Goal: Task Accomplishment & Management: Contribute content

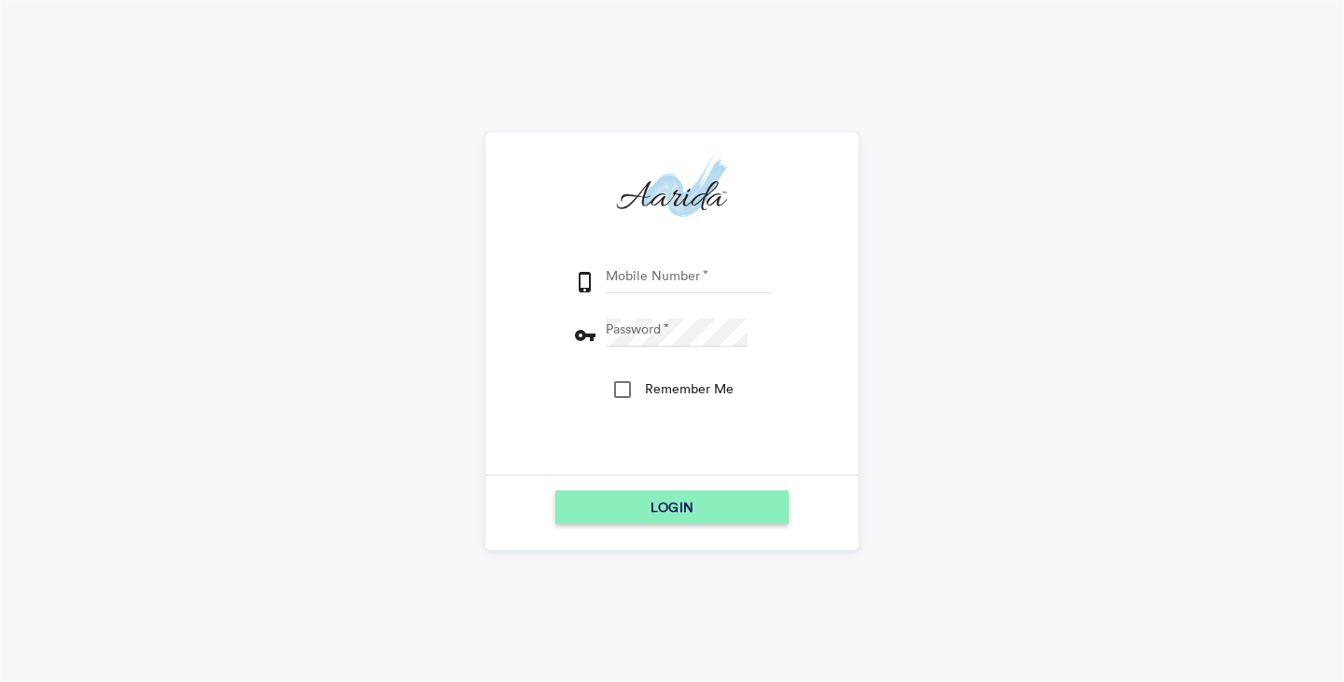
type input "9164890976"
click at [625, 390] on div "Remember Me" at bounding box center [622, 389] width 17 height 17
click at [663, 503] on span "LOGIN" at bounding box center [672, 507] width 43 height 34
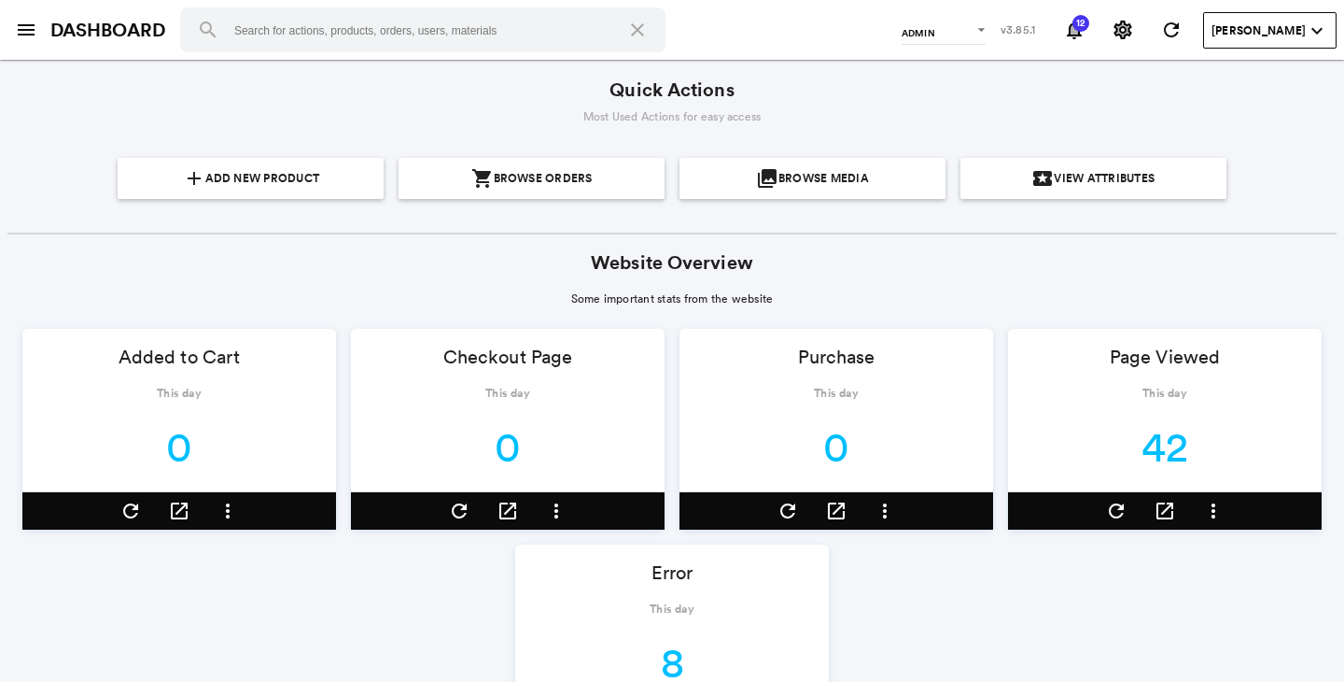
click at [18, 32] on md-icon "menu" at bounding box center [26, 30] width 22 height 22
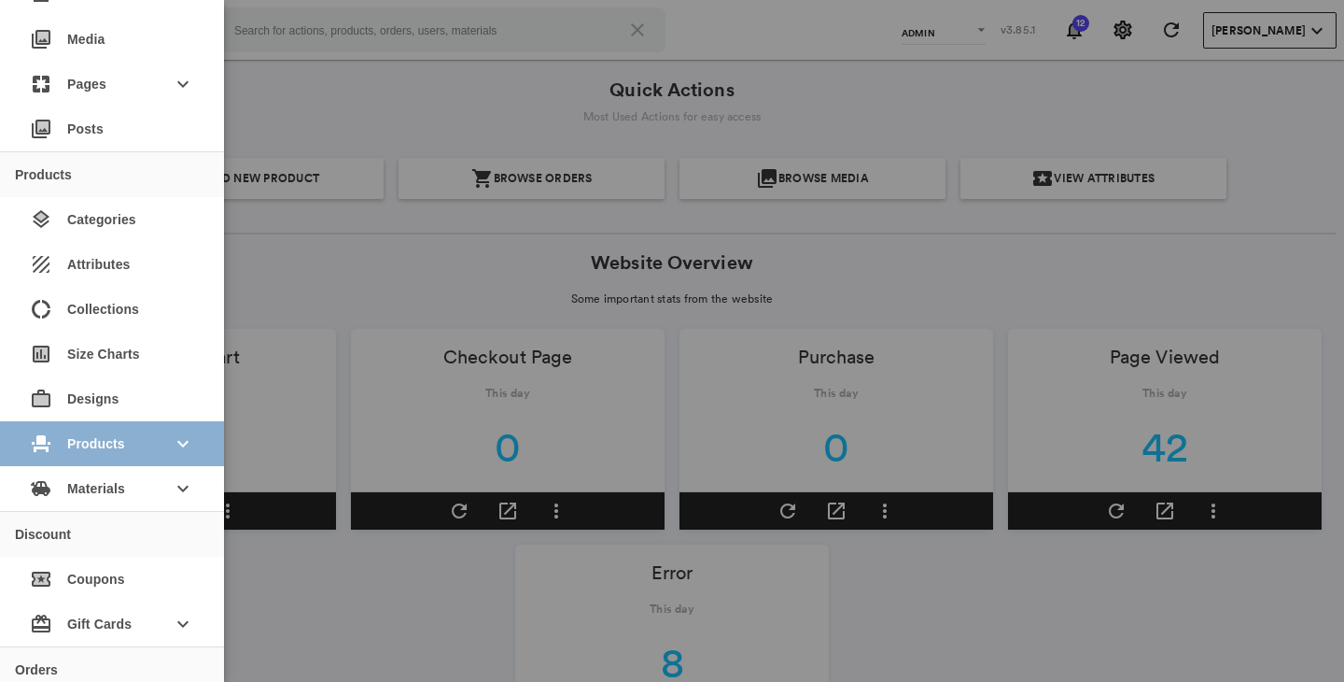
scroll to position [131, 0]
click at [118, 444] on span "Products" at bounding box center [112, 446] width 90 height 34
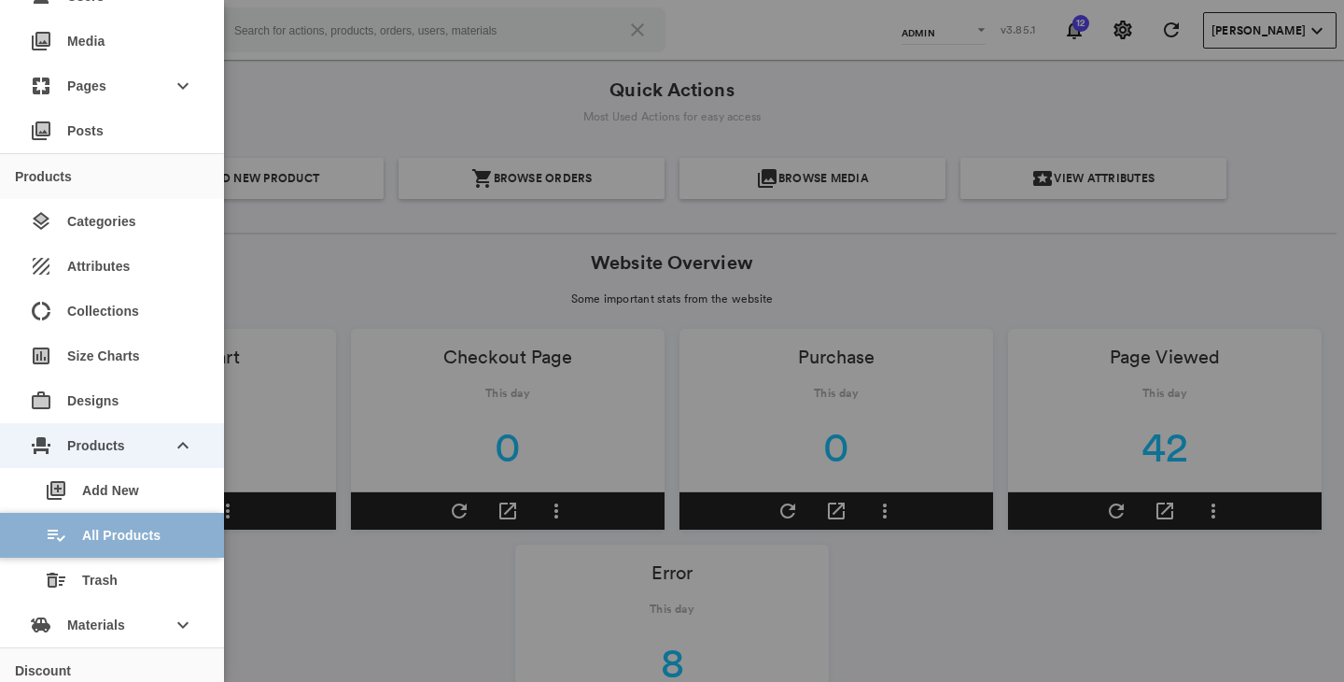
click at [118, 529] on div "playlist_add_check All Products" at bounding box center [119, 535] width 179 height 45
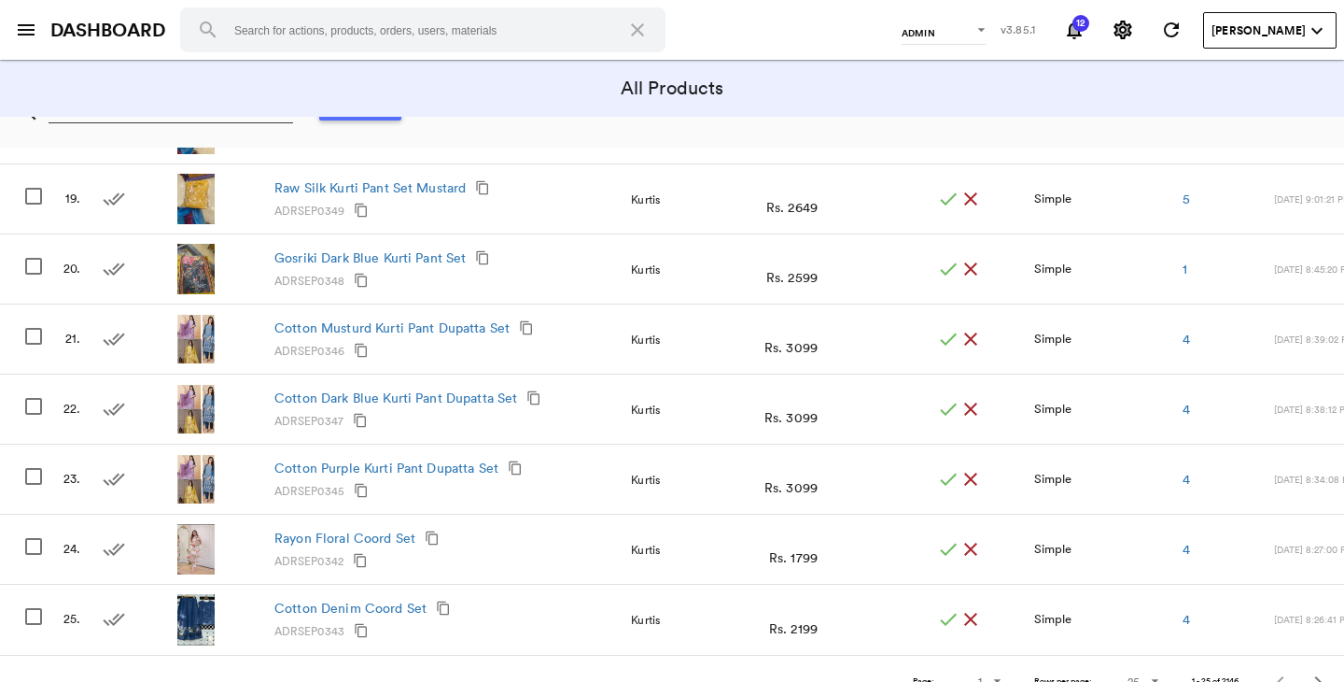
scroll to position [1562, 0]
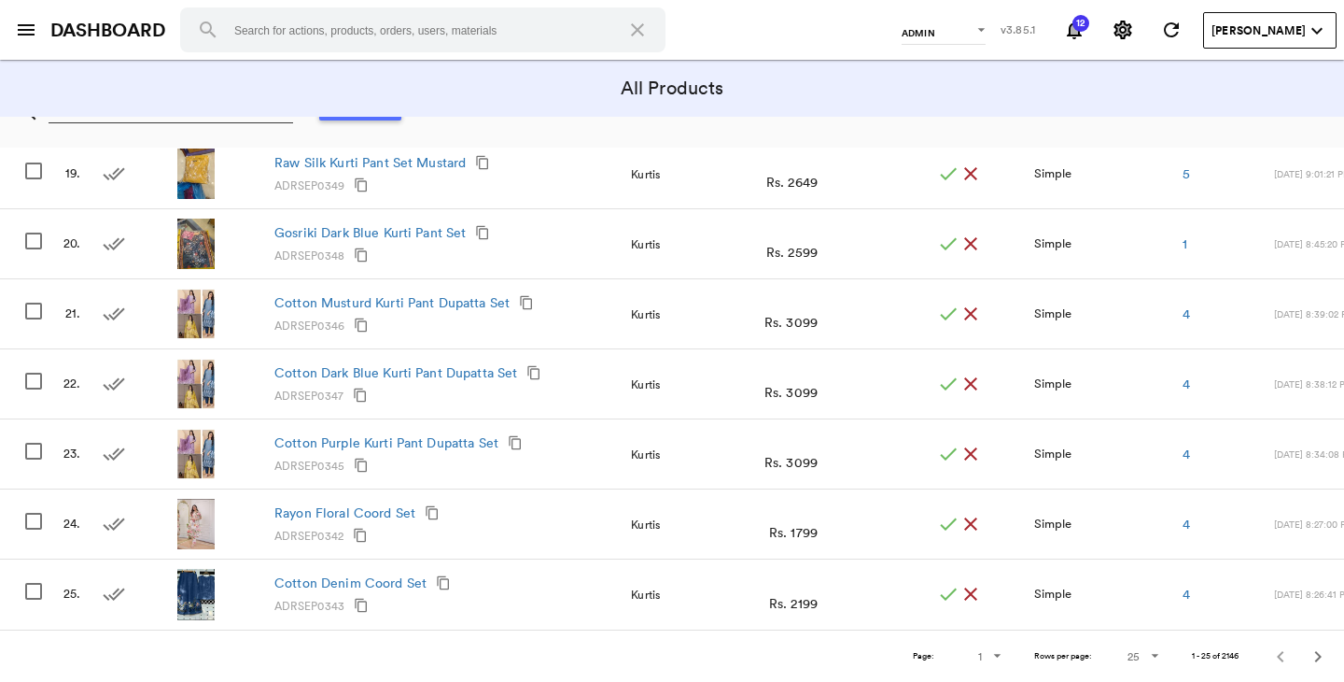
click at [1319, 655] on md-icon "Next" at bounding box center [1318, 656] width 22 height 22
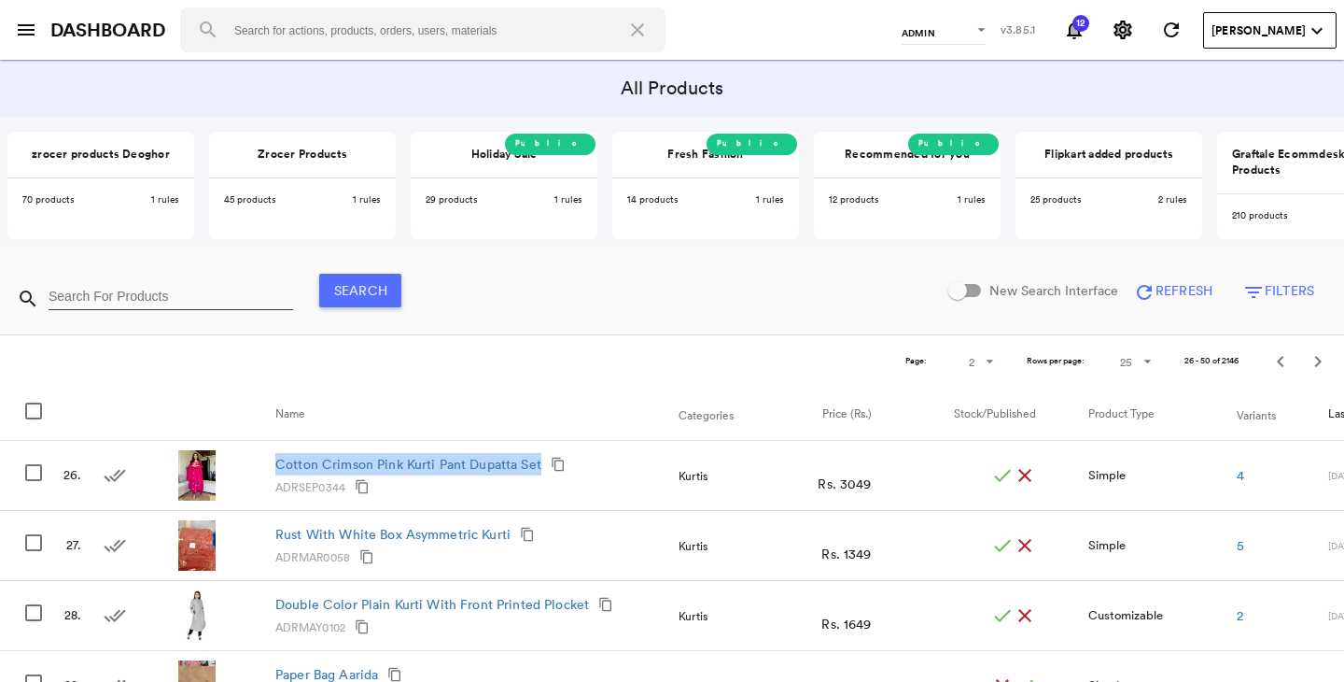
click at [1279, 355] on md-icon "Previous" at bounding box center [1281, 361] width 22 height 22
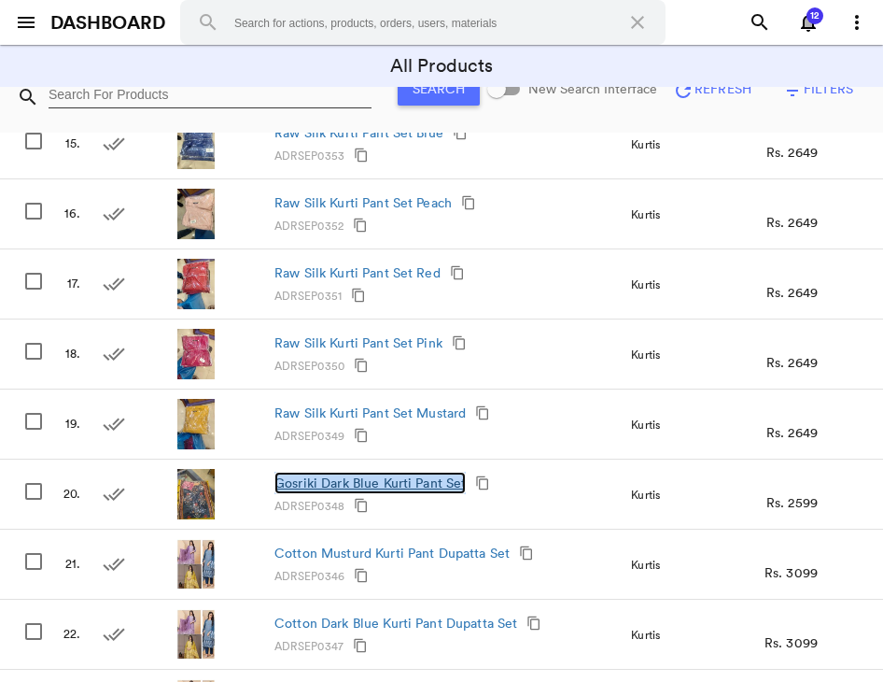
scroll to position [1268, 0]
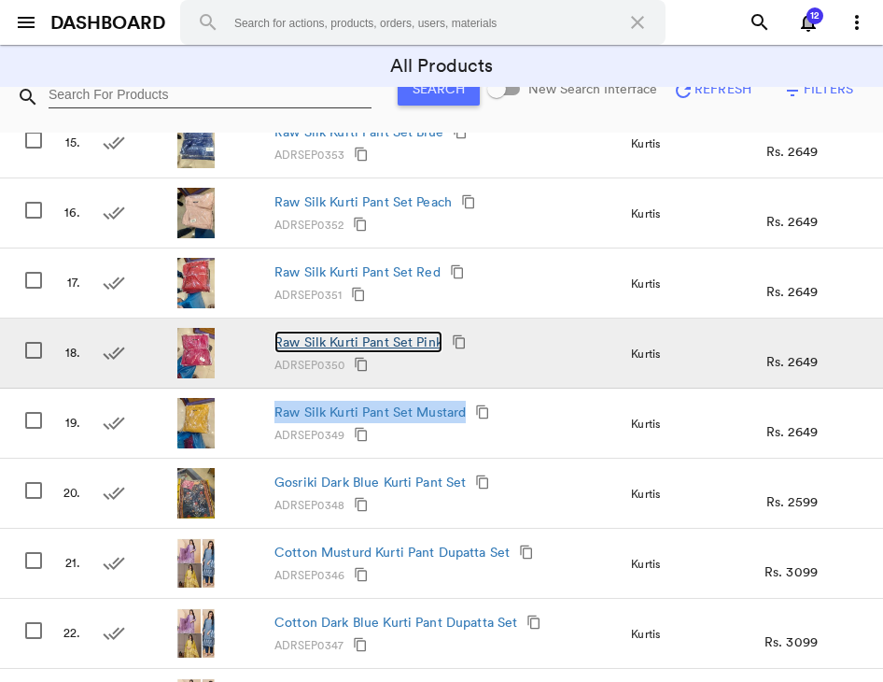
click at [403, 339] on link "Raw Silk Kurti Pant Set Pink" at bounding box center [358, 342] width 168 height 22
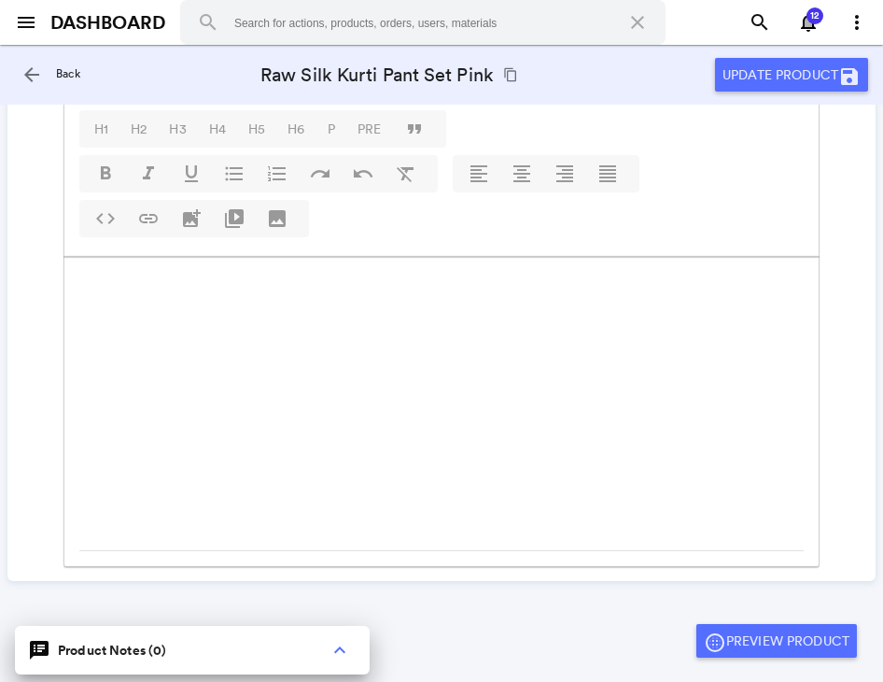
scroll to position [331, 0]
click at [34, 77] on md-icon "arrow_back" at bounding box center [32, 74] width 22 height 22
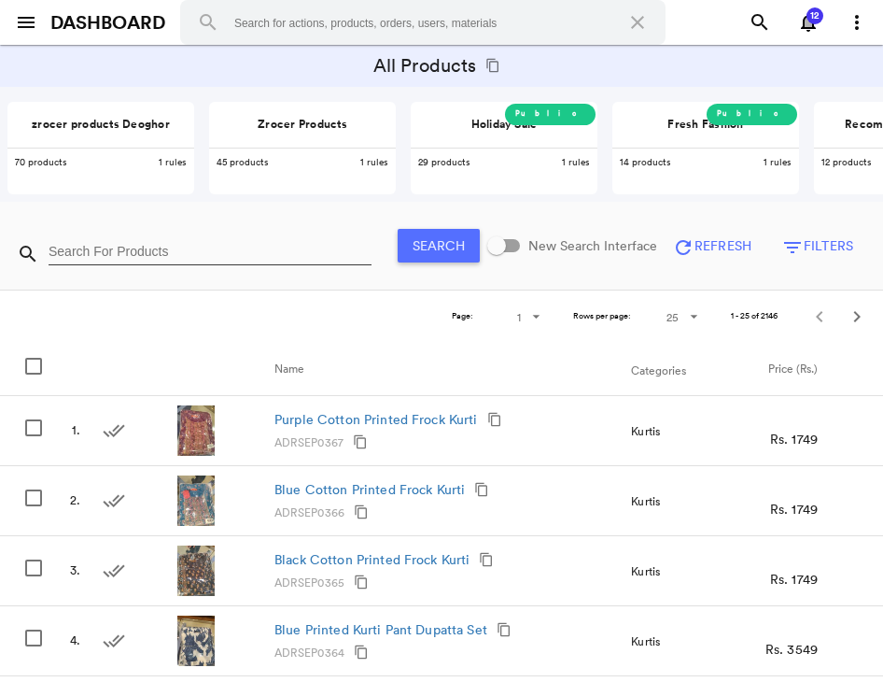
click at [315, 316] on md-table-pagination "Page: 1 1 2 3 4 5 6 7 8 9 10 Rows per page: 25 5 25 50 100 All 1 - 25 of 2146" at bounding box center [441, 315] width 883 height 53
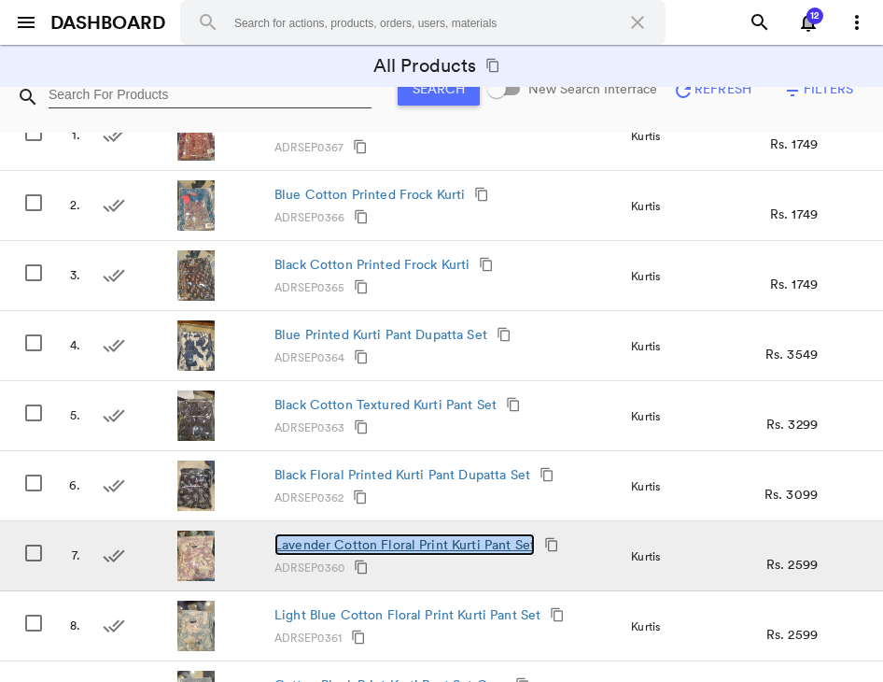
scroll to position [287, 0]
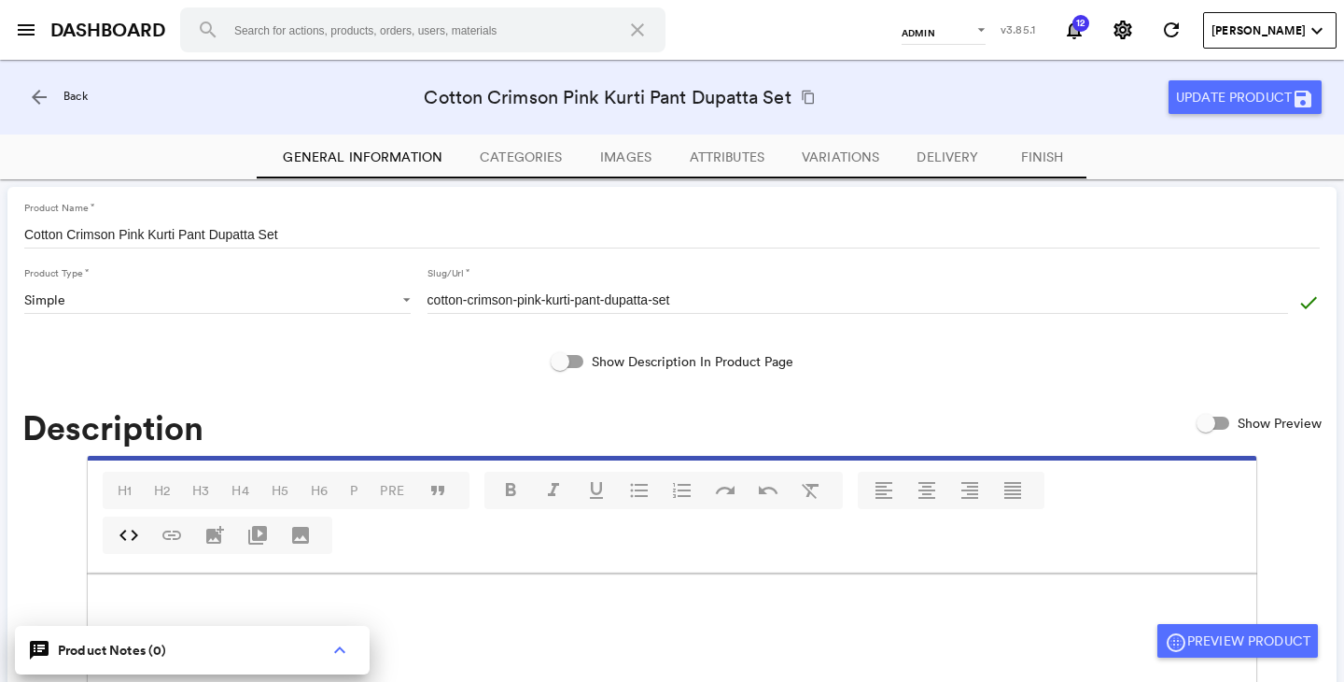
click at [204, 237] on input "Cotton Crimson Pink Kurti Pant Dupatta Set" at bounding box center [672, 234] width 1296 height 28
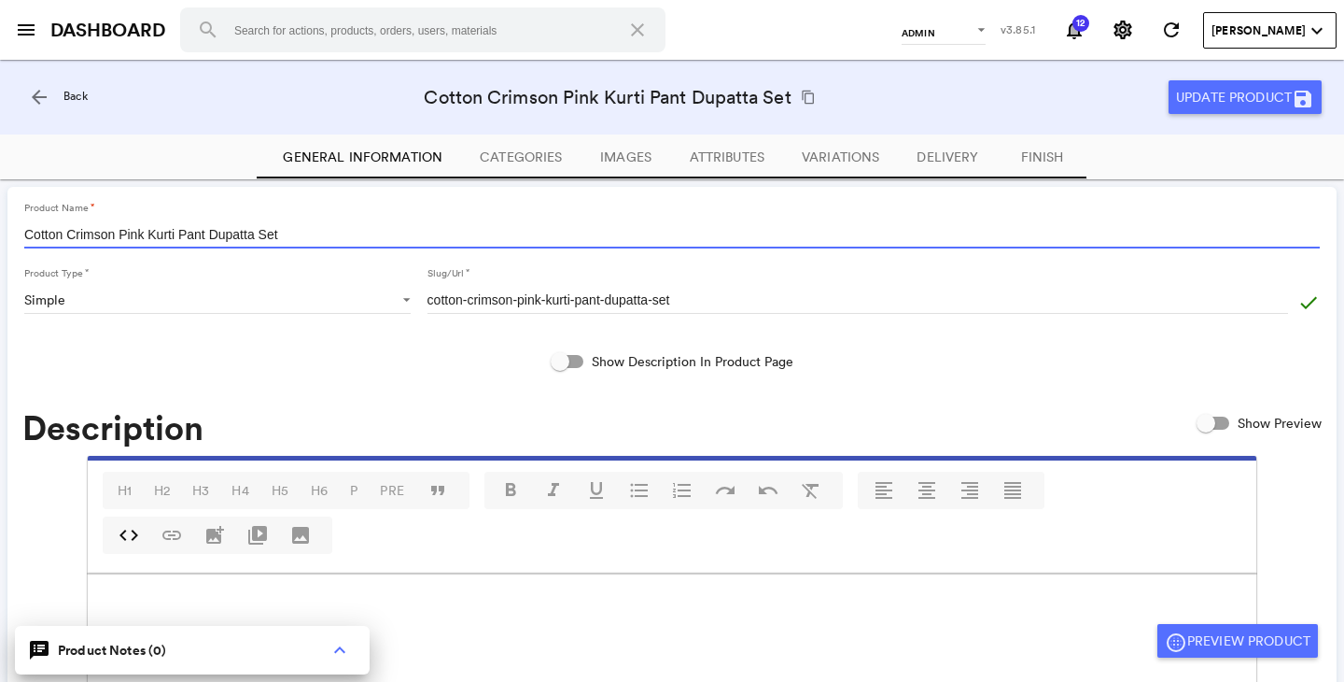
click at [204, 237] on input "Cotton Crimson Pink Kurti Pant Dupatta Set" at bounding box center [672, 234] width 1296 height 28
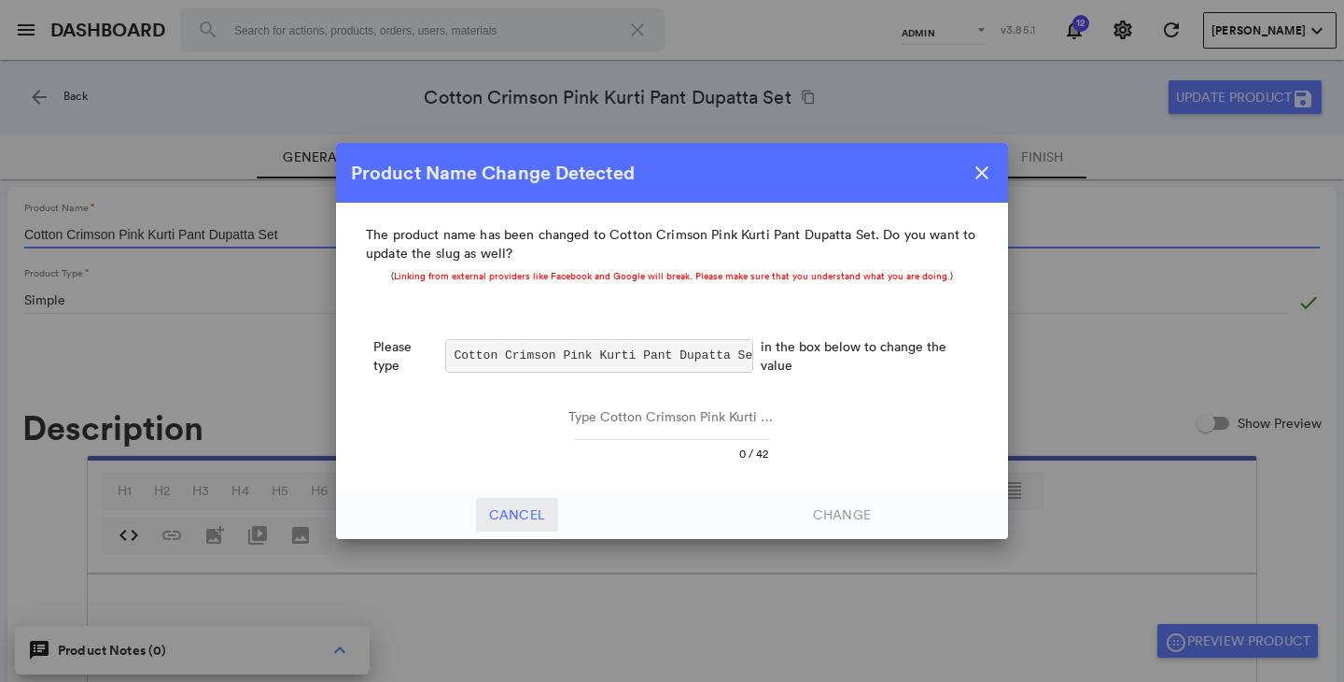
click at [515, 520] on body "home Home person Users keyboard_arrow_down person_pin All Users map Addresses g…" at bounding box center [672, 341] width 1344 height 682
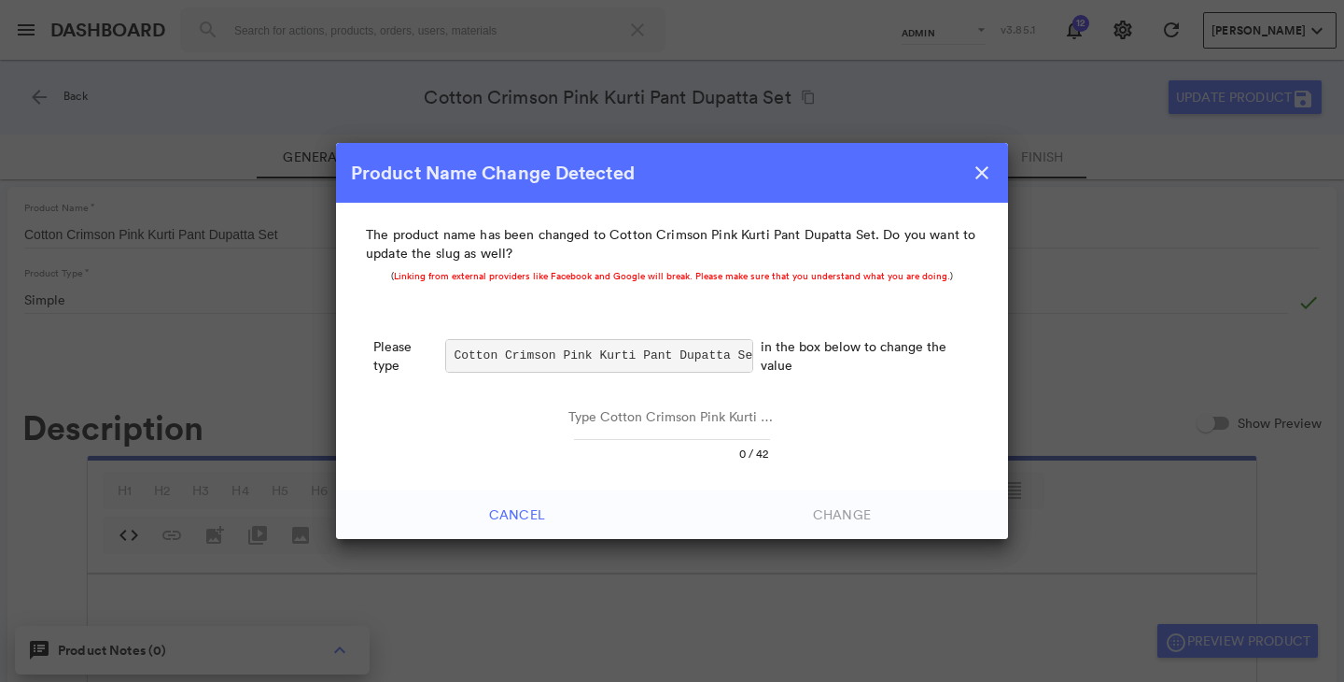
click at [515, 520] on button "Cancel" at bounding box center [517, 515] width 82 height 34
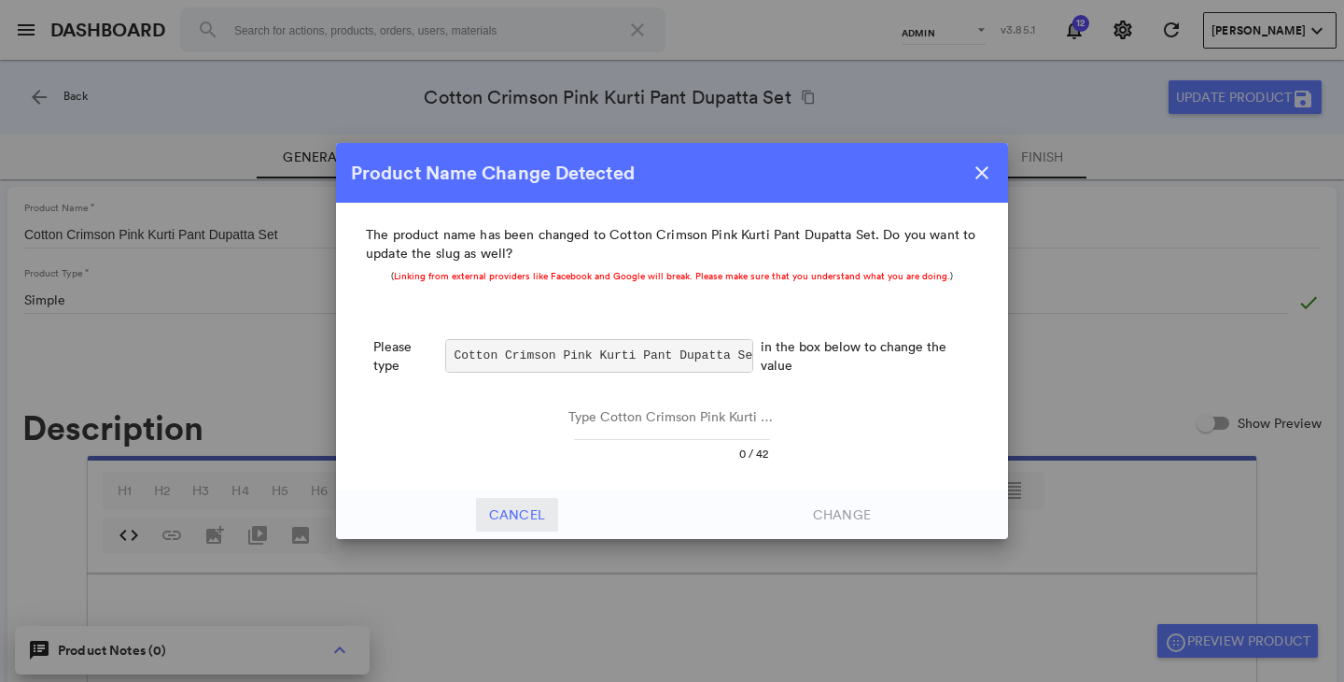
click at [515, 520] on button "Cancel" at bounding box center [517, 515] width 82 height 34
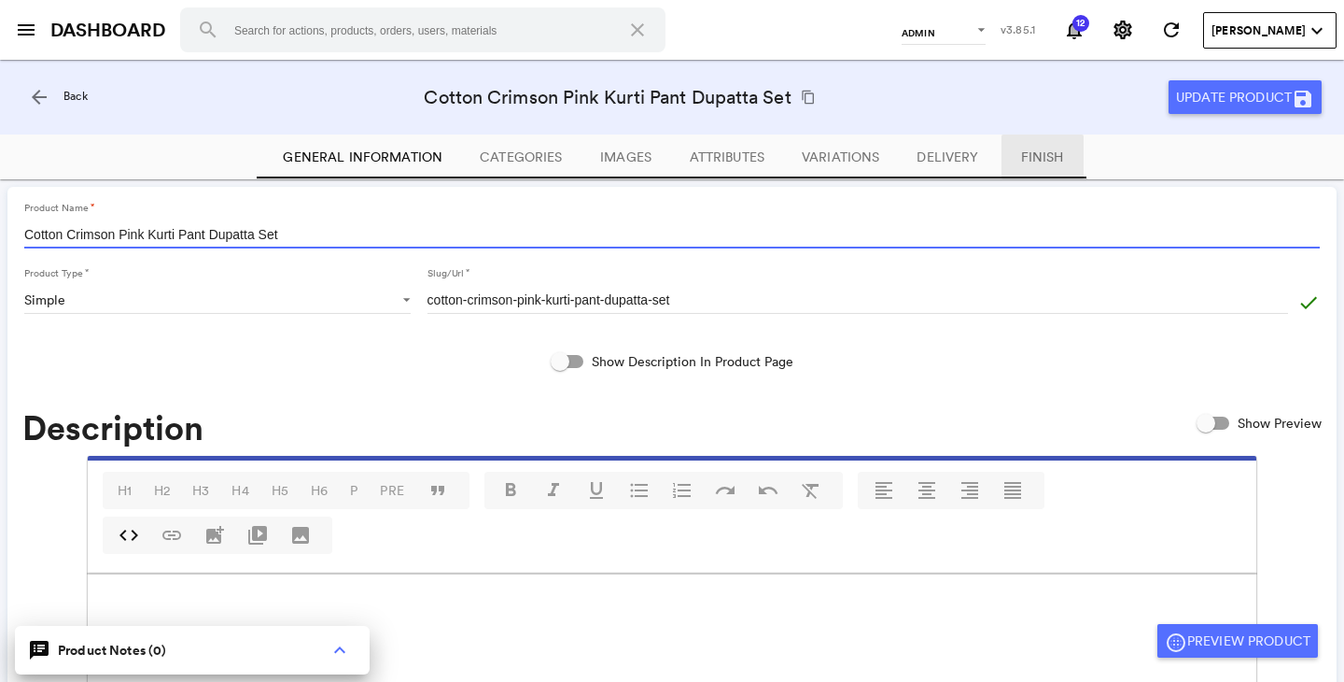
click at [1025, 159] on body "home Home person Users keyboard_arrow_down person_pin All Users map Addresses g…" at bounding box center [672, 341] width 1344 height 682
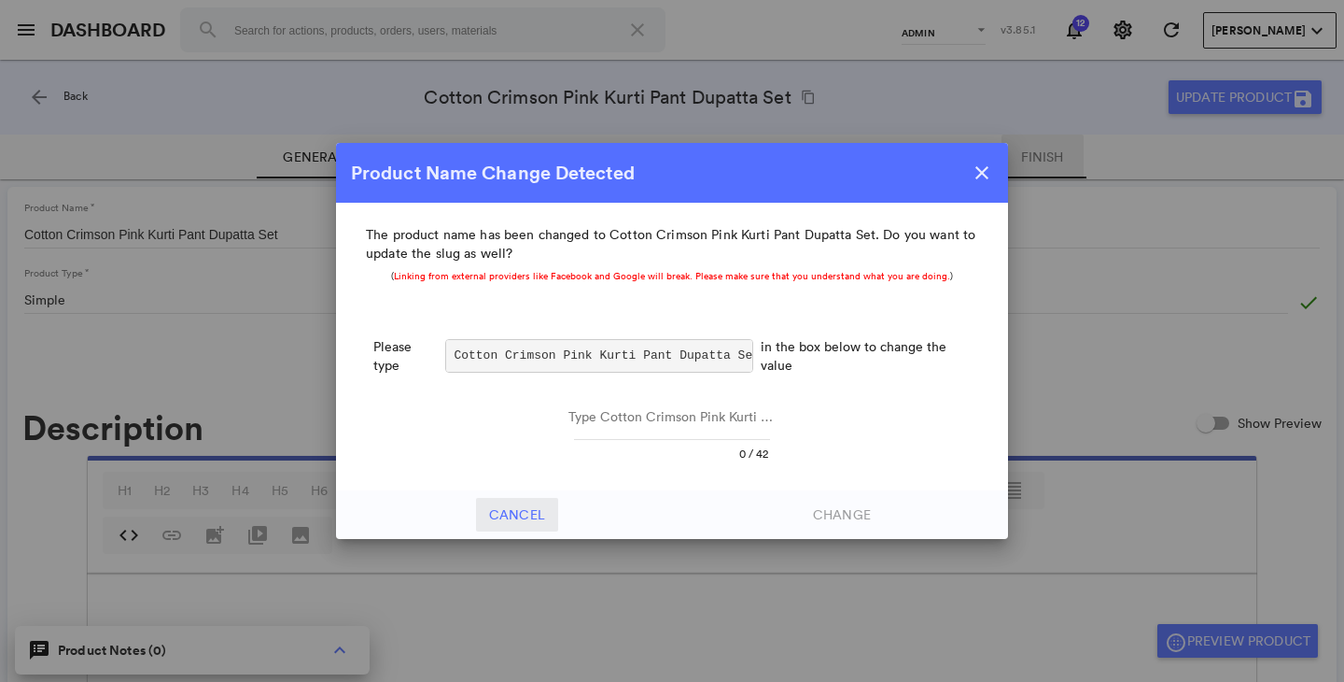
click at [509, 519] on button "Cancel" at bounding box center [517, 515] width 82 height 34
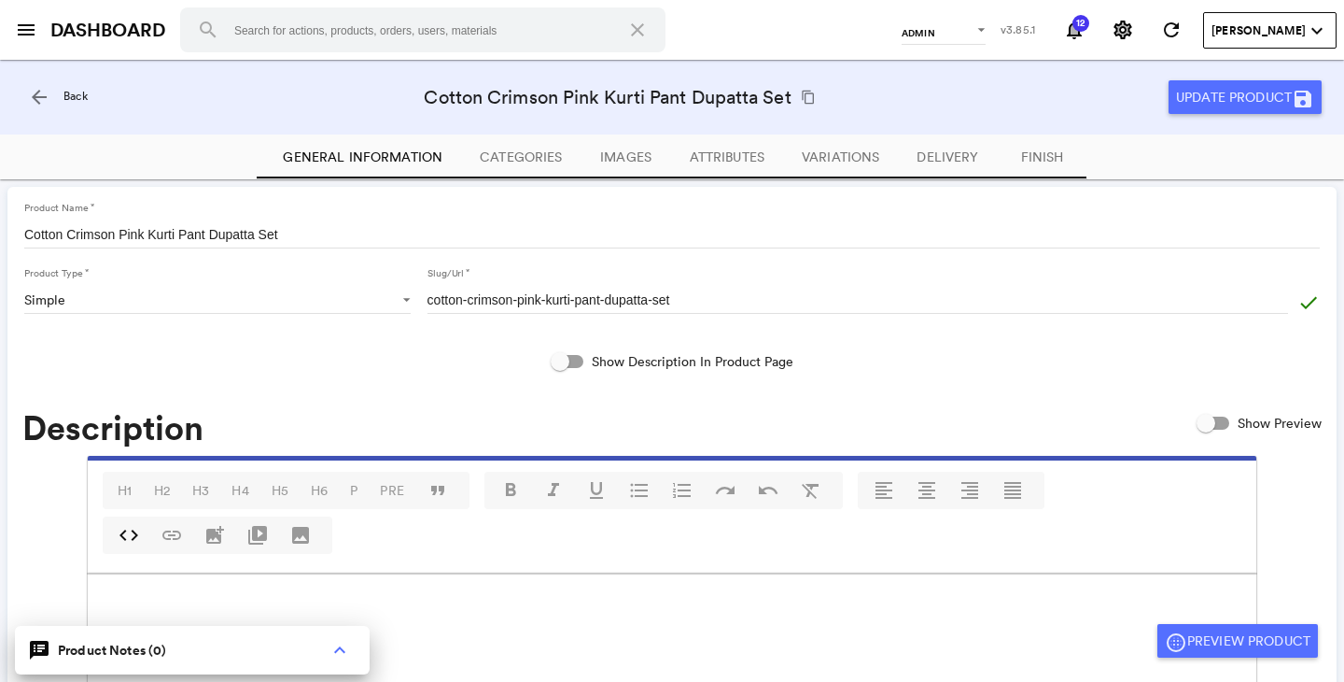
click at [38, 103] on md-icon "arrow_back" at bounding box center [39, 97] width 22 height 22
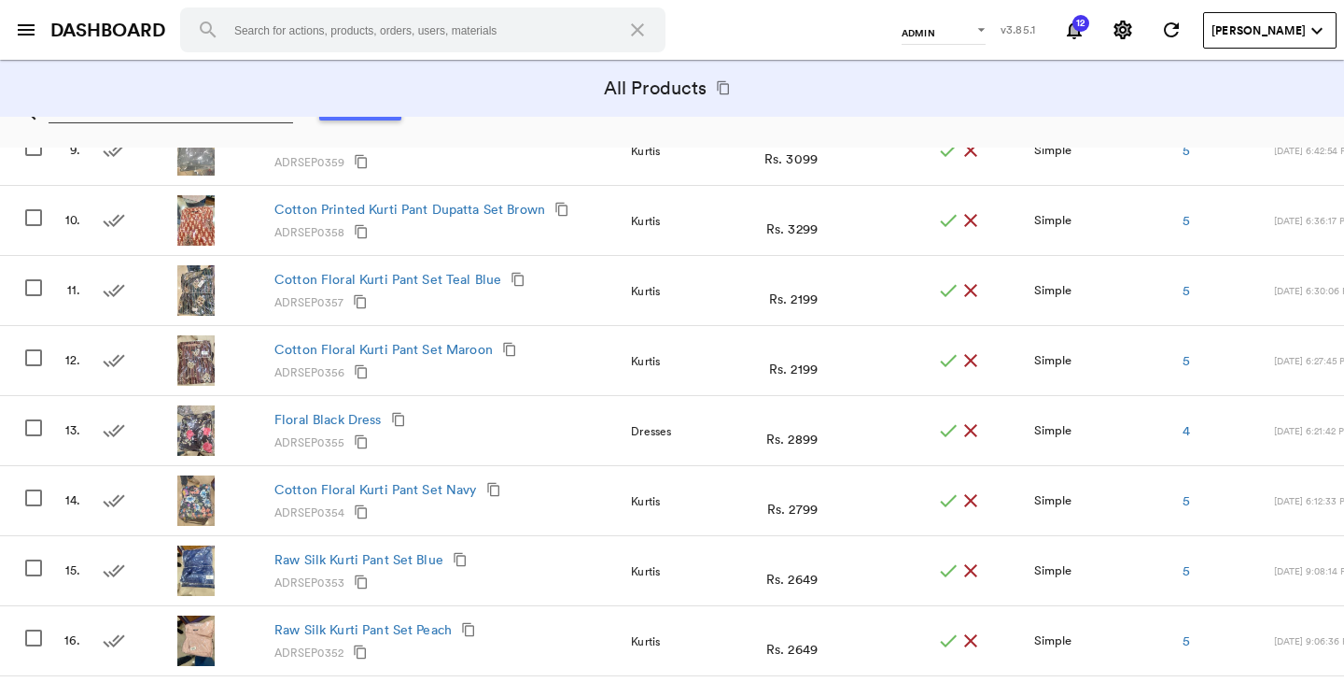
scroll to position [1562, 0]
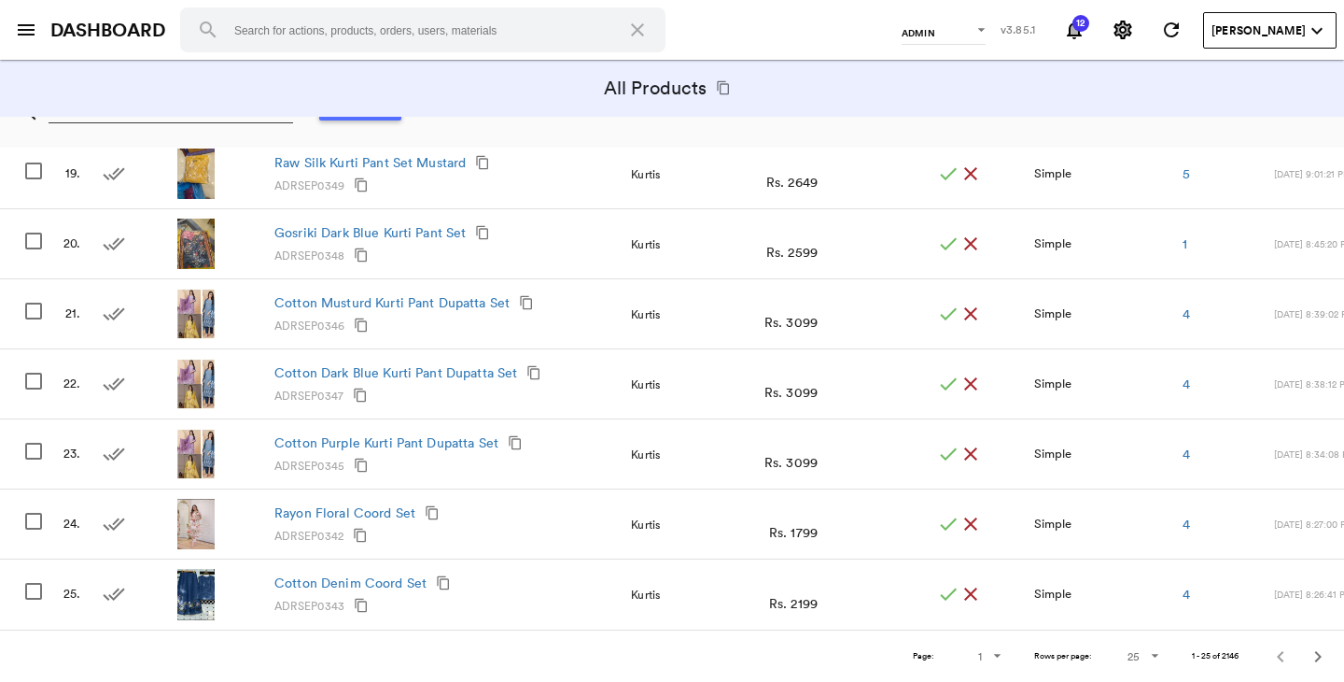
click at [1322, 656] on md-icon "Next" at bounding box center [1318, 656] width 22 height 22
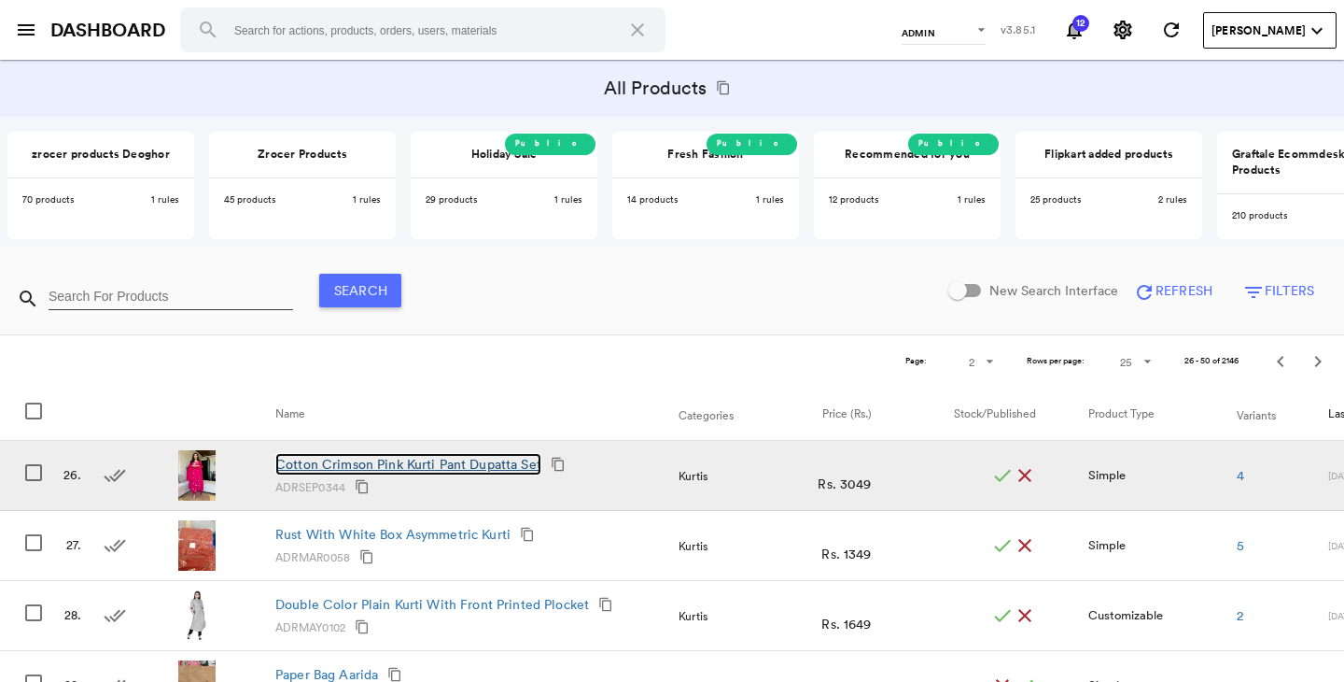
click at [392, 470] on link "Cotton Crimson Pink Kurti Pant Dupatta Set" at bounding box center [408, 464] width 266 height 22
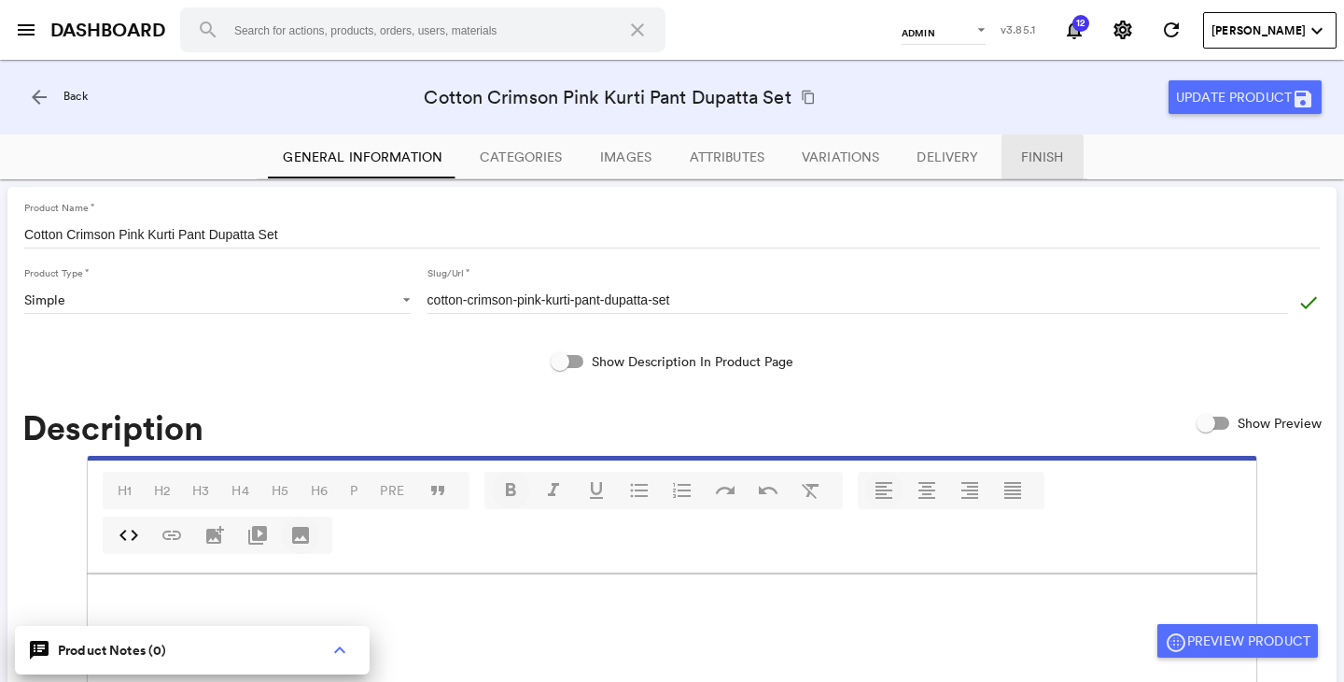
click at [1031, 157] on span "Finish" at bounding box center [1042, 156] width 43 height 17
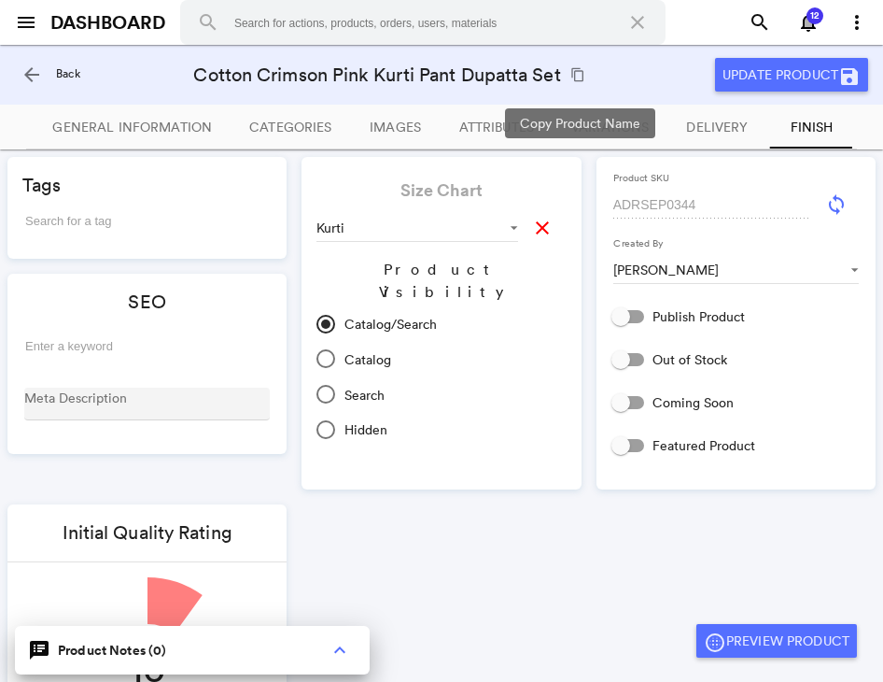
click at [579, 78] on md-icon "content_copy" at bounding box center [577, 74] width 15 height 15
click at [610, 130] on span "Variations" at bounding box center [609, 127] width 77 height 17
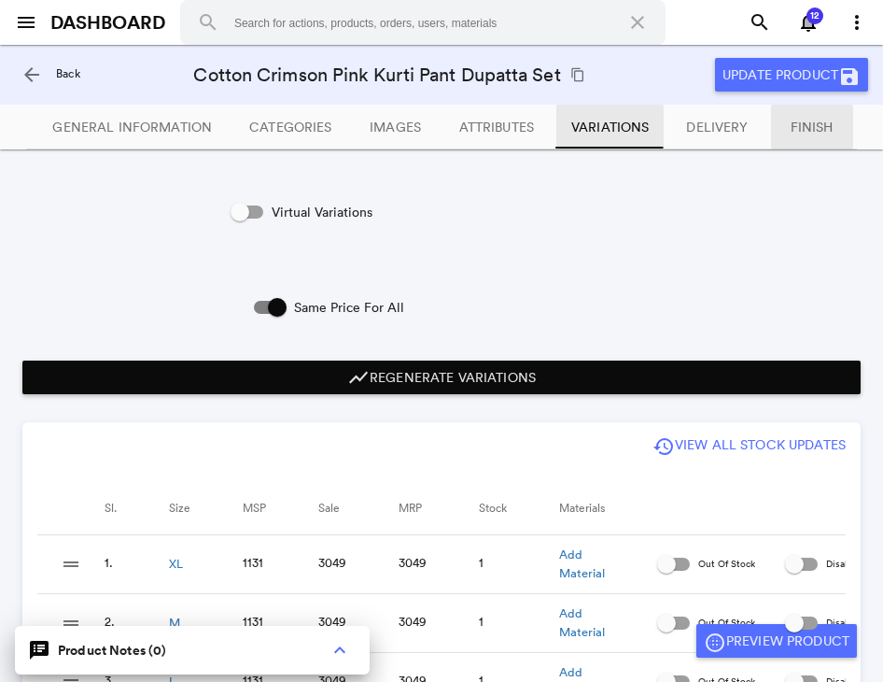
click at [816, 135] on button "Finish" at bounding box center [812, 127] width 82 height 45
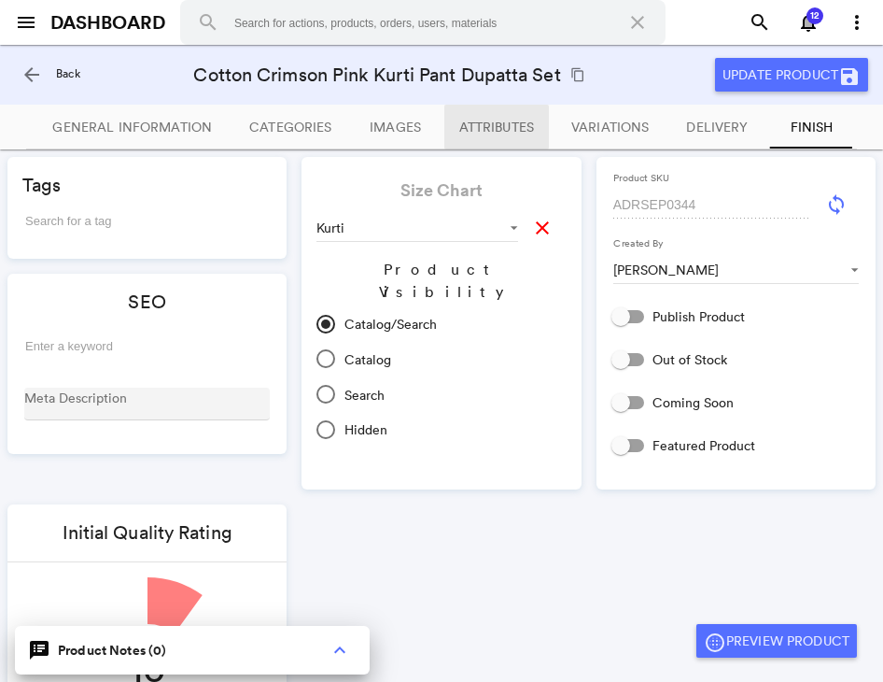
click at [479, 125] on span "Attributes" at bounding box center [496, 127] width 75 height 17
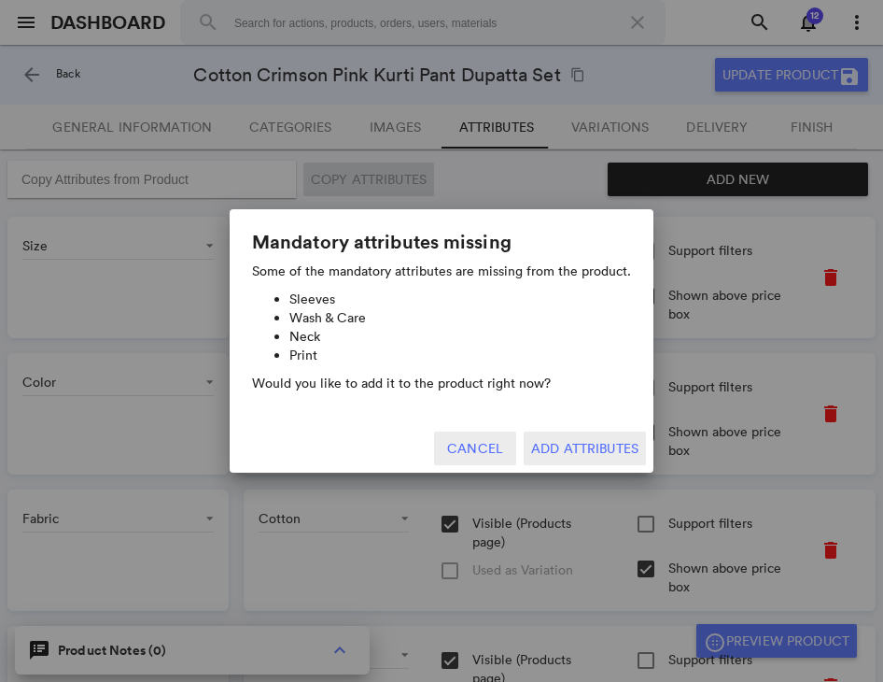
click at [467, 441] on button "Cancel" at bounding box center [475, 448] width 82 height 34
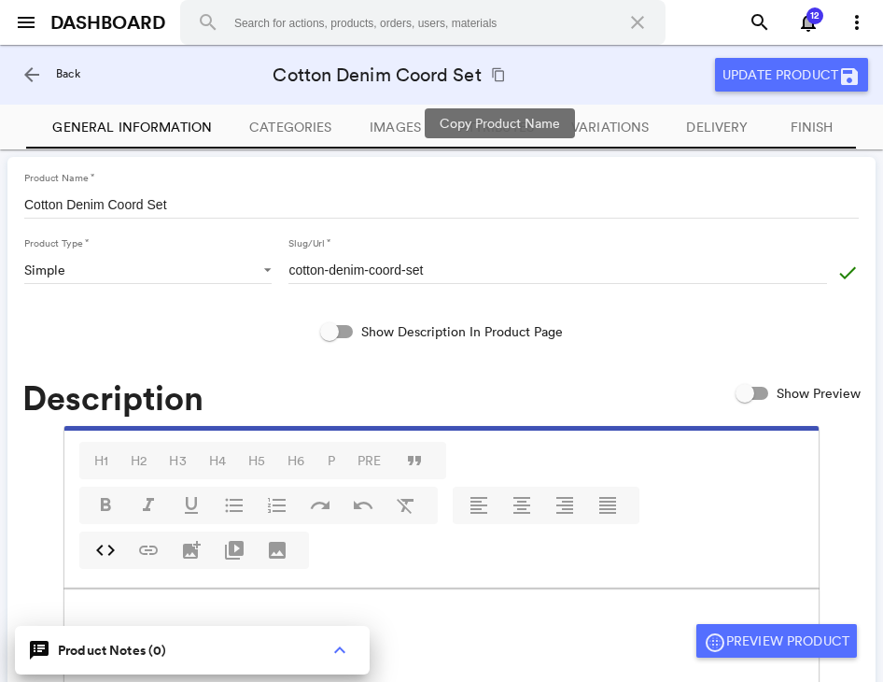
click at [491, 75] on md-icon "content_copy" at bounding box center [498, 74] width 15 height 15
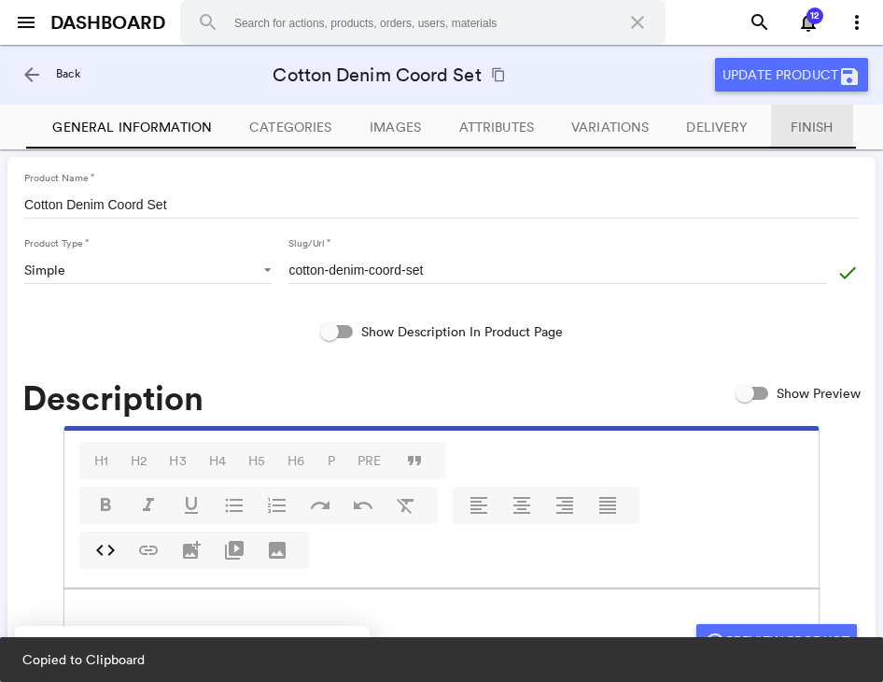
click at [806, 125] on span "Finish" at bounding box center [812, 127] width 43 height 17
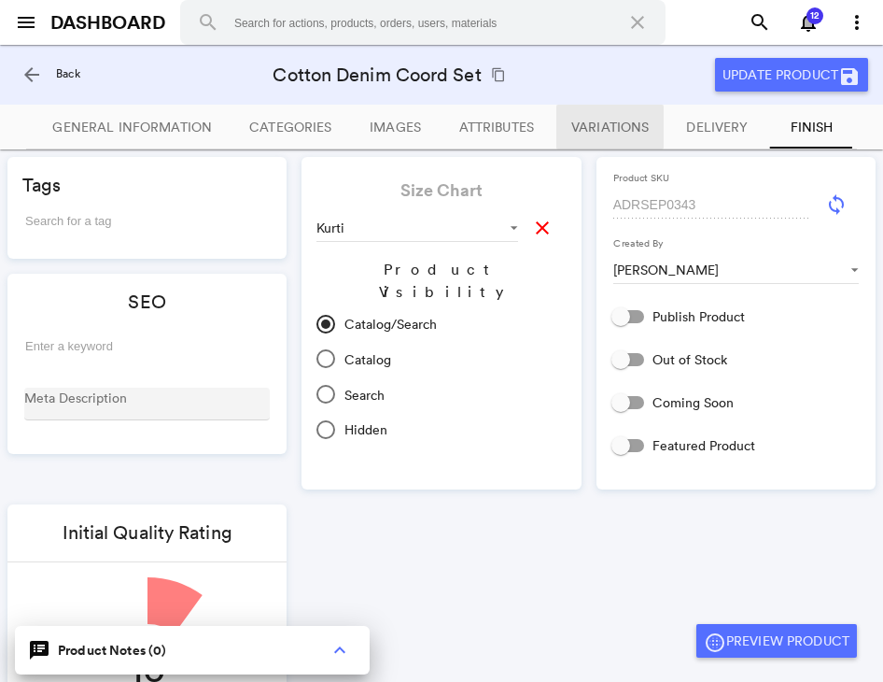
click at [607, 129] on span "Variations" at bounding box center [609, 127] width 77 height 17
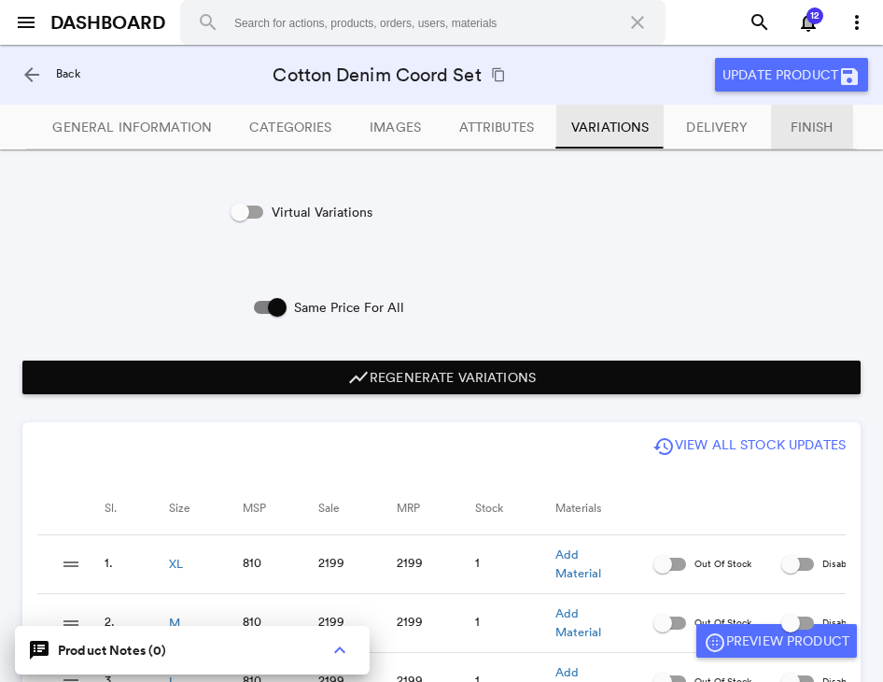
click at [806, 141] on button "Finish" at bounding box center [812, 127] width 82 height 45
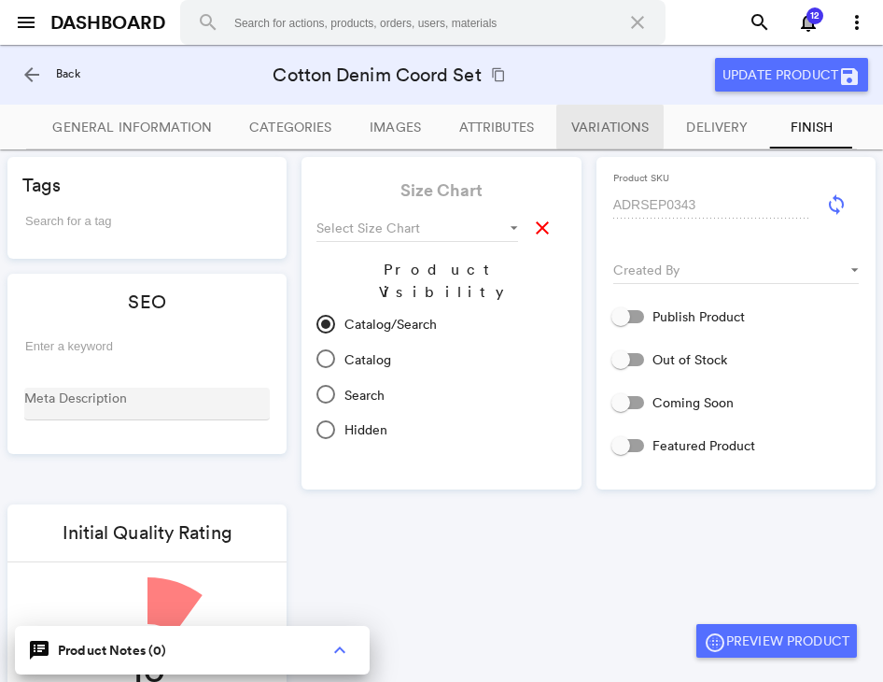
click at [634, 118] on button "Variations" at bounding box center [609, 127] width 107 height 45
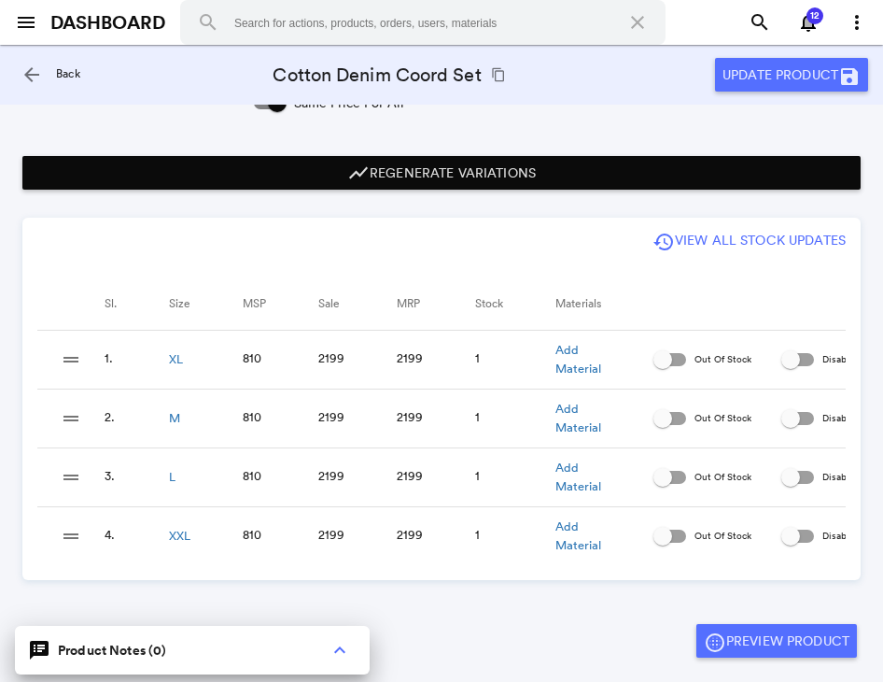
scroll to position [191, 0]
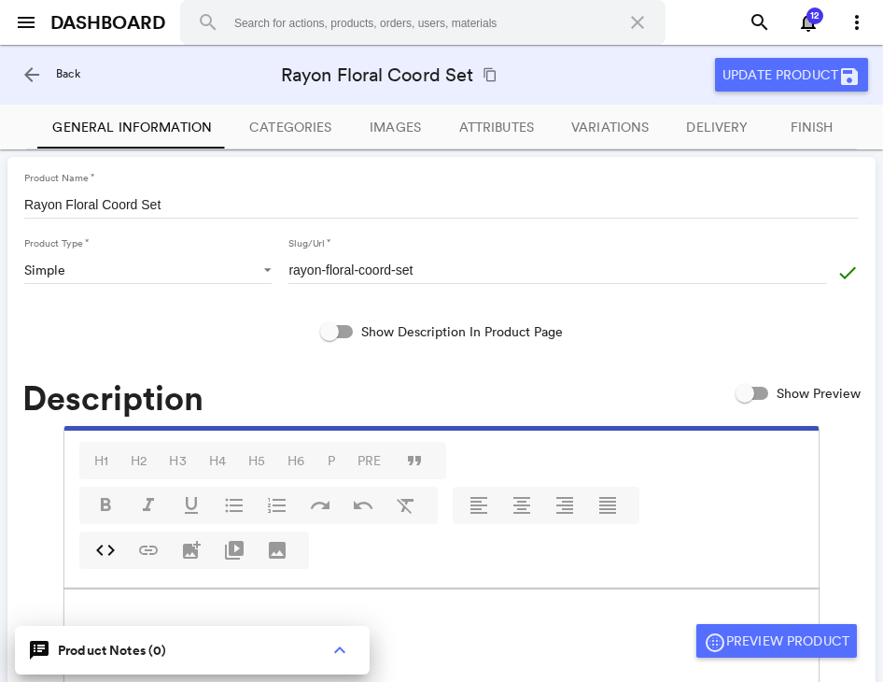
click at [20, 134] on div "General Information Categories Images Attributes Variations Delivery Finish" at bounding box center [441, 127] width 883 height 45
click at [497, 77] on md-icon "content_copy" at bounding box center [490, 74] width 15 height 15
click at [787, 128] on button "Finish" at bounding box center [812, 127] width 82 height 45
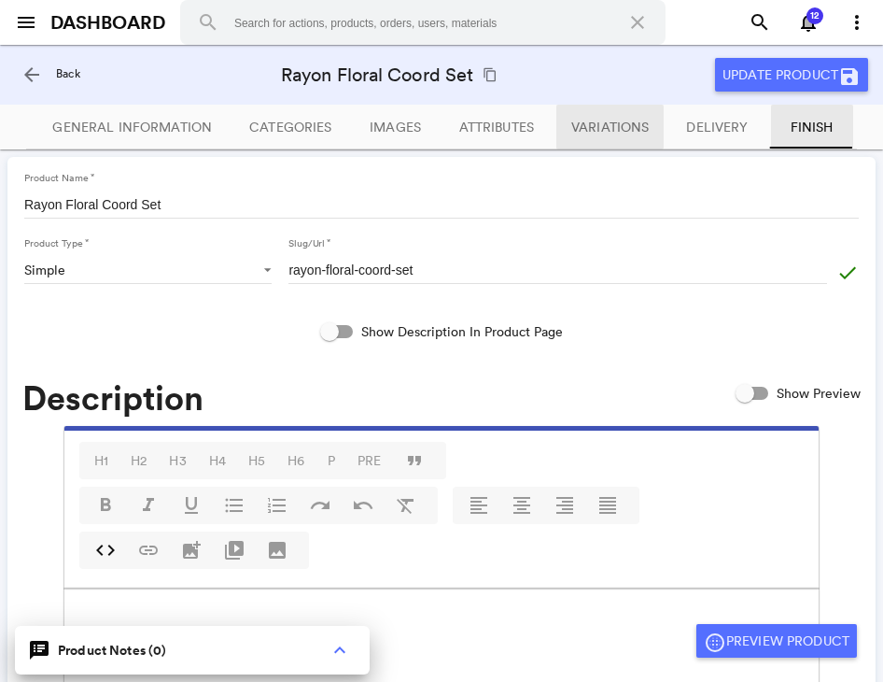
click at [610, 129] on span "Variations" at bounding box center [609, 127] width 77 height 17
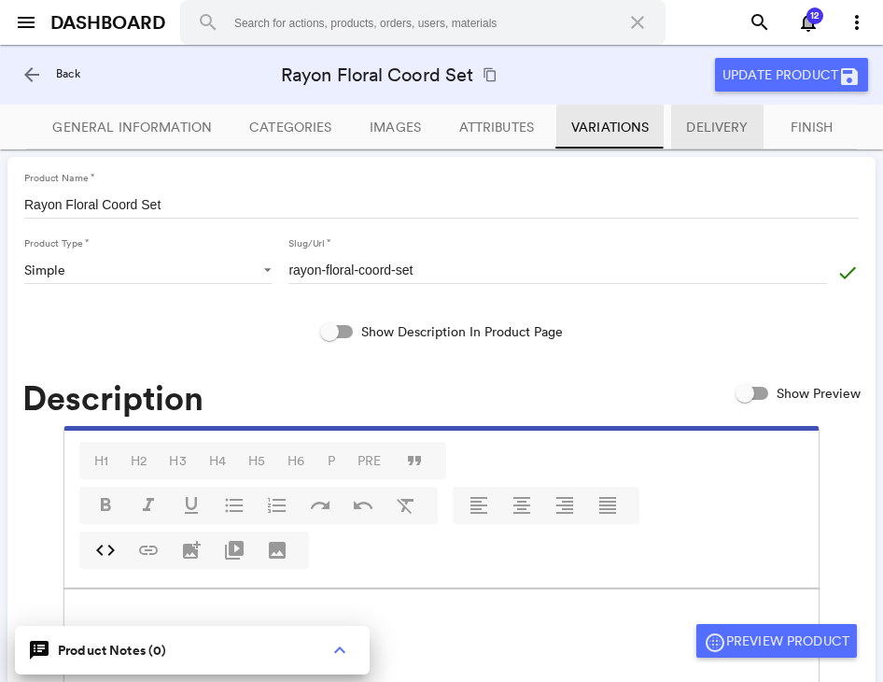
click at [698, 134] on span "Delivery" at bounding box center [717, 127] width 62 height 17
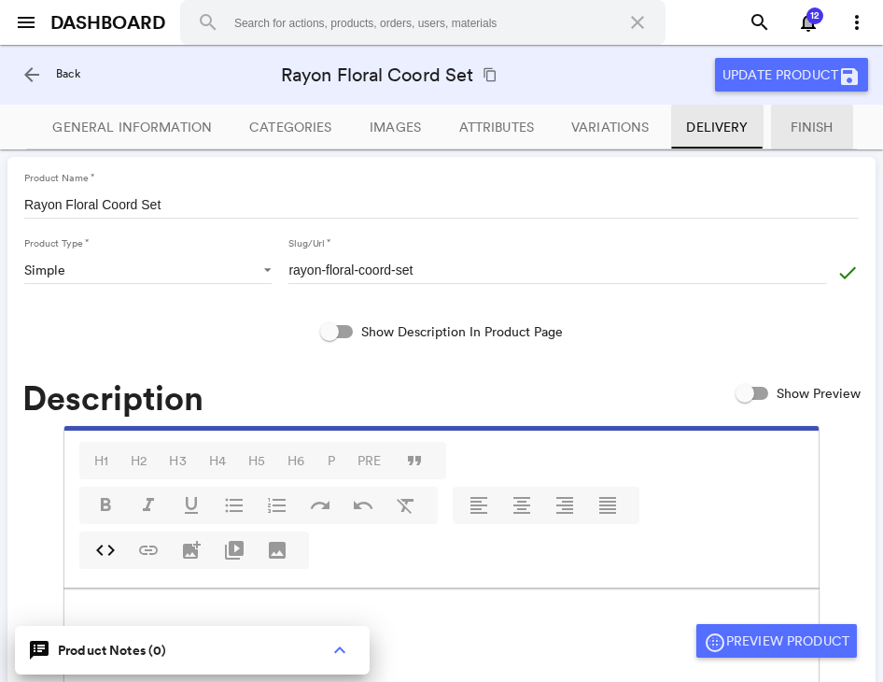
click at [795, 130] on span "Finish" at bounding box center [812, 127] width 43 height 17
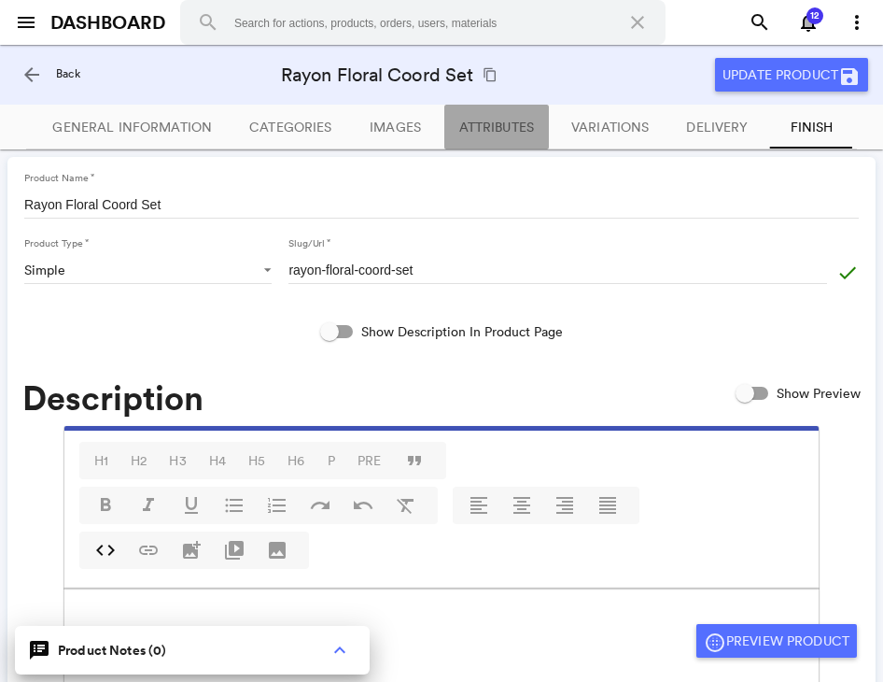
click at [510, 136] on button "Attributes" at bounding box center [496, 127] width 105 height 45
click at [531, 120] on span "Attributes" at bounding box center [496, 127] width 75 height 17
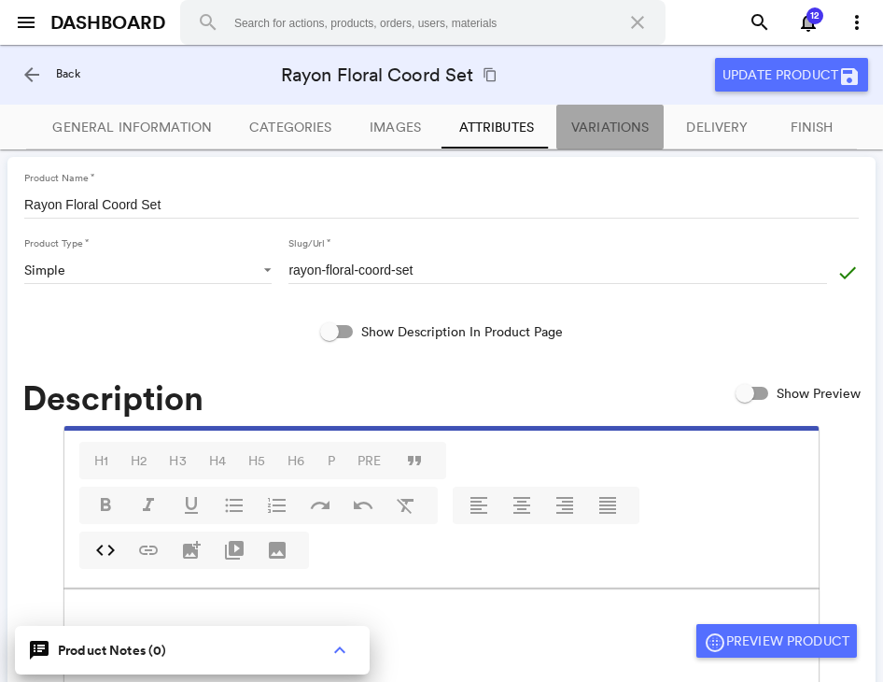
click at [617, 126] on span "Variations" at bounding box center [609, 127] width 77 height 17
click at [768, 139] on li "Finish" at bounding box center [812, 127] width 90 height 45
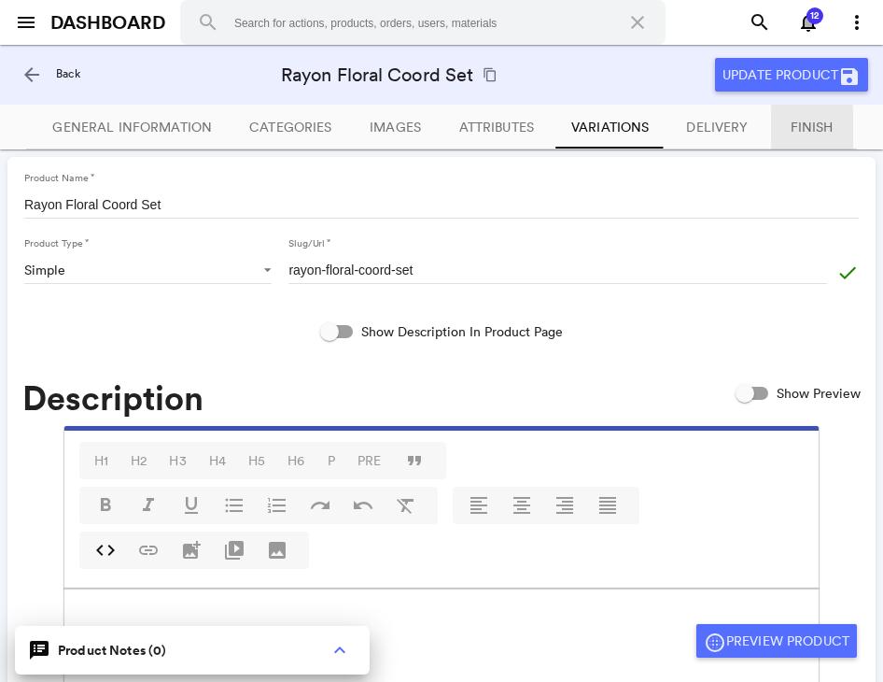
click at [793, 134] on span "Finish" at bounding box center [812, 127] width 43 height 17
click at [36, 68] on md-icon "arrow_back" at bounding box center [32, 74] width 22 height 22
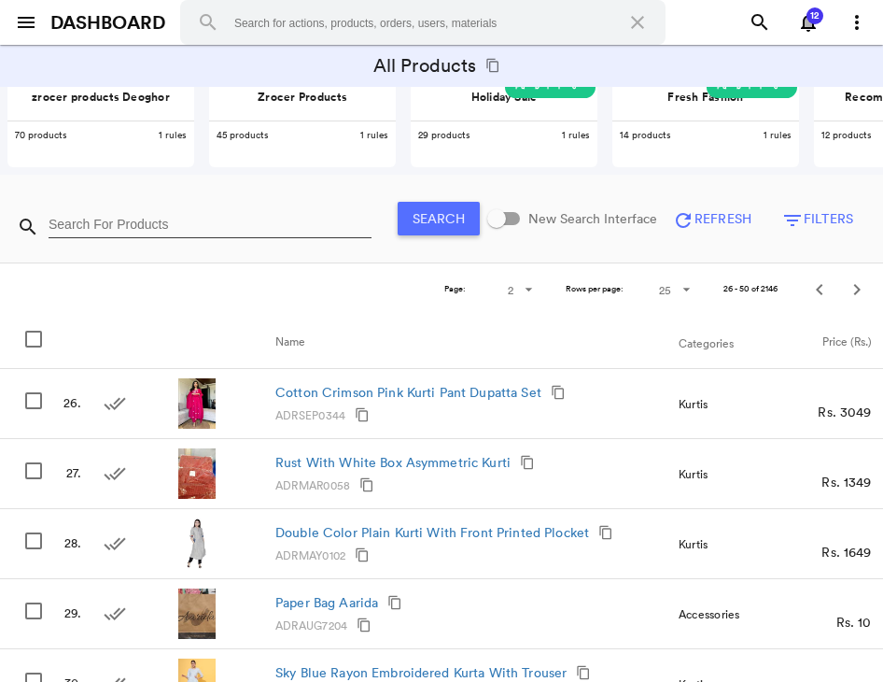
scroll to position [29, 0]
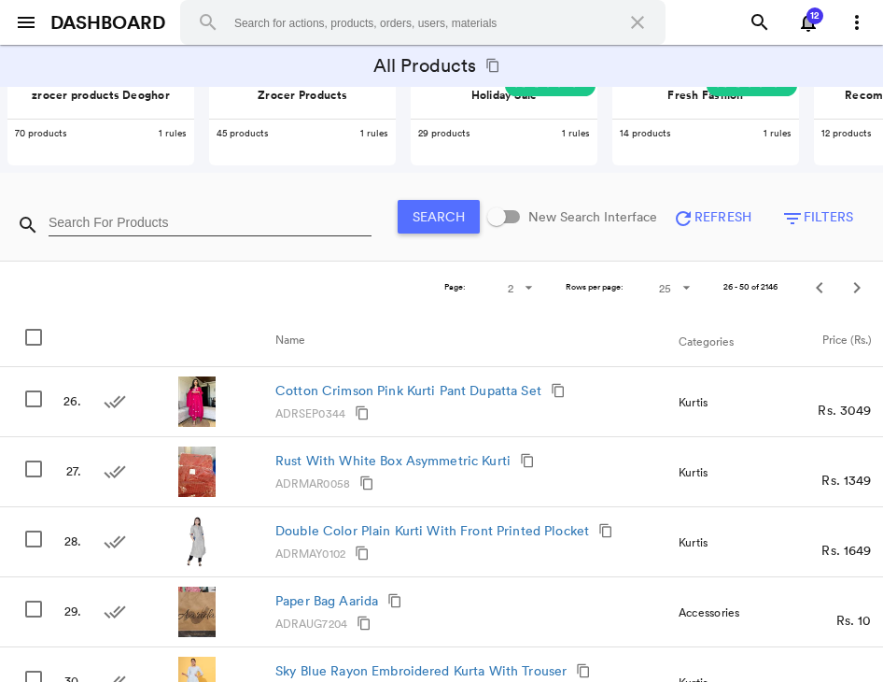
click at [820, 283] on md-icon "Previous" at bounding box center [820, 287] width 22 height 22
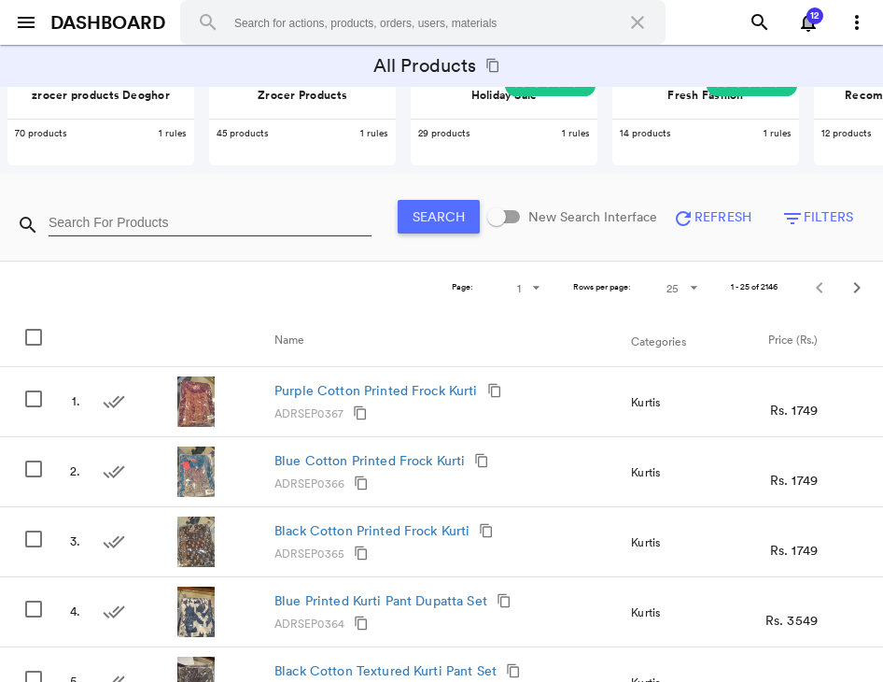
scroll to position [1517, 0]
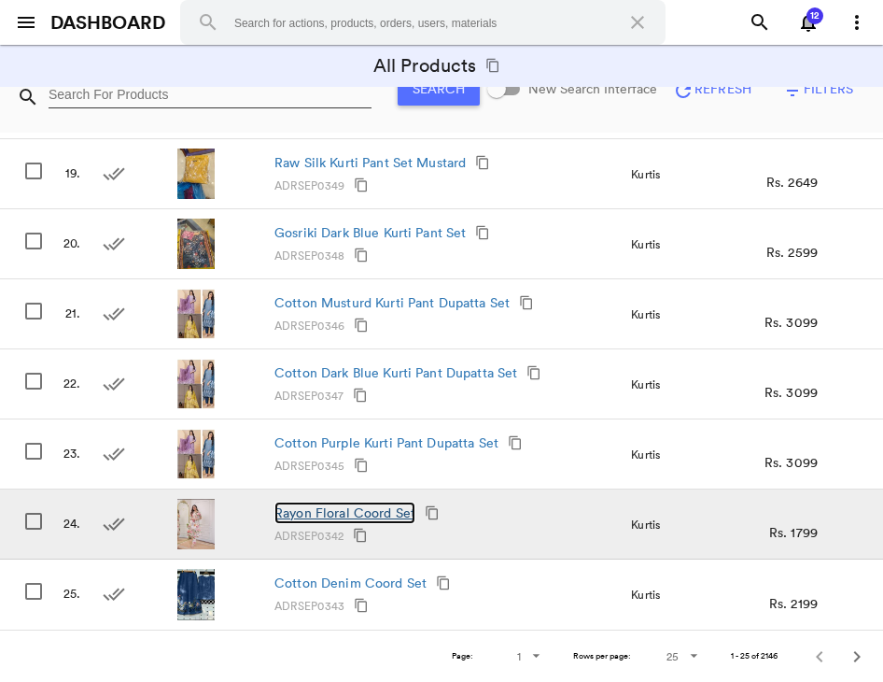
click at [367, 510] on link "Rayon Floral Coord Set" at bounding box center [344, 512] width 141 height 22
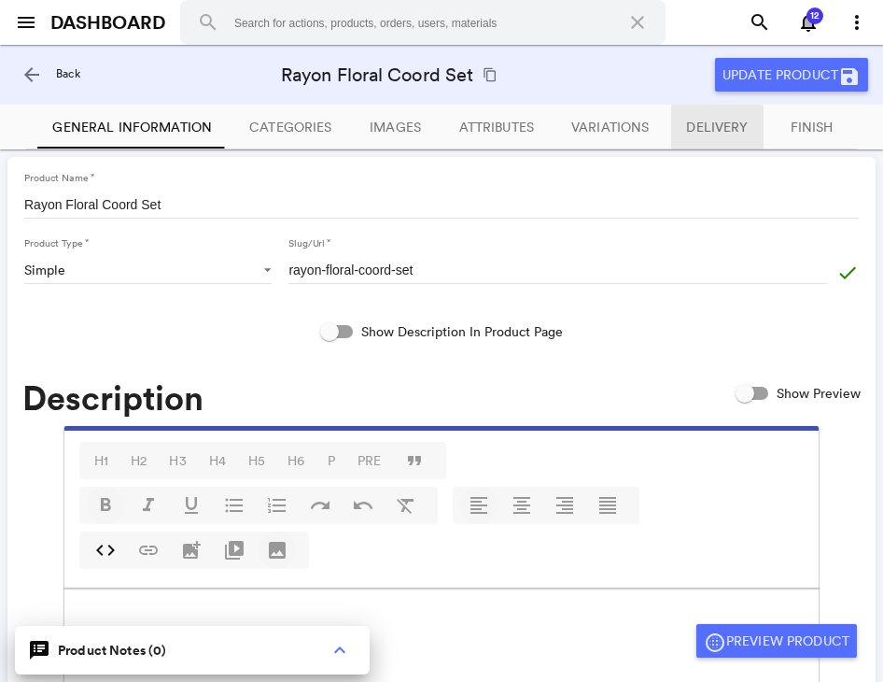
click at [704, 134] on span "Delivery" at bounding box center [717, 127] width 62 height 17
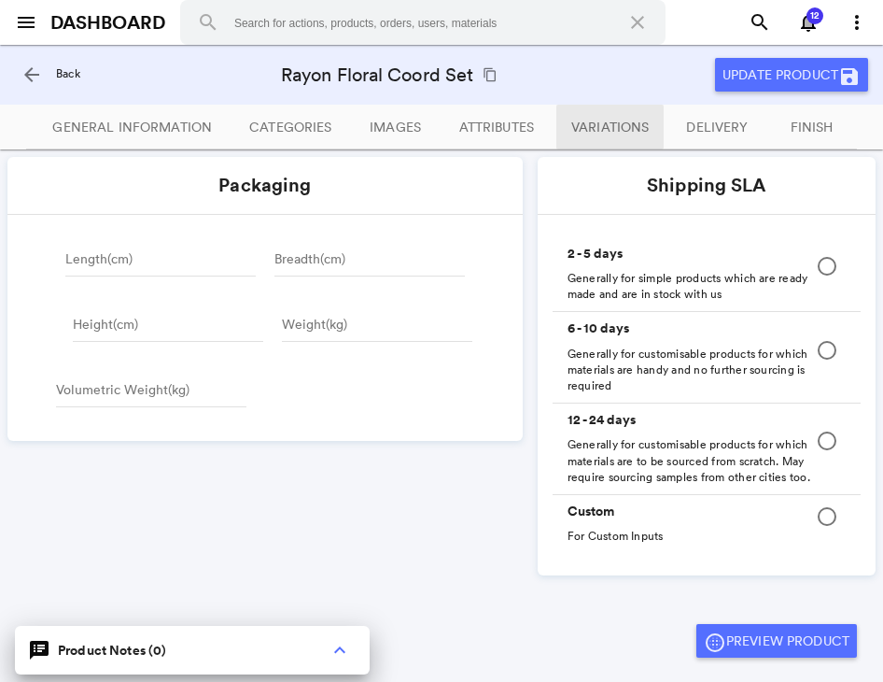
click at [612, 136] on button "Variations" at bounding box center [609, 127] width 107 height 45
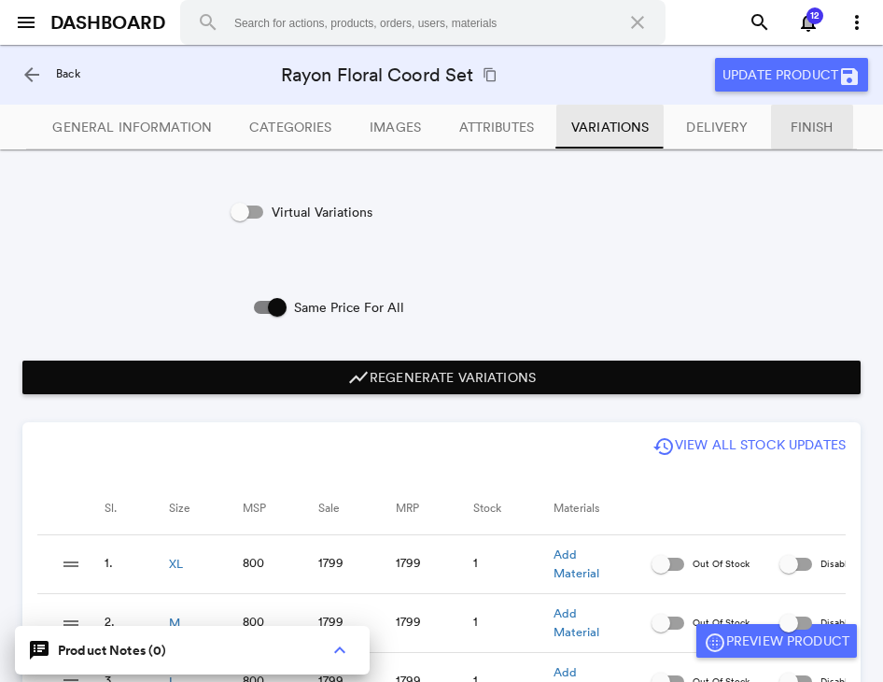
click at [797, 122] on span "Finish" at bounding box center [812, 127] width 43 height 17
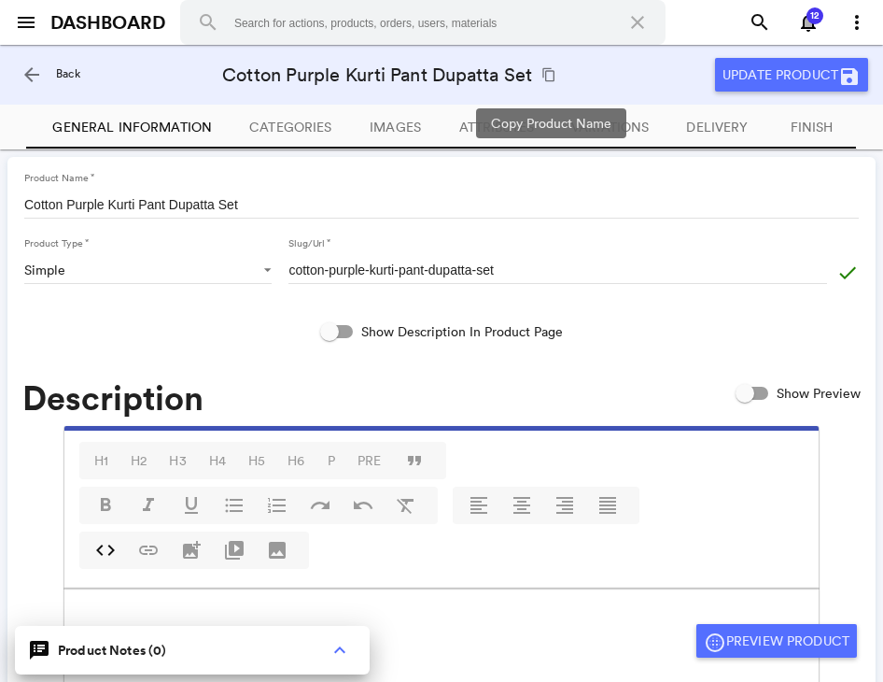
click at [550, 75] on md-icon "content_copy" at bounding box center [549, 74] width 15 height 15
click at [613, 123] on span "Variations" at bounding box center [609, 127] width 77 height 17
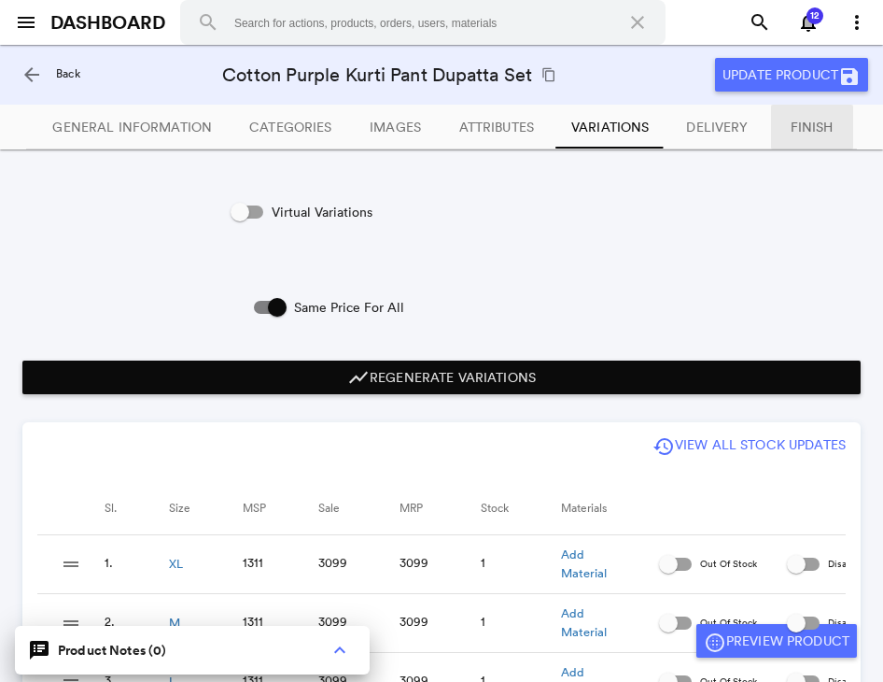
click at [775, 130] on button "Finish" at bounding box center [812, 127] width 82 height 45
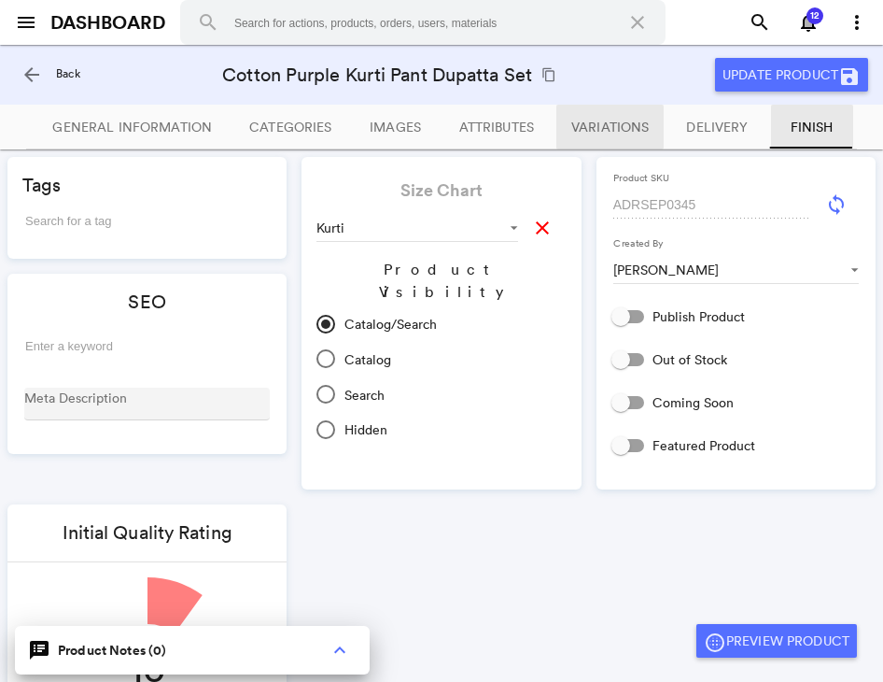
click at [612, 126] on span "Variations" at bounding box center [609, 127] width 77 height 17
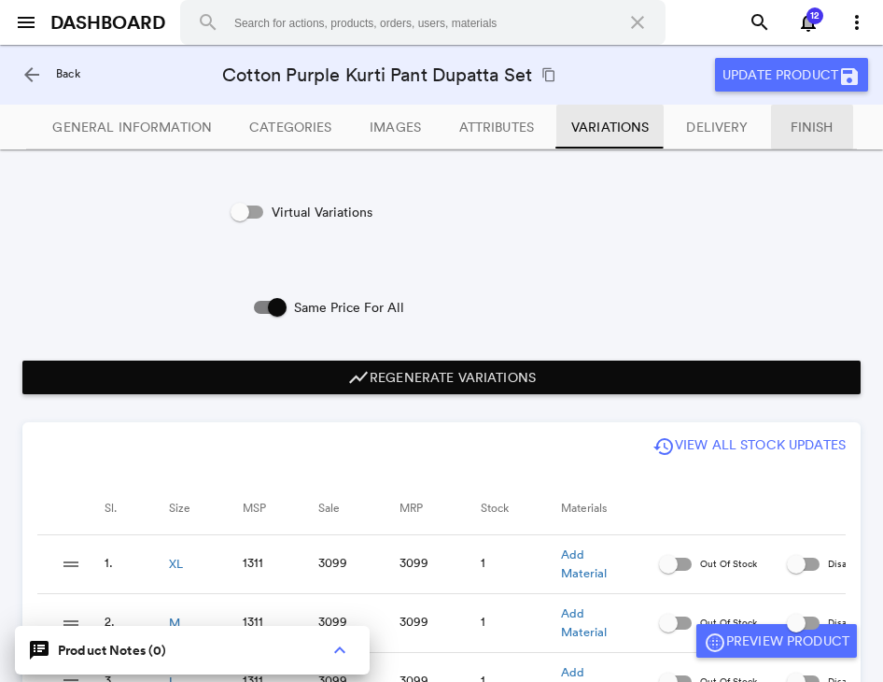
click at [809, 130] on span "Finish" at bounding box center [812, 127] width 43 height 17
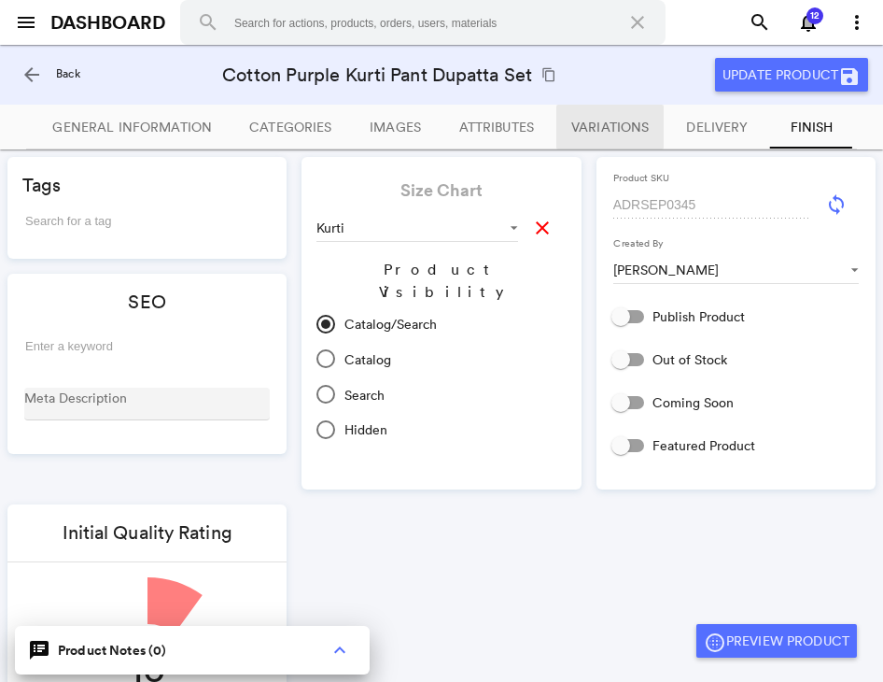
click at [620, 124] on span "Variations" at bounding box center [609, 127] width 77 height 17
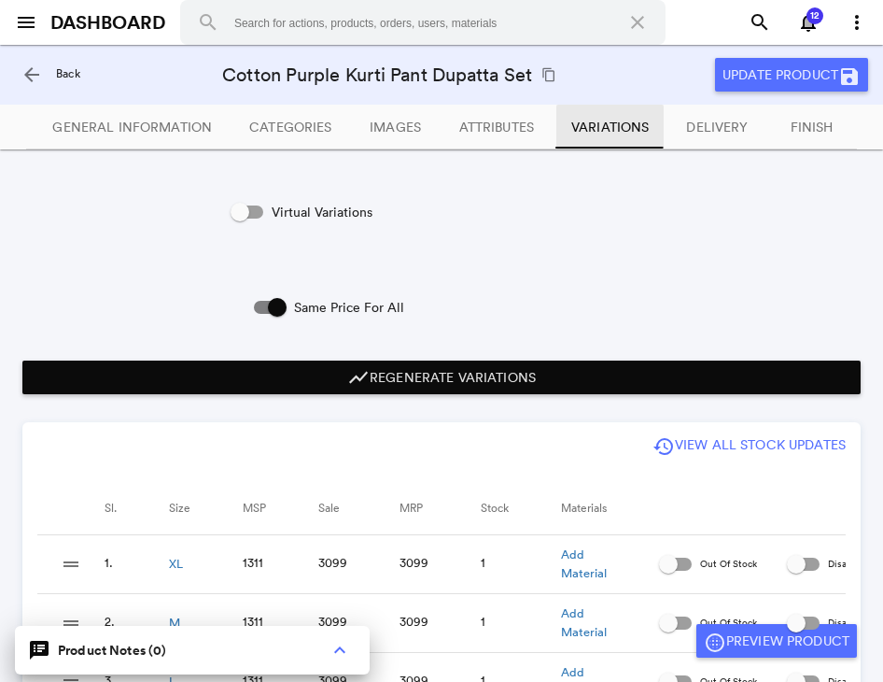
scroll to position [232, 0]
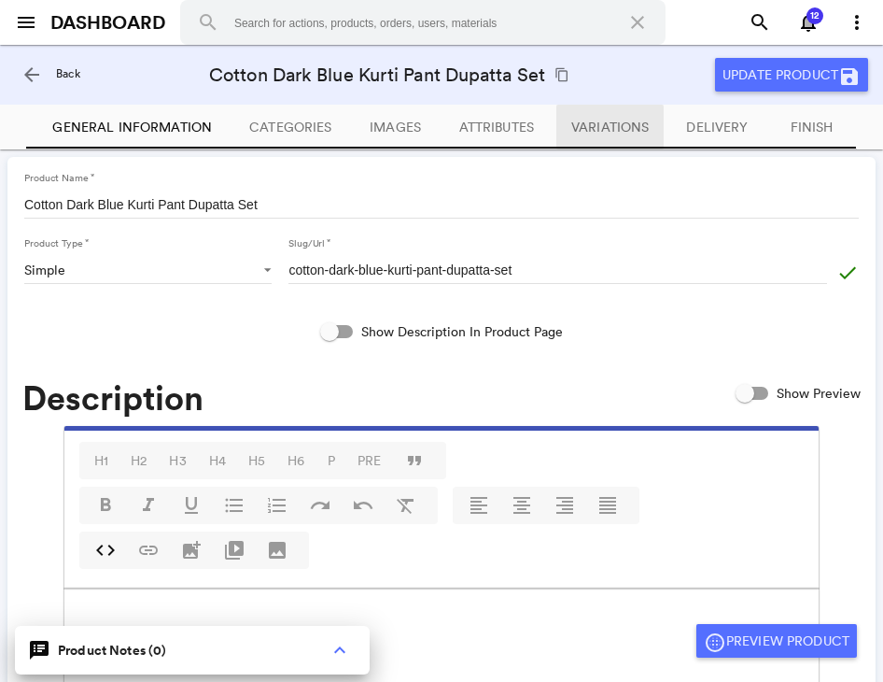
click at [603, 136] on button "Variations" at bounding box center [609, 127] width 107 height 45
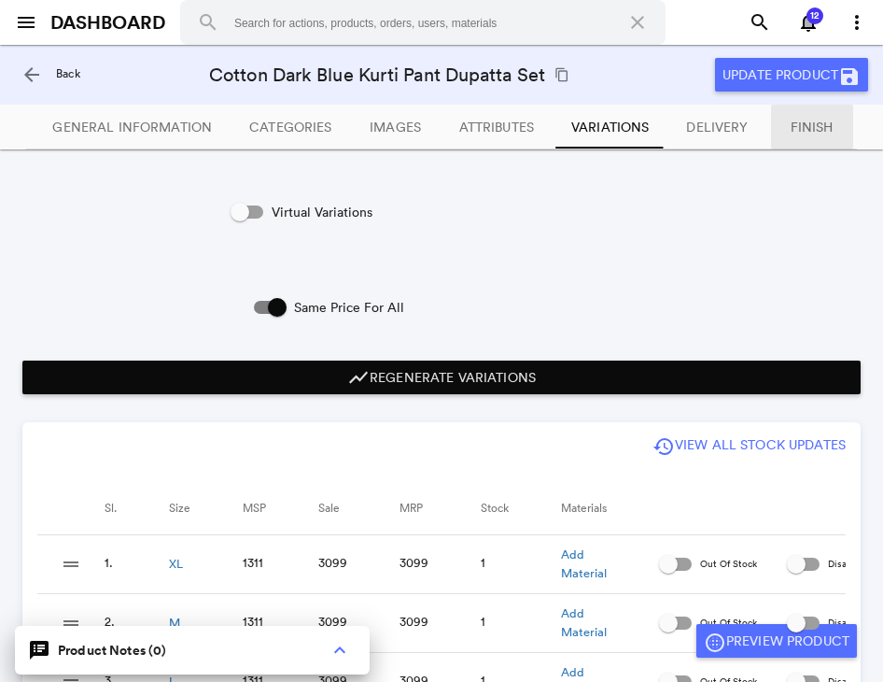
click at [809, 133] on span "Finish" at bounding box center [812, 127] width 43 height 17
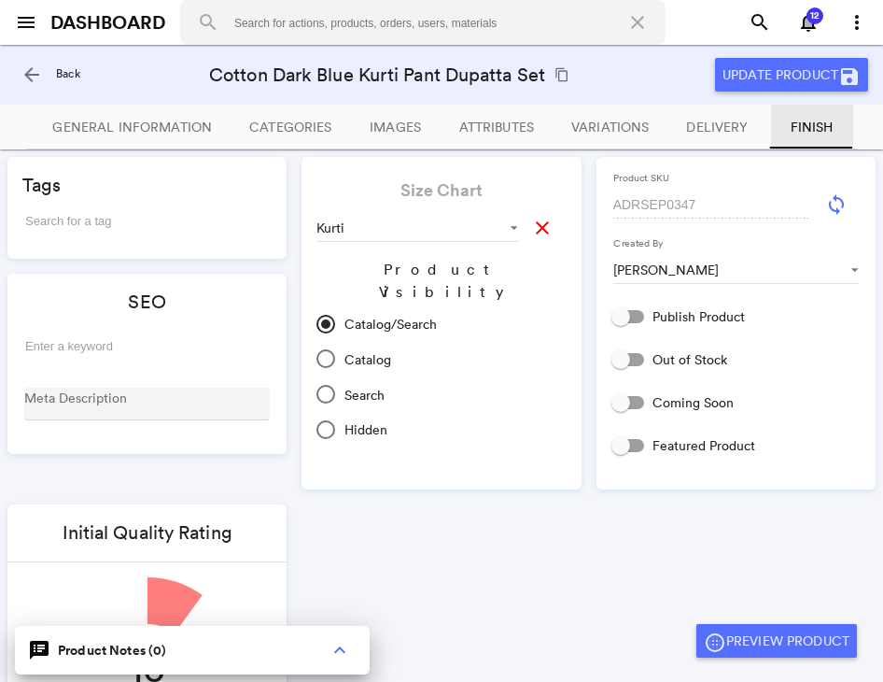
click at [560, 74] on md-icon "content_copy" at bounding box center [562, 74] width 15 height 15
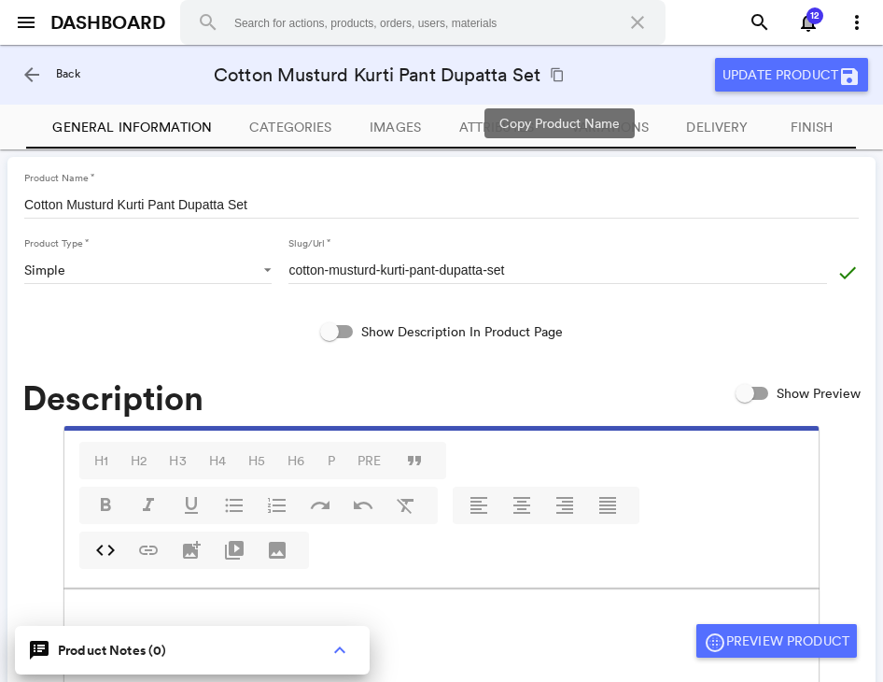
click at [560, 74] on md-icon "content_copy" at bounding box center [557, 74] width 15 height 15
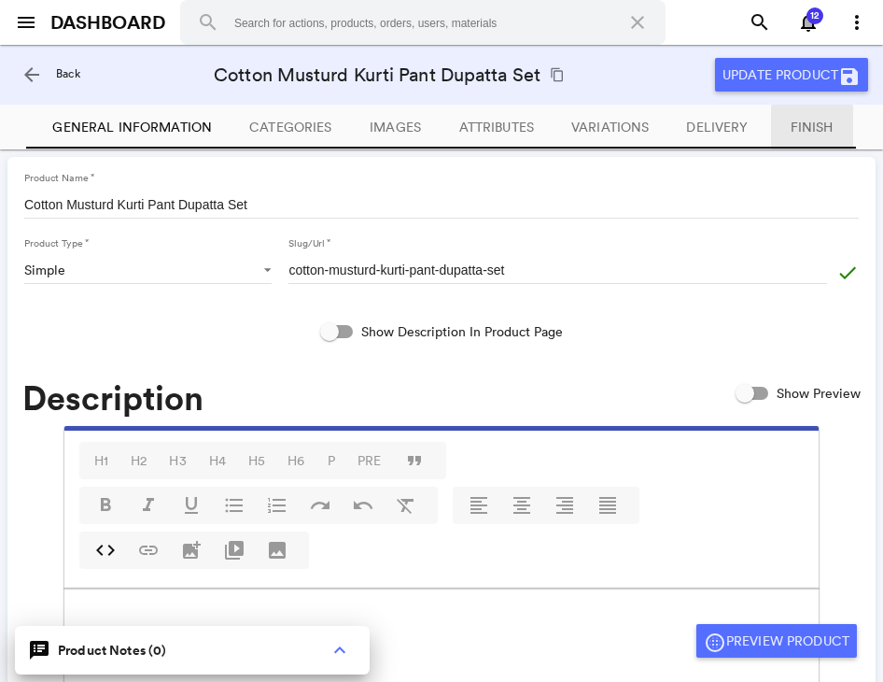
click at [805, 140] on button "Finish" at bounding box center [812, 127] width 82 height 45
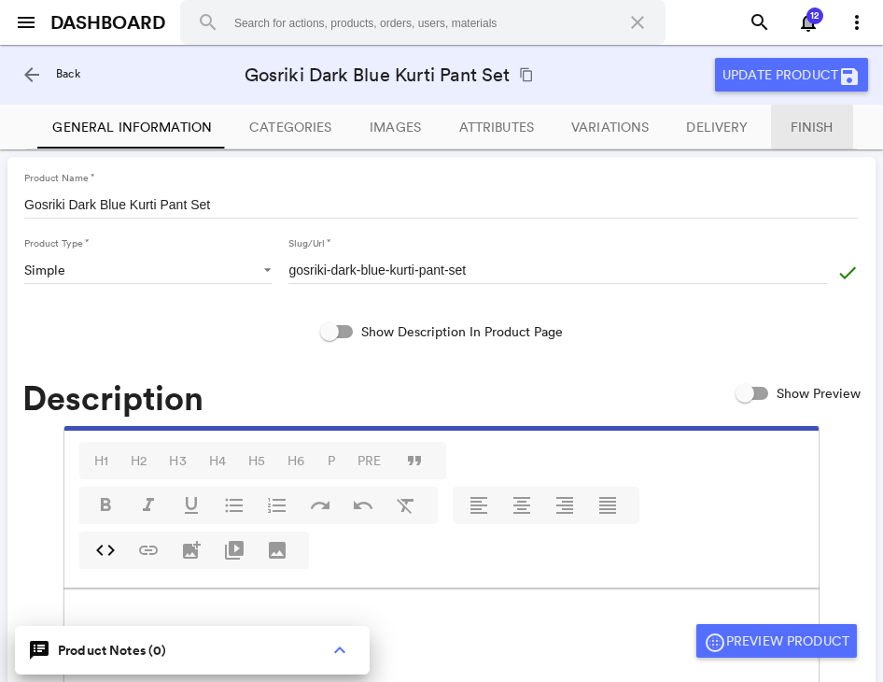
click at [796, 135] on button "Finish" at bounding box center [812, 127] width 82 height 45
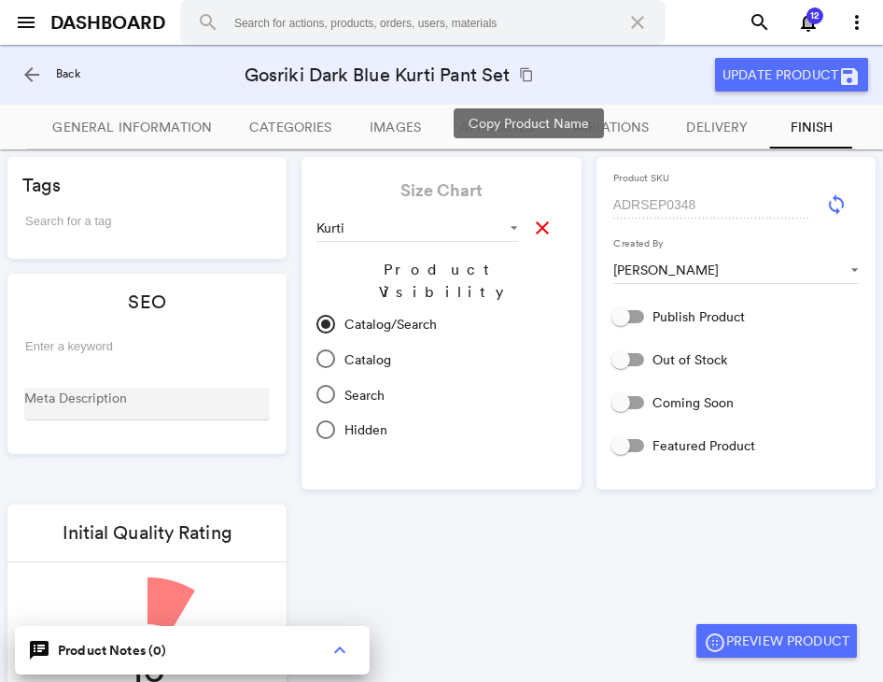
click at [538, 72] on button "content_copy" at bounding box center [526, 74] width 22 height 22
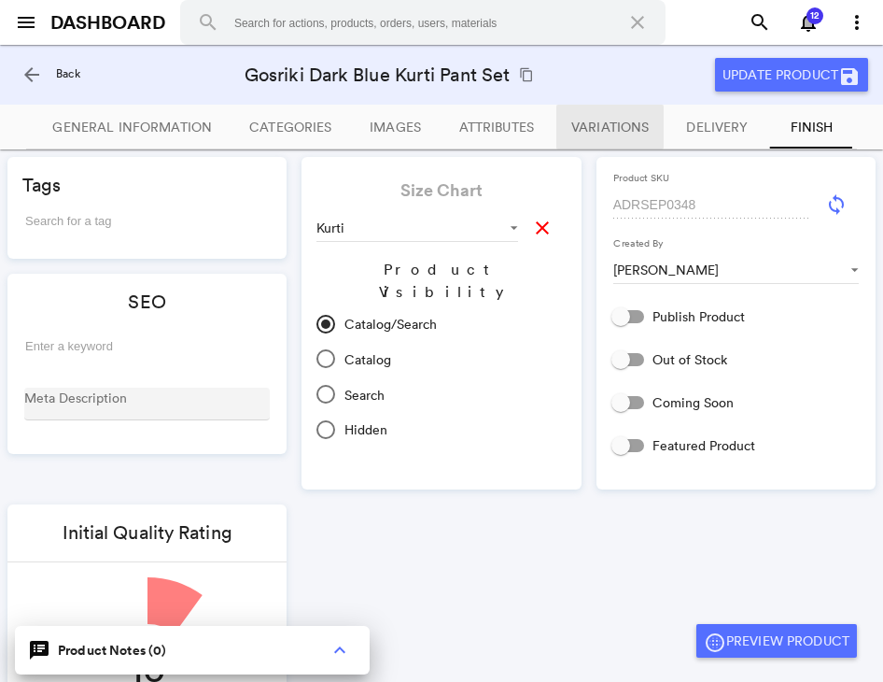
click at [639, 125] on span "Variations" at bounding box center [609, 127] width 77 height 17
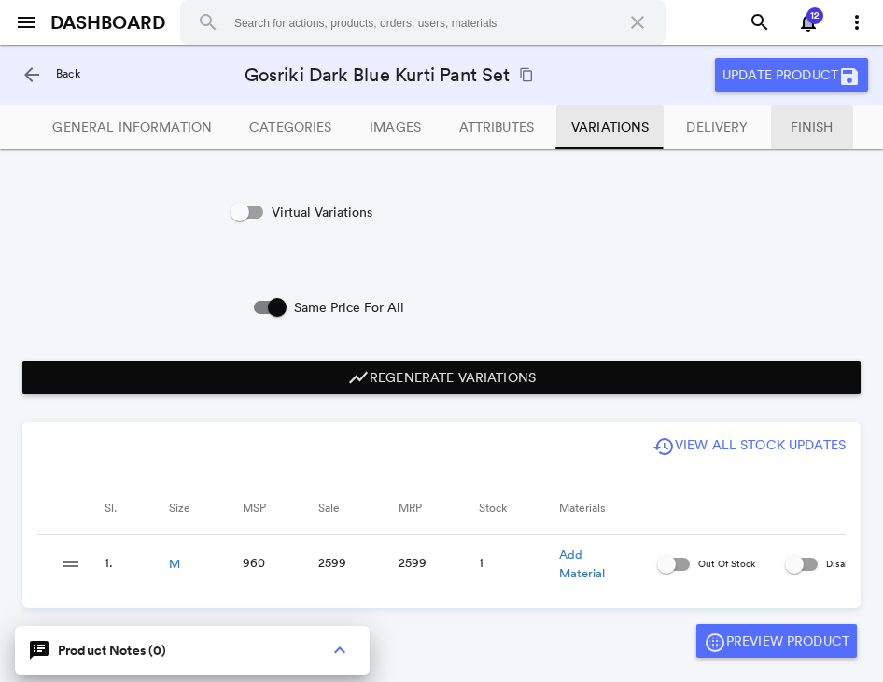
click at [809, 121] on span "Finish" at bounding box center [812, 127] width 43 height 17
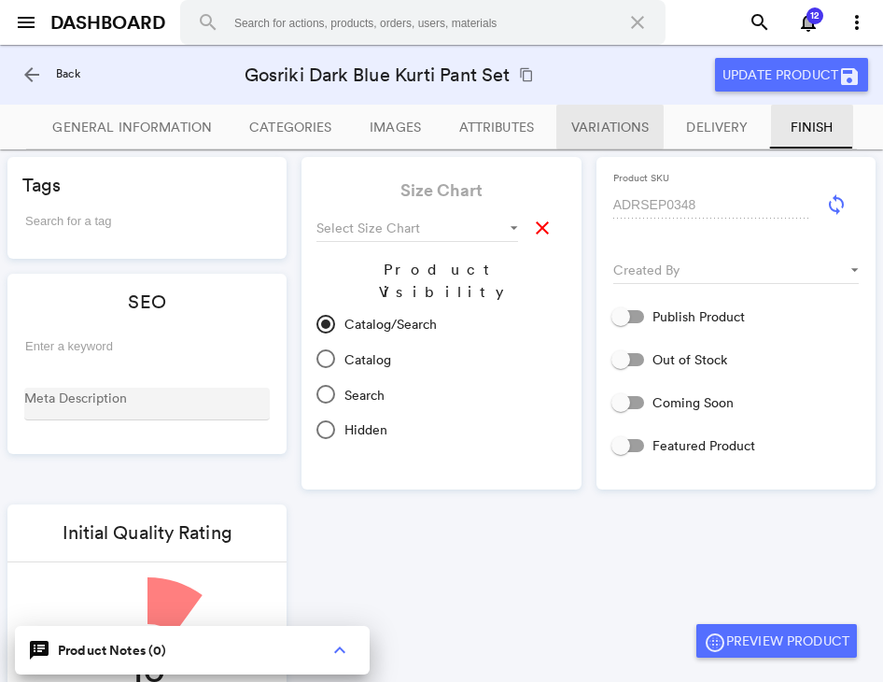
click at [606, 116] on button "Variations" at bounding box center [609, 127] width 107 height 45
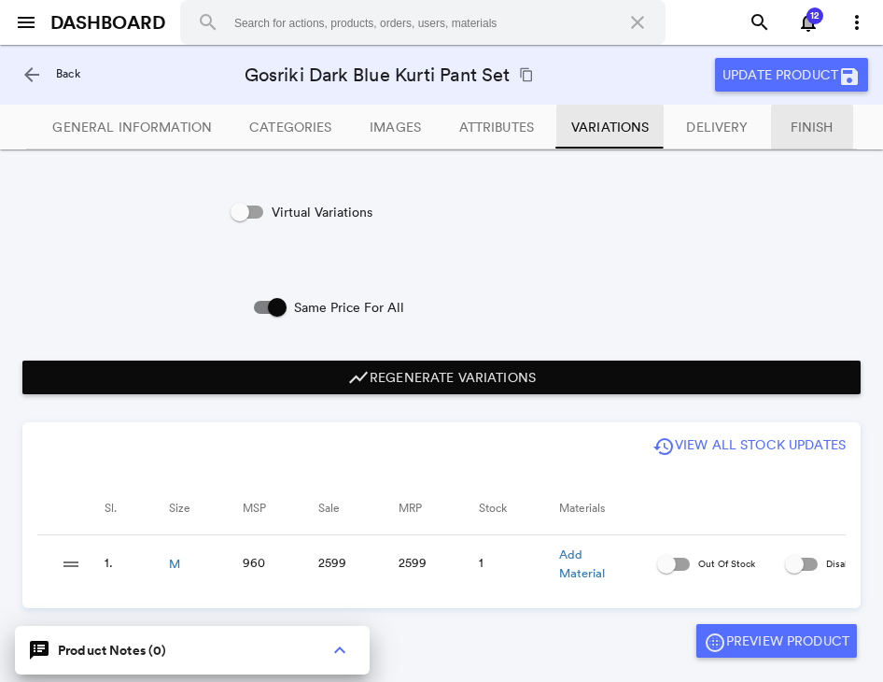
click at [796, 124] on span "Finish" at bounding box center [812, 127] width 43 height 17
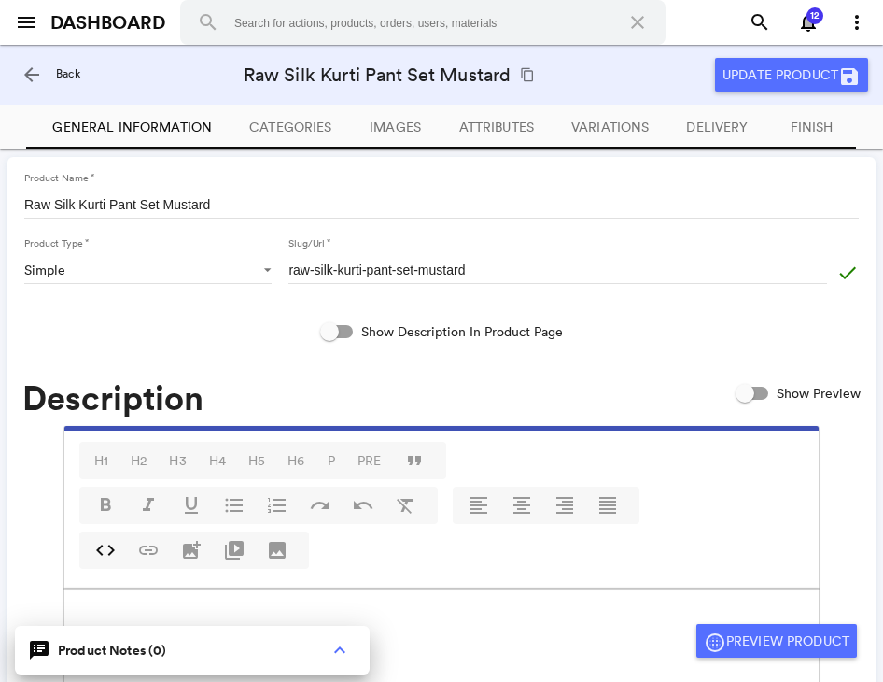
click at [595, 78] on div "arrow_back Back Raw Silk Kurti Pant Set Mustard content_copy Update Product save" at bounding box center [441, 74] width 868 height 45
click at [527, 72] on md-icon "content_copy" at bounding box center [527, 74] width 15 height 15
click at [794, 131] on span "Finish" at bounding box center [812, 127] width 43 height 17
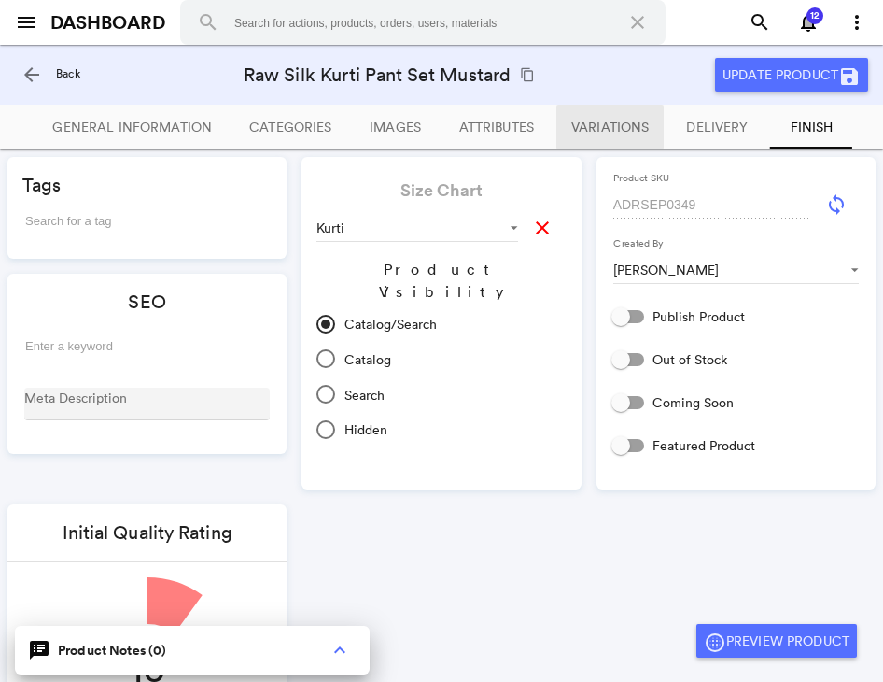
click at [612, 122] on span "Variations" at bounding box center [609, 127] width 77 height 17
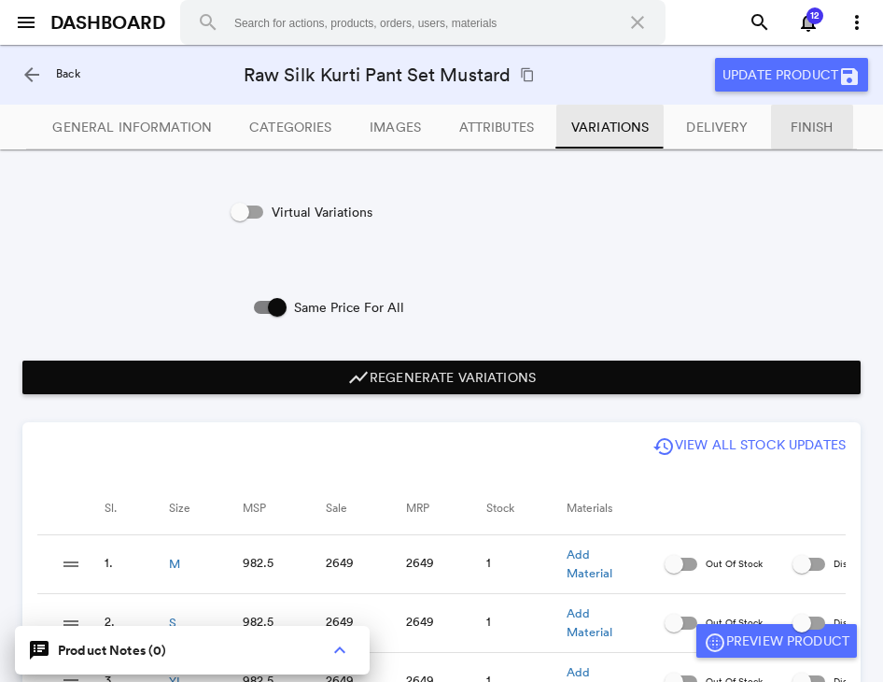
click at [805, 129] on span "Finish" at bounding box center [812, 127] width 43 height 17
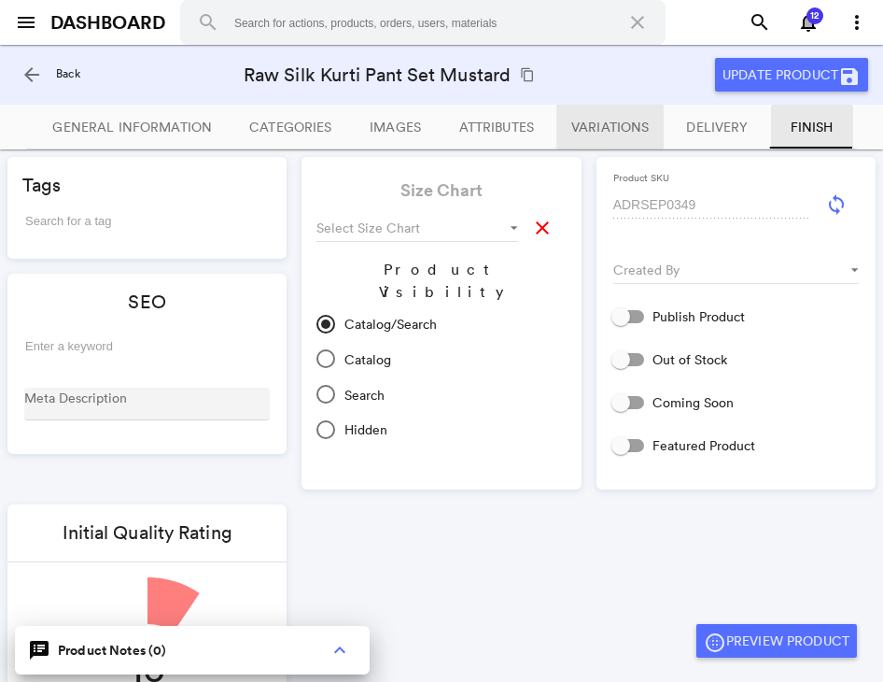
click at [622, 123] on span "Variations" at bounding box center [609, 127] width 77 height 17
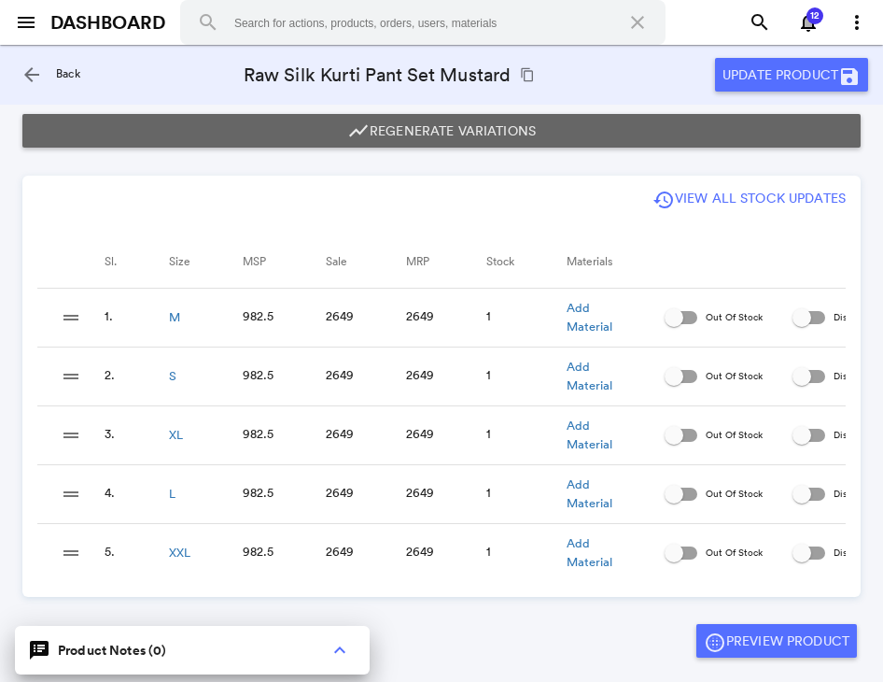
scroll to position [245, 0]
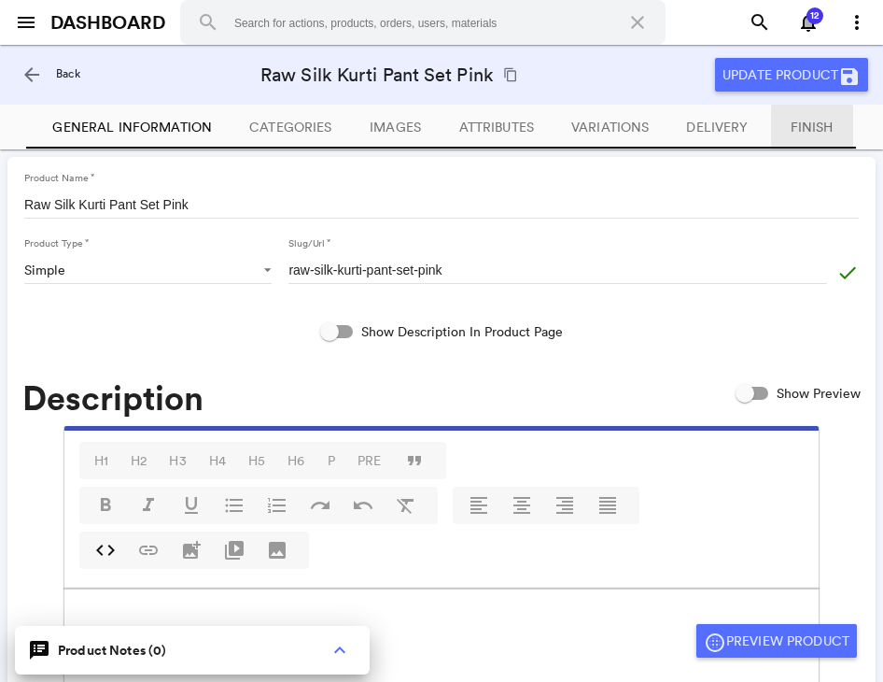
click at [792, 133] on span "Finish" at bounding box center [812, 127] width 43 height 17
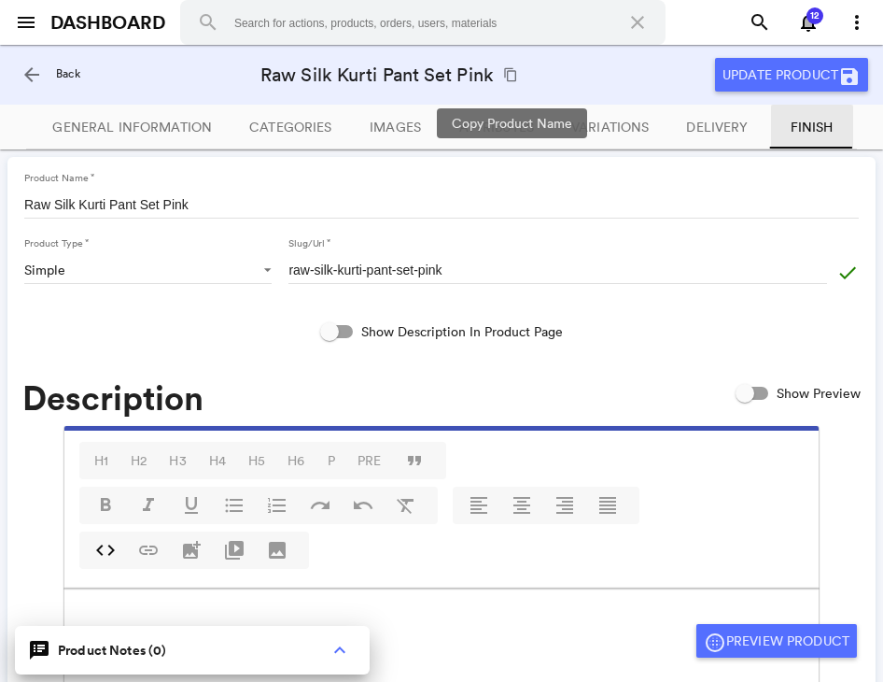
click at [512, 73] on md-icon "content_copy" at bounding box center [510, 74] width 15 height 15
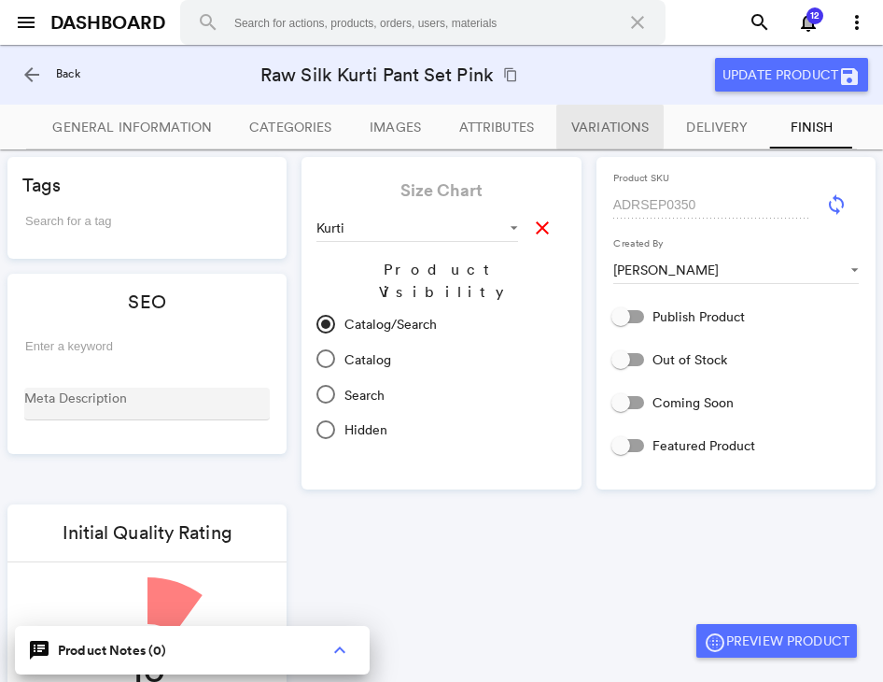
click at [608, 122] on span "Variations" at bounding box center [609, 127] width 77 height 17
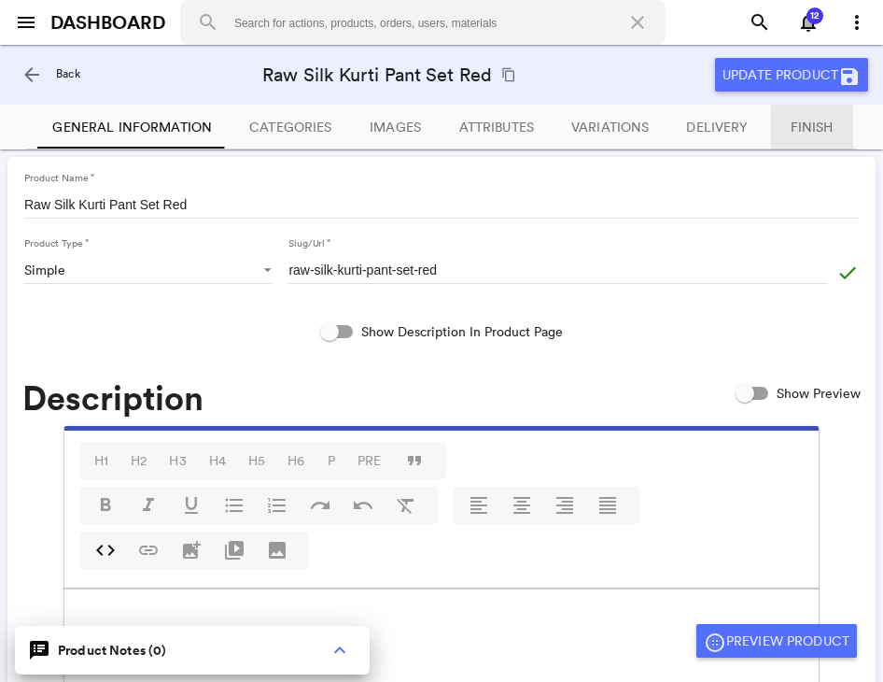
click at [822, 132] on span "Finish" at bounding box center [812, 127] width 43 height 17
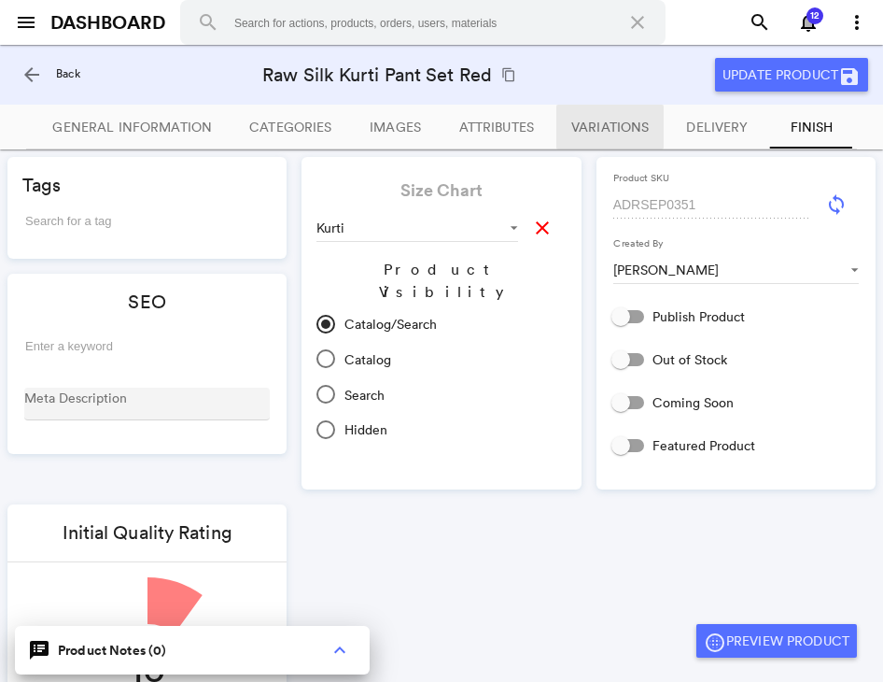
click at [588, 120] on span "Variations" at bounding box center [609, 127] width 77 height 17
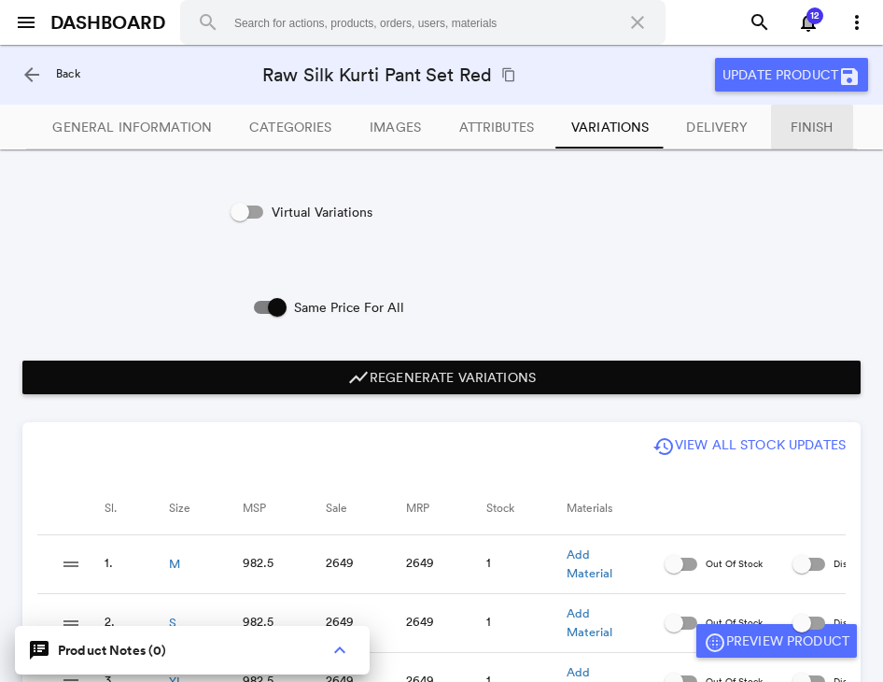
click at [807, 132] on span "Finish" at bounding box center [812, 127] width 43 height 17
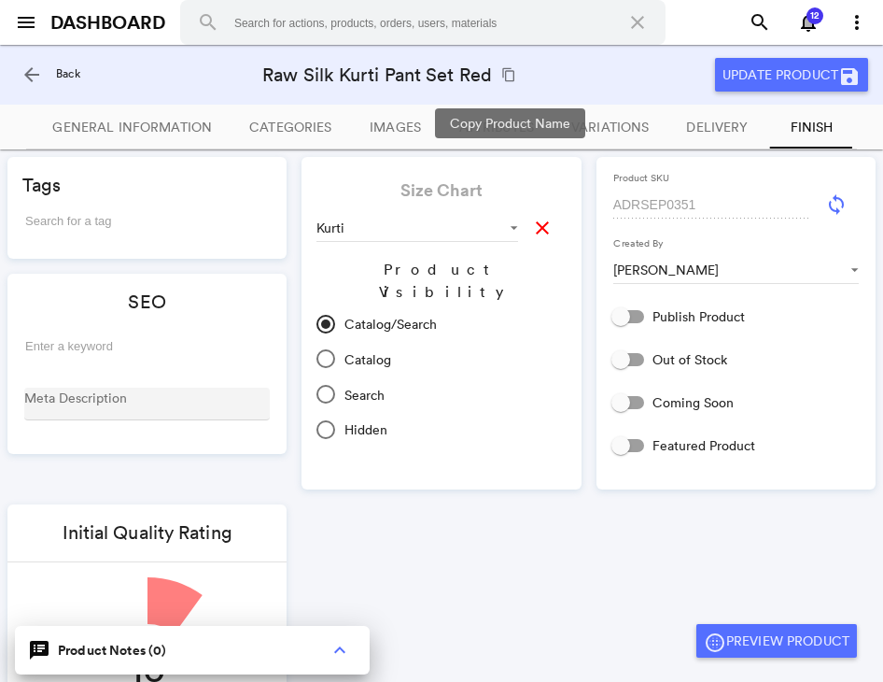
click at [504, 79] on md-icon "content_copy" at bounding box center [508, 74] width 15 height 15
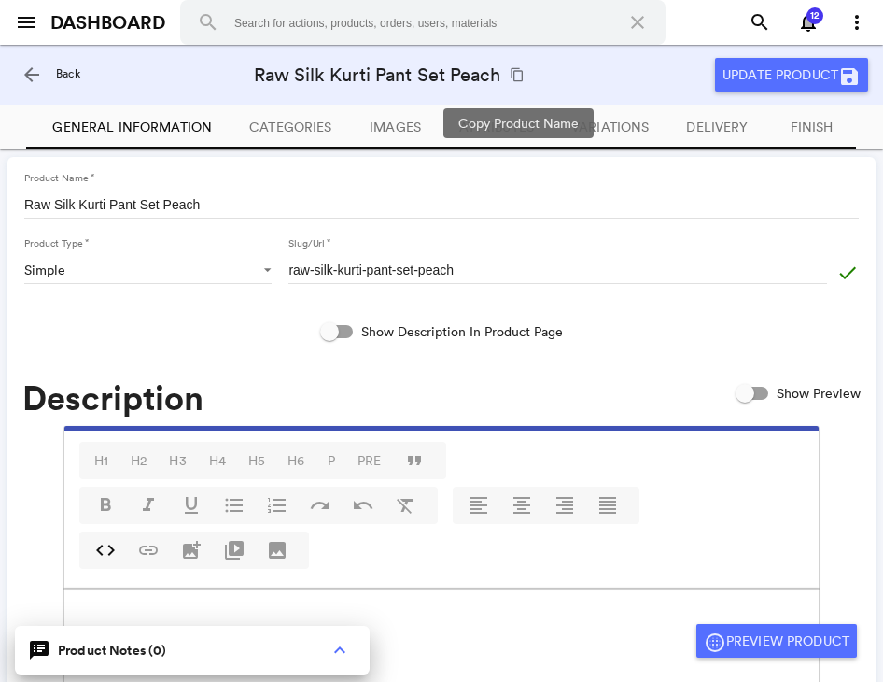
click at [520, 79] on md-icon "content_copy" at bounding box center [517, 74] width 15 height 15
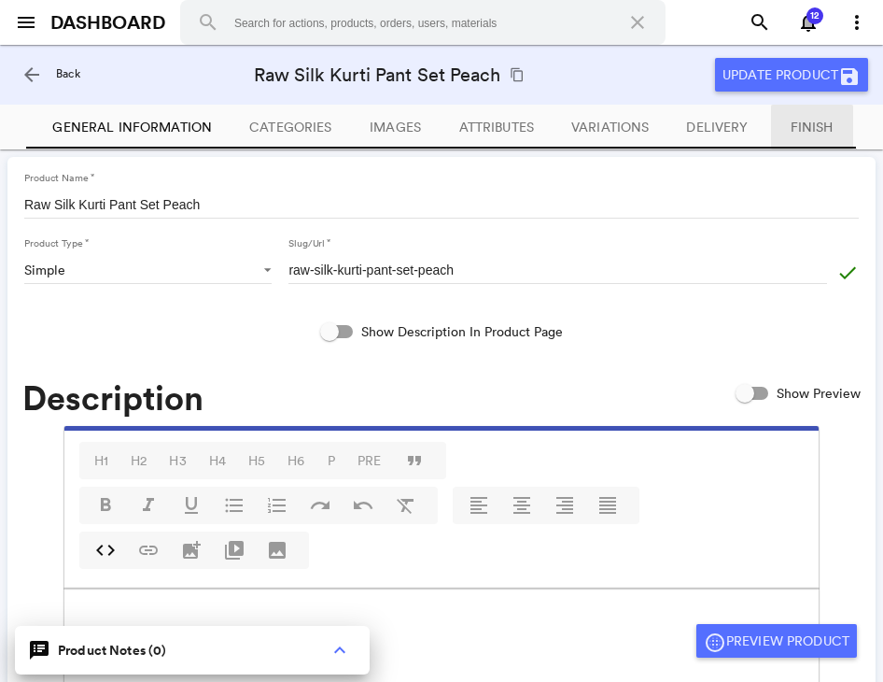
click at [805, 127] on span "Finish" at bounding box center [812, 127] width 43 height 17
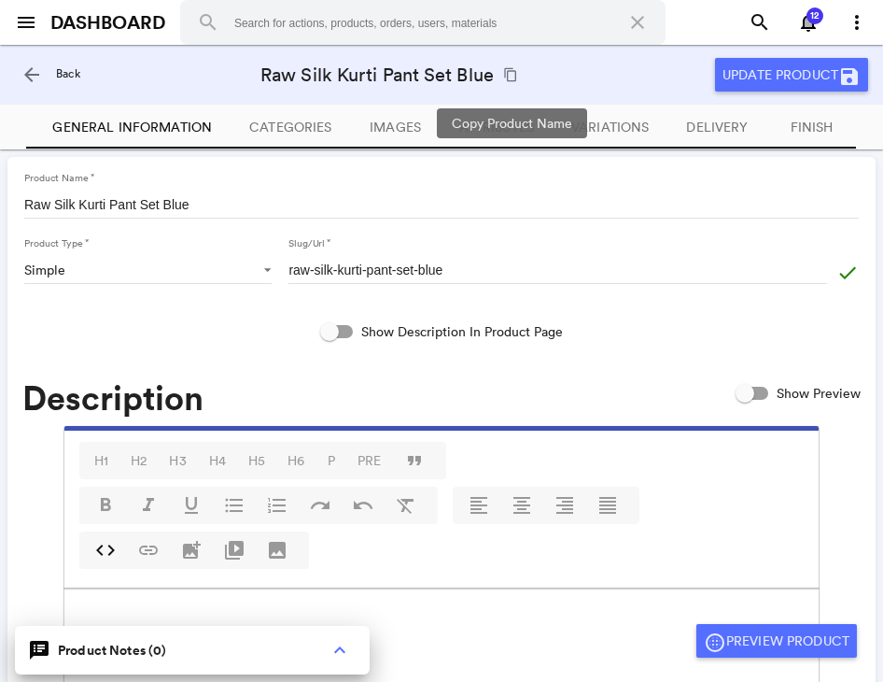
click at [515, 71] on md-icon "content_copy" at bounding box center [510, 74] width 15 height 15
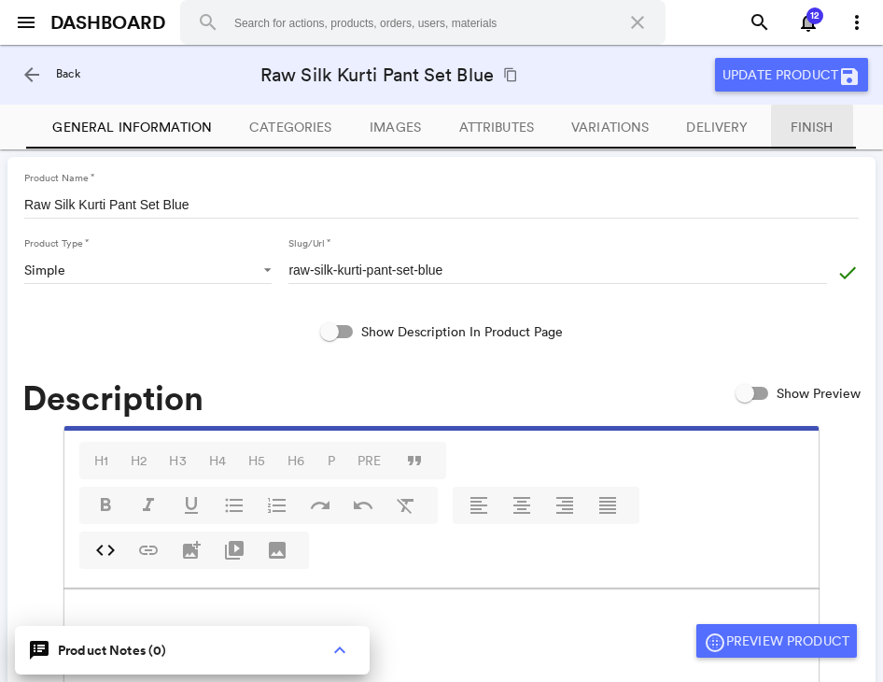
click at [810, 132] on span "Finish" at bounding box center [812, 127] width 43 height 17
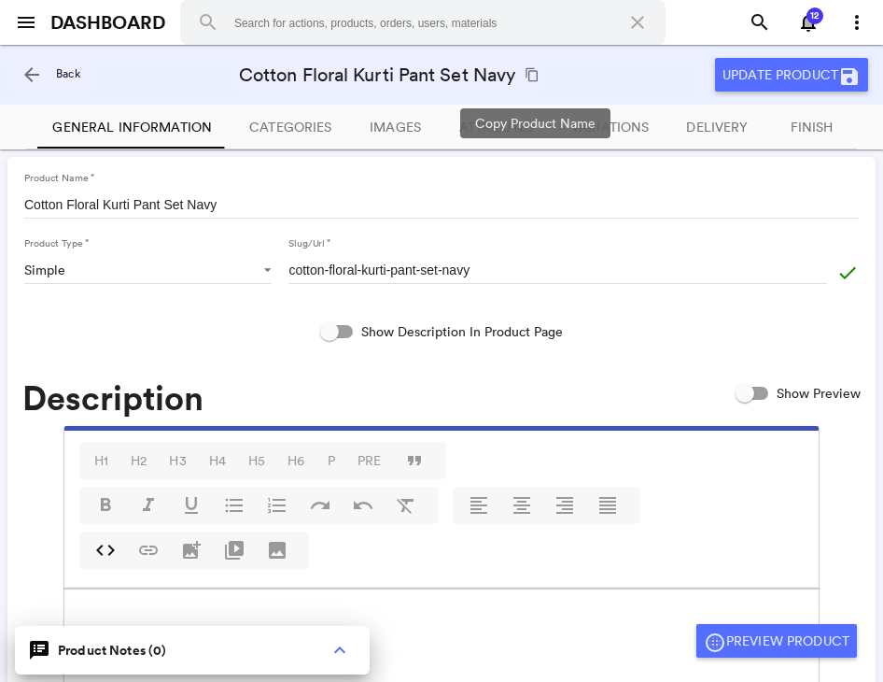
click at [533, 76] on md-icon "content_copy" at bounding box center [532, 74] width 15 height 15
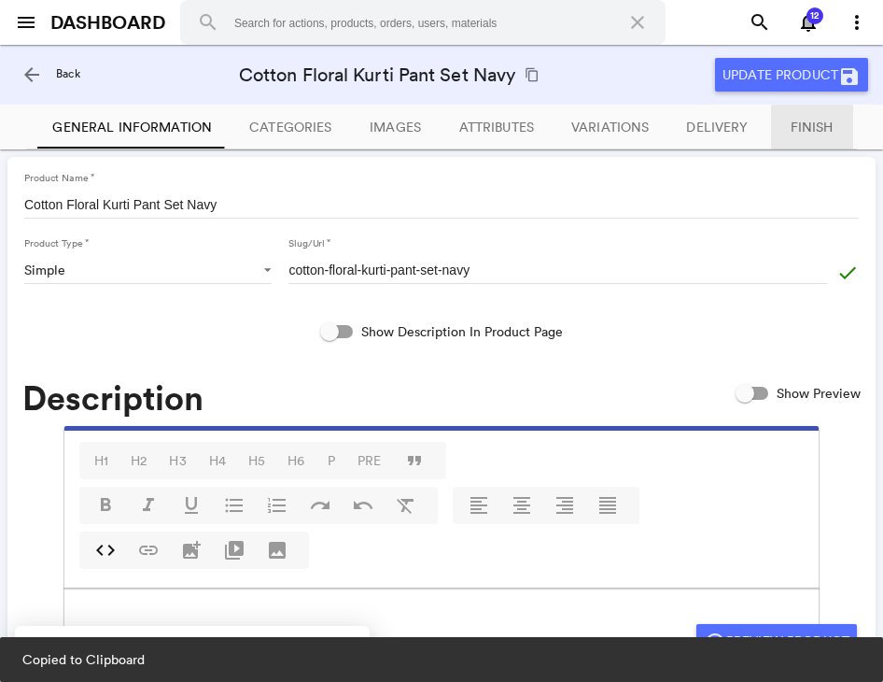
click at [791, 127] on span "Finish" at bounding box center [812, 127] width 43 height 17
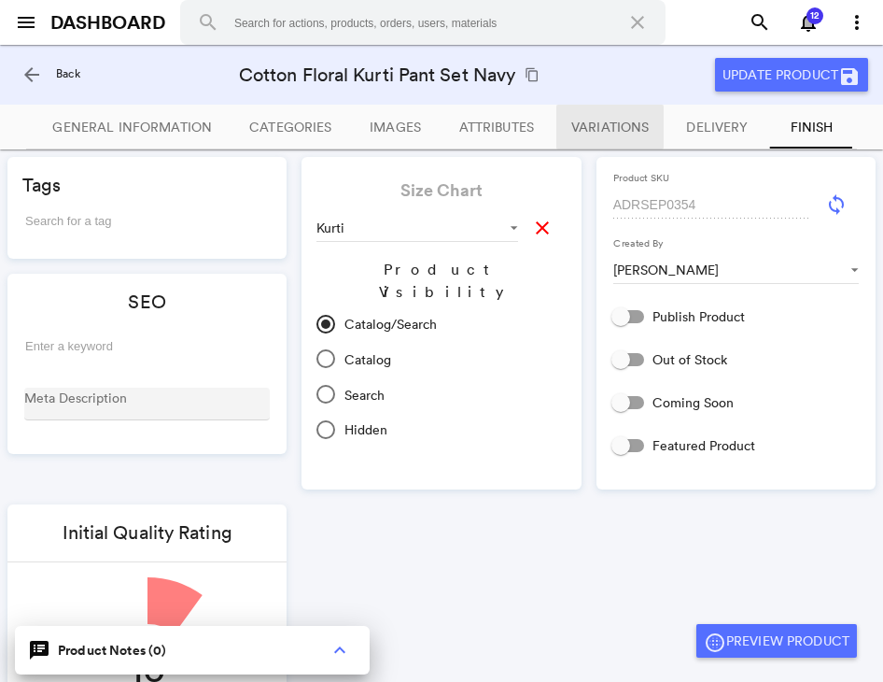
click at [603, 130] on span "Variations" at bounding box center [609, 127] width 77 height 17
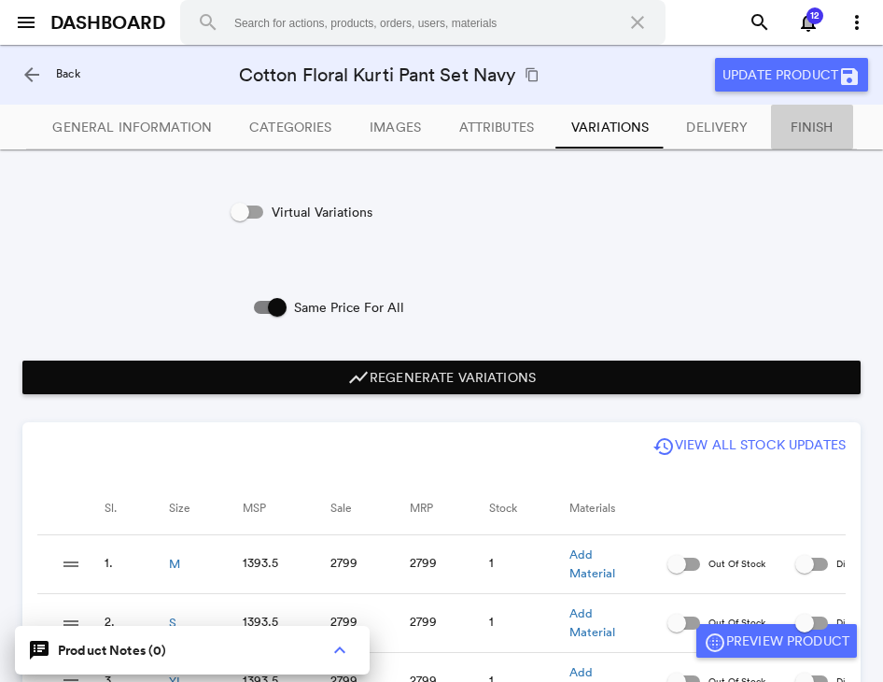
click at [795, 129] on span "Finish" at bounding box center [812, 127] width 43 height 17
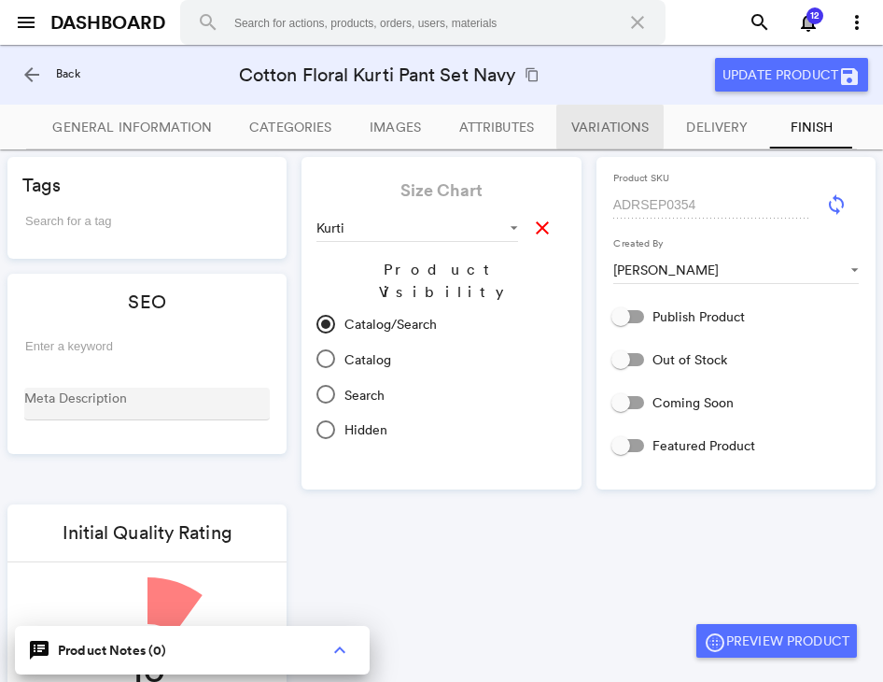
click at [637, 127] on span "Variations" at bounding box center [609, 127] width 77 height 17
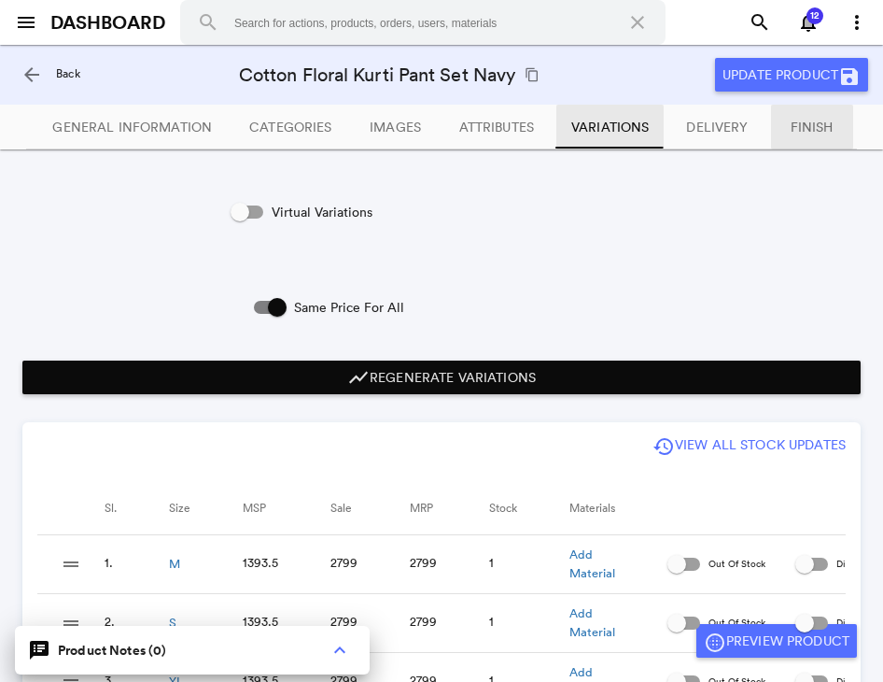
click at [810, 133] on span "Finish" at bounding box center [812, 127] width 43 height 17
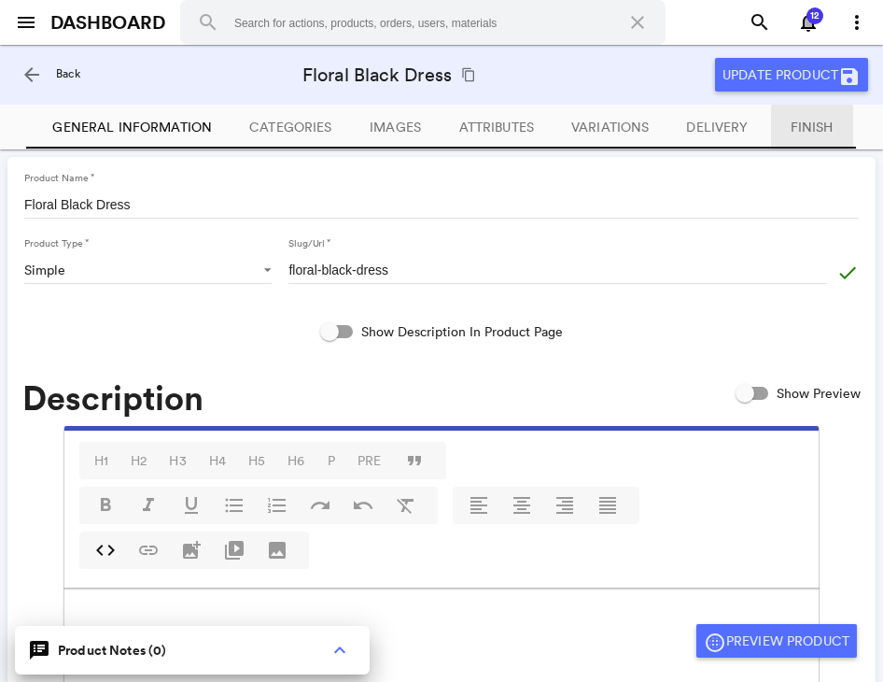
click at [821, 126] on span "Finish" at bounding box center [812, 127] width 43 height 17
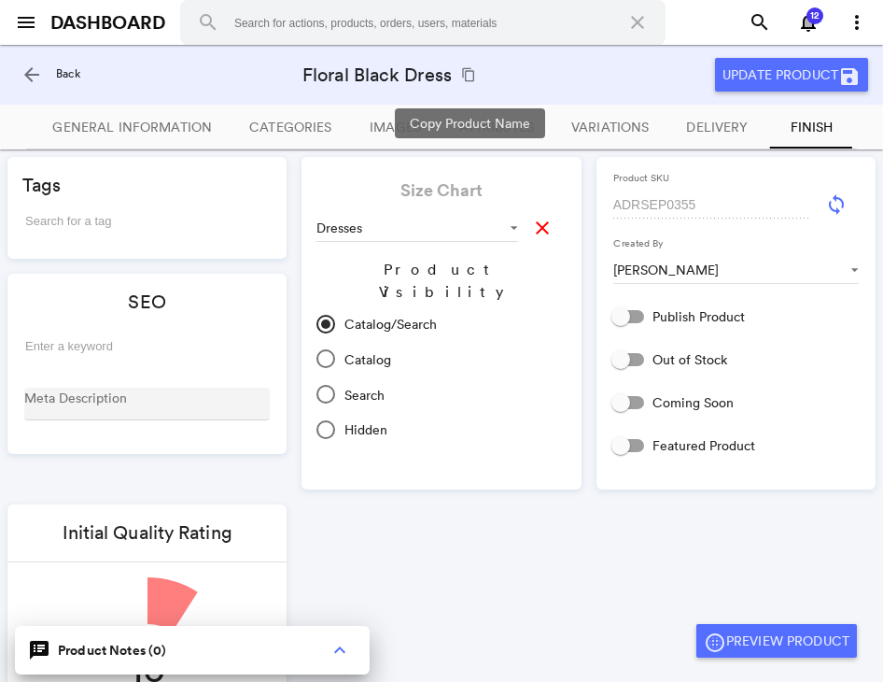
click at [467, 77] on md-icon "content_copy" at bounding box center [468, 74] width 15 height 15
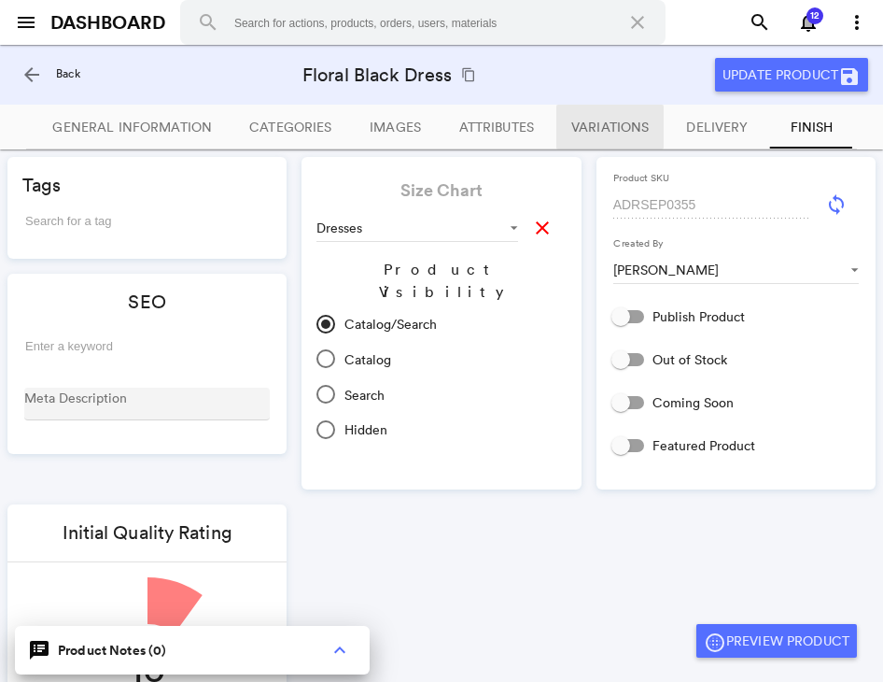
click at [566, 130] on button "Variations" at bounding box center [609, 127] width 107 height 45
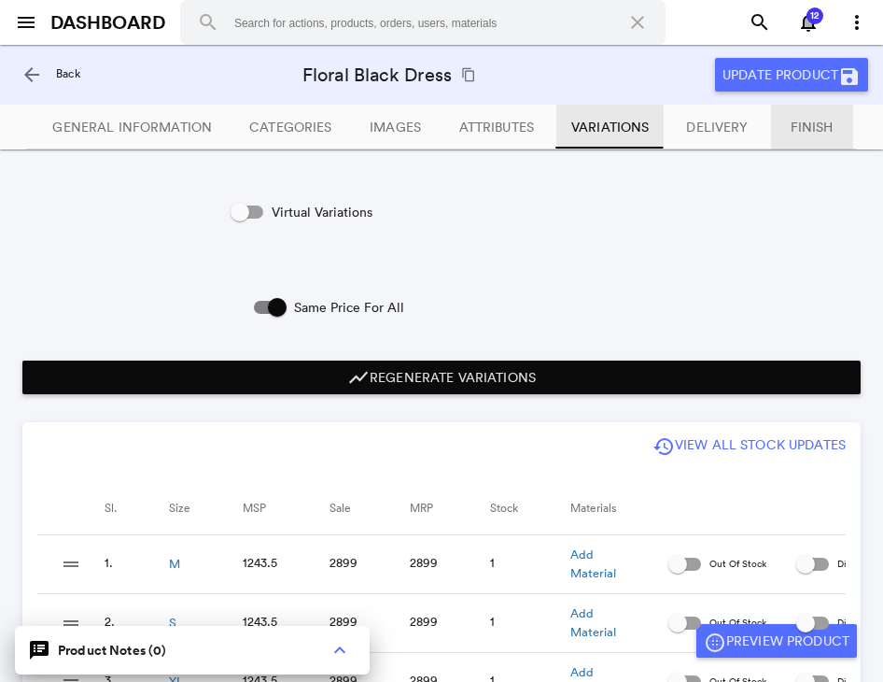
click at [798, 127] on span "Finish" at bounding box center [812, 127] width 43 height 17
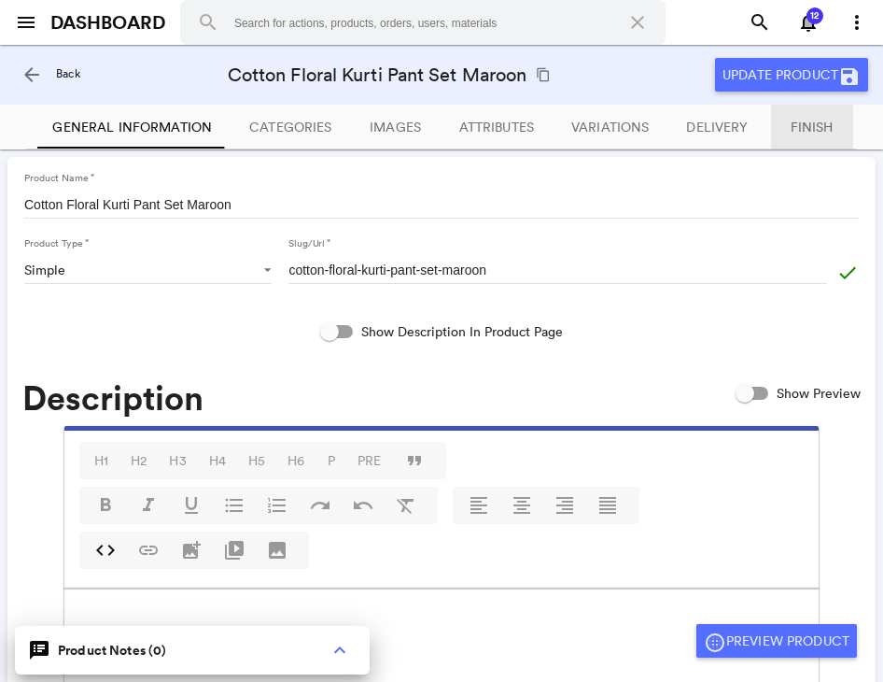
click at [821, 125] on span "Finish" at bounding box center [812, 127] width 43 height 17
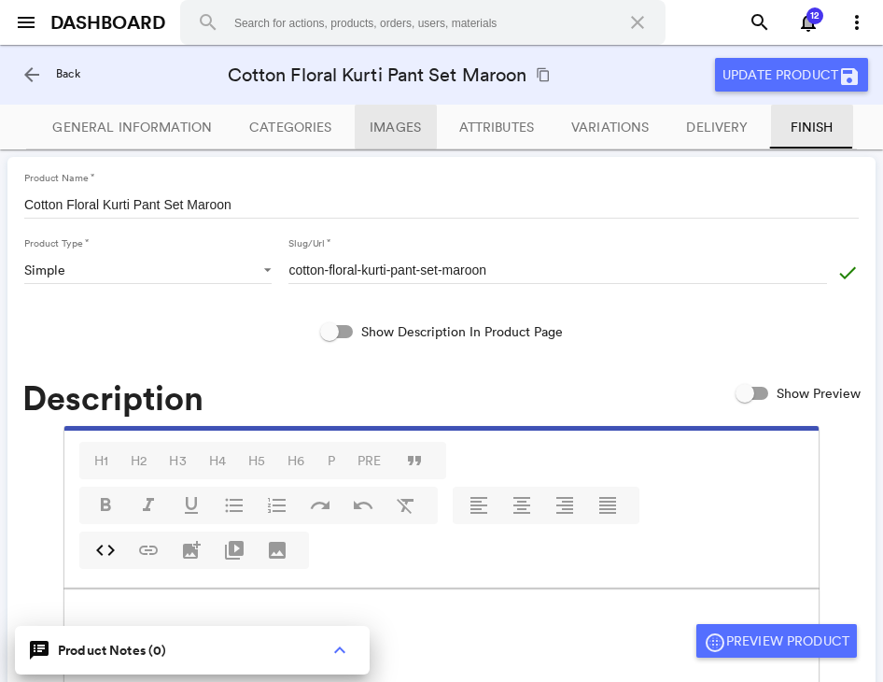
click at [364, 135] on button "Images" at bounding box center [396, 127] width 82 height 45
click at [392, 135] on button "Images" at bounding box center [396, 127] width 82 height 45
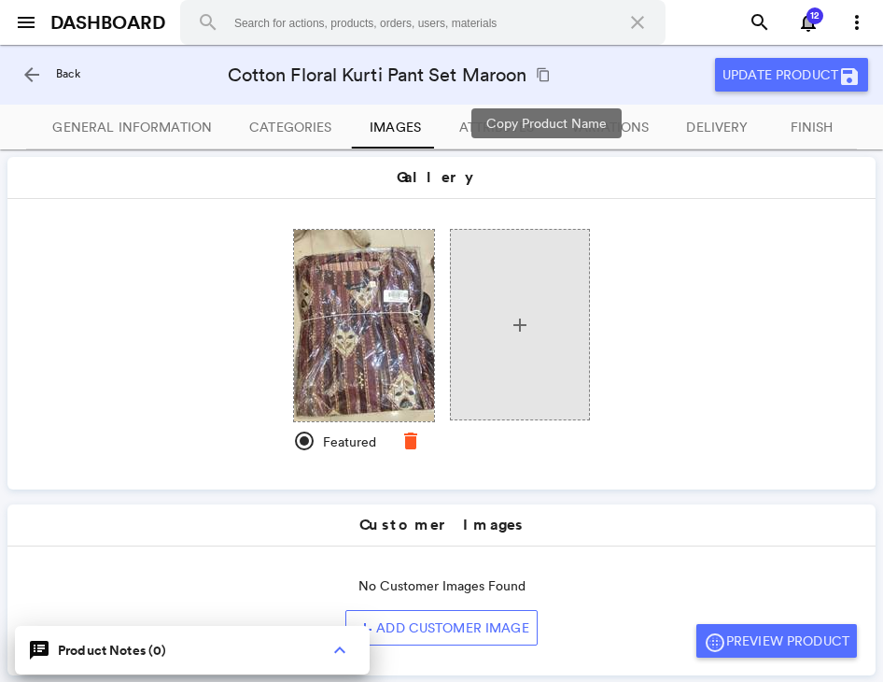
click at [542, 76] on md-icon "content_copy" at bounding box center [543, 74] width 15 height 15
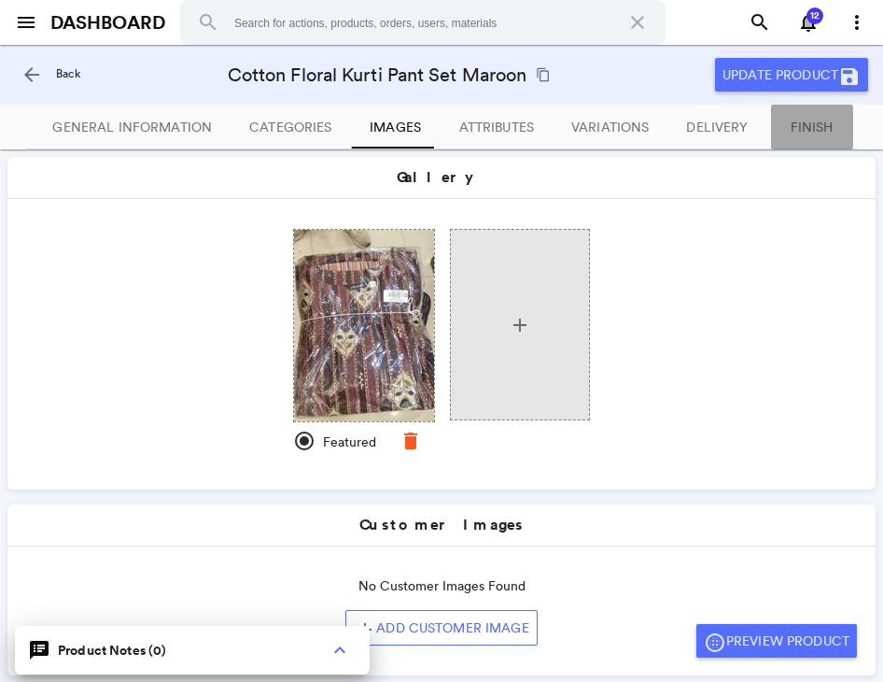
click at [787, 134] on button "Finish" at bounding box center [812, 127] width 82 height 45
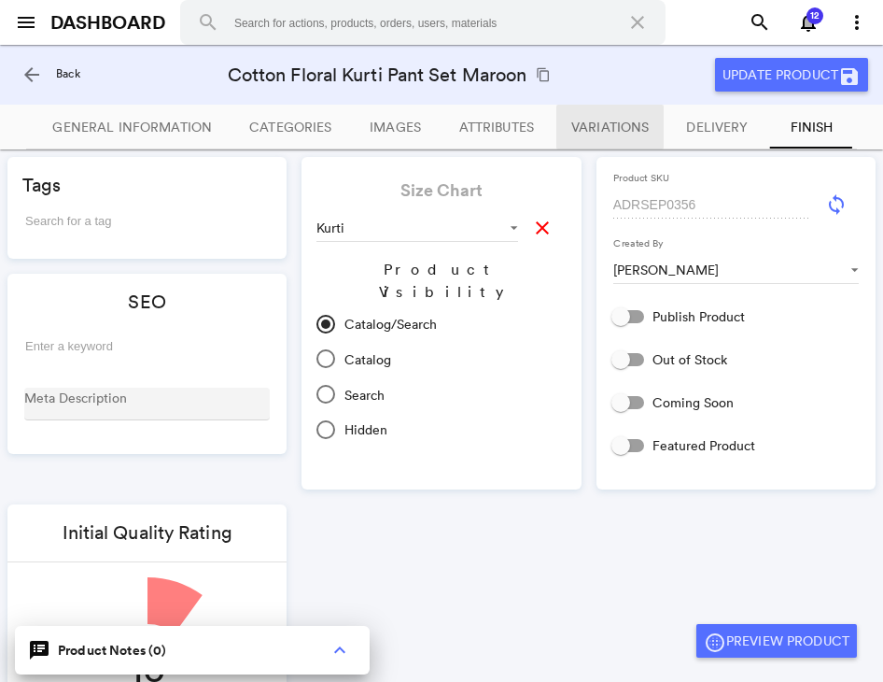
click at [587, 140] on button "Variations" at bounding box center [609, 127] width 107 height 45
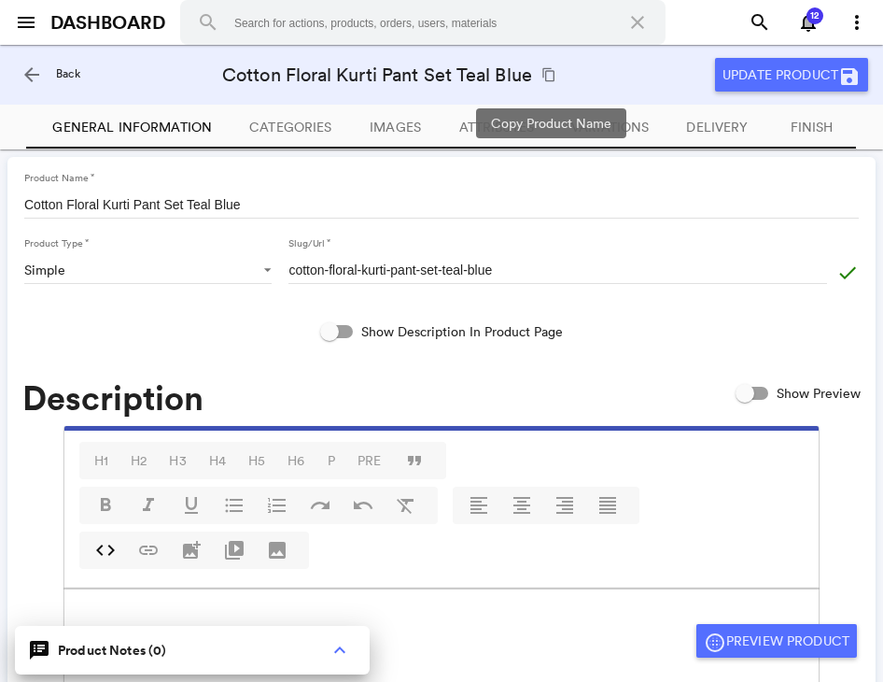
click at [549, 74] on md-icon "content_copy" at bounding box center [549, 74] width 15 height 15
click at [623, 109] on button "Variations" at bounding box center [609, 127] width 107 height 45
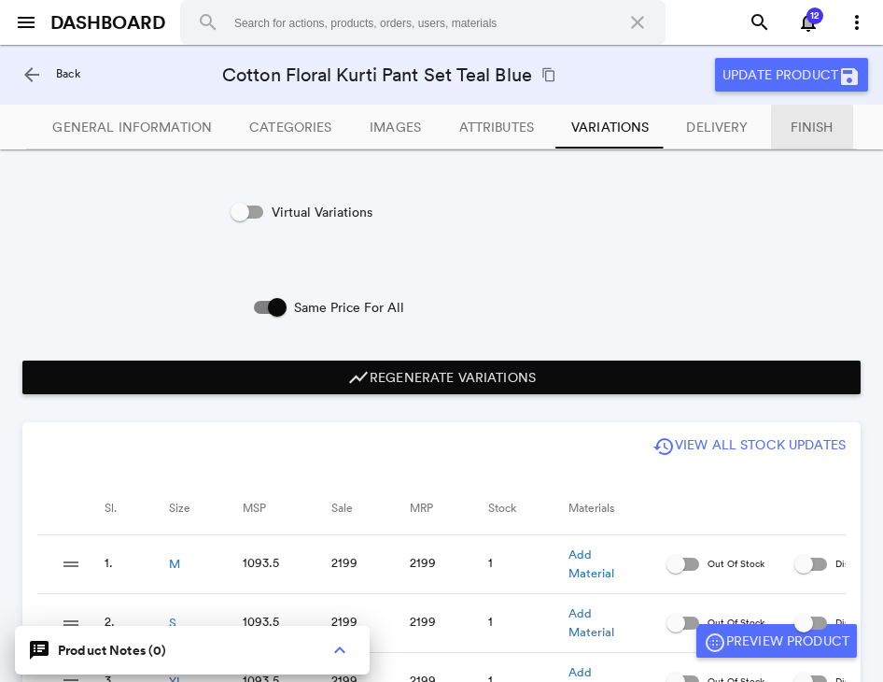
click at [823, 126] on span "Finish" at bounding box center [812, 127] width 43 height 17
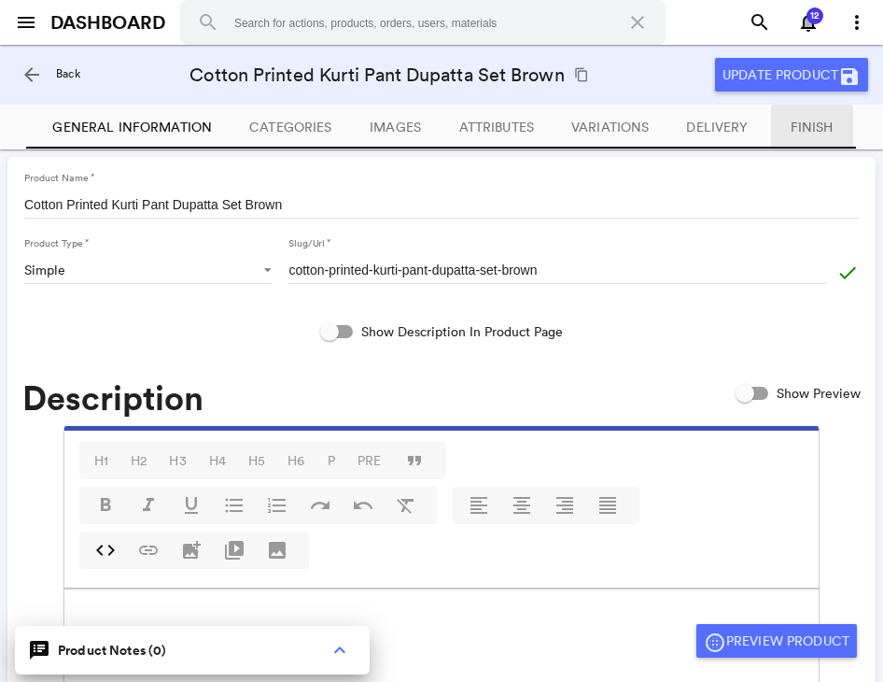
click at [808, 125] on span "Finish" at bounding box center [812, 127] width 43 height 17
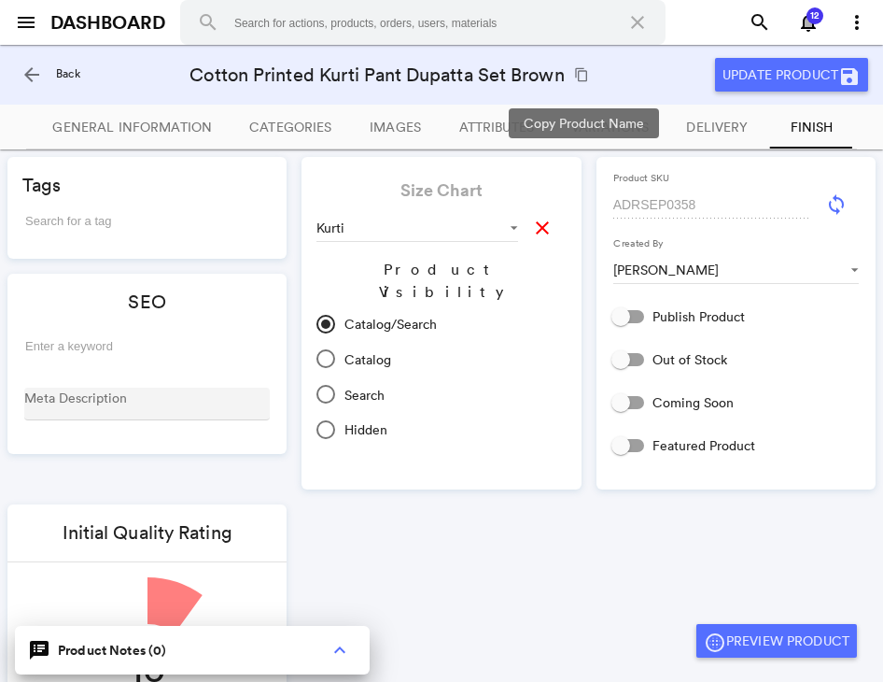
click at [586, 74] on md-icon "content_copy" at bounding box center [581, 74] width 15 height 15
click at [590, 128] on span "Variations" at bounding box center [609, 127] width 77 height 17
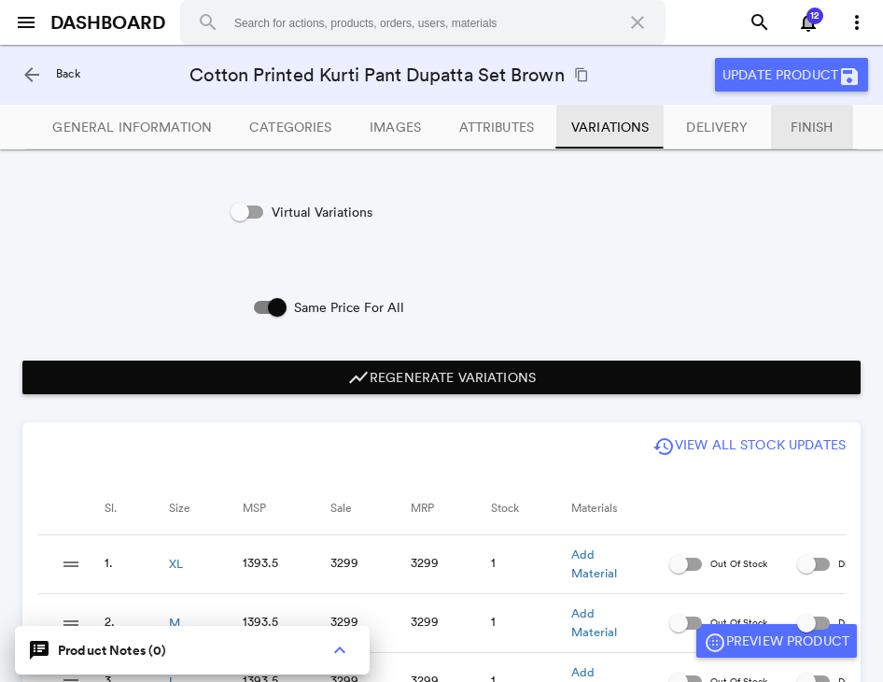
click at [812, 128] on span "Finish" at bounding box center [812, 127] width 43 height 17
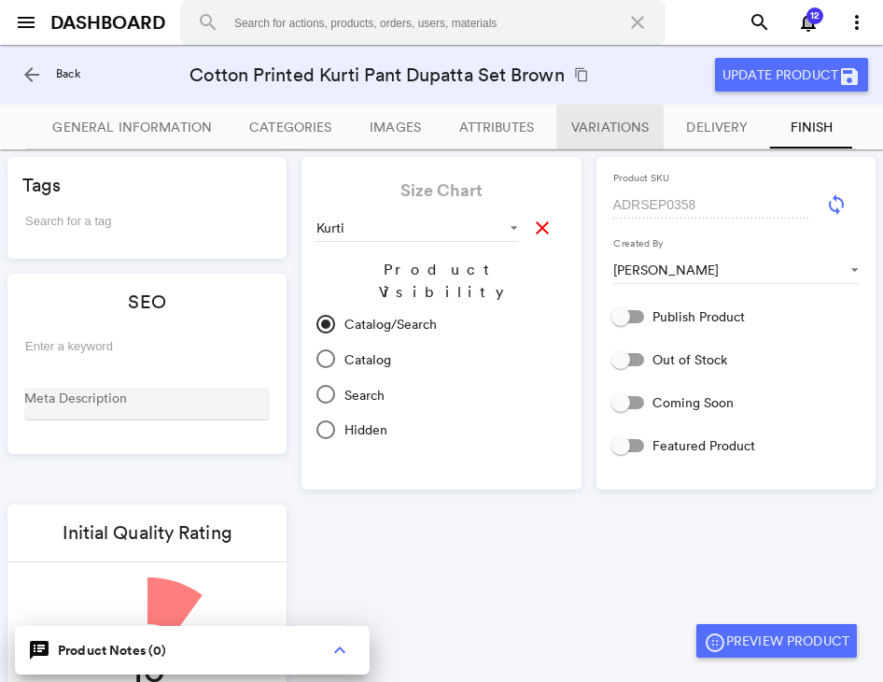
click at [583, 132] on span "Variations" at bounding box center [609, 127] width 77 height 17
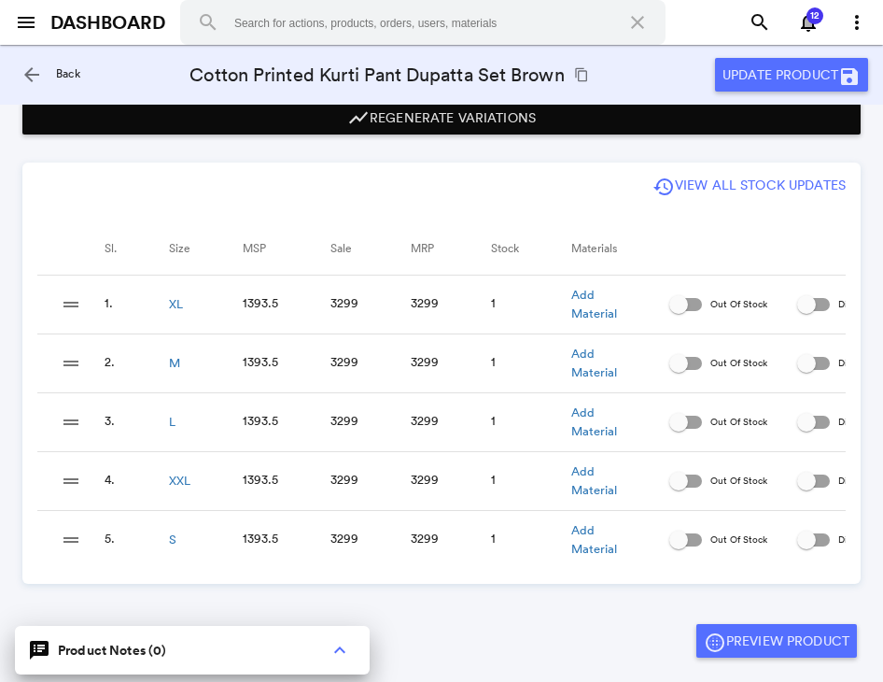
scroll to position [261, 0]
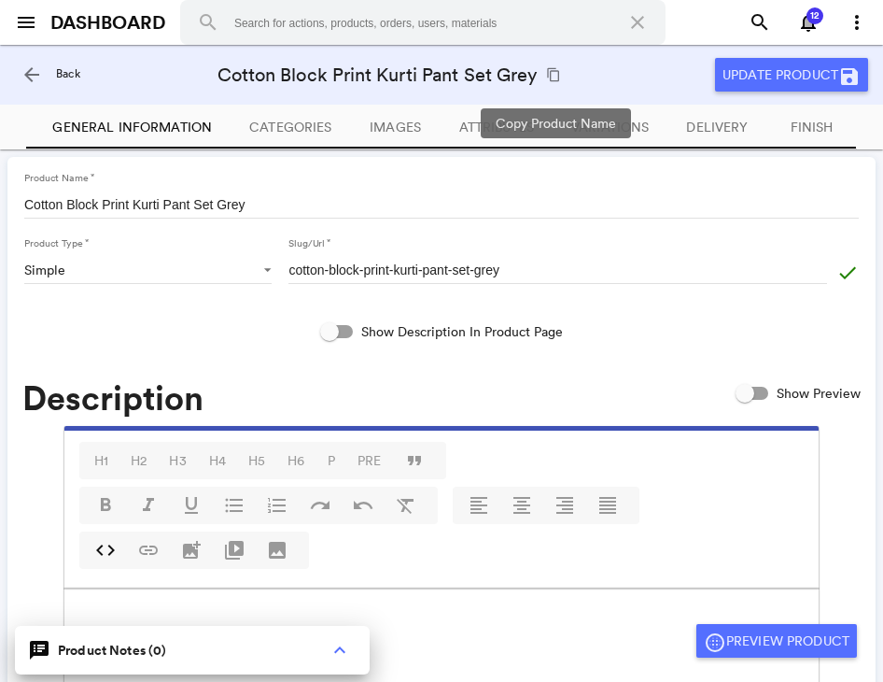
click at [560, 77] on md-icon "content_copy" at bounding box center [553, 74] width 15 height 15
click at [592, 126] on span "Variations" at bounding box center [609, 127] width 77 height 17
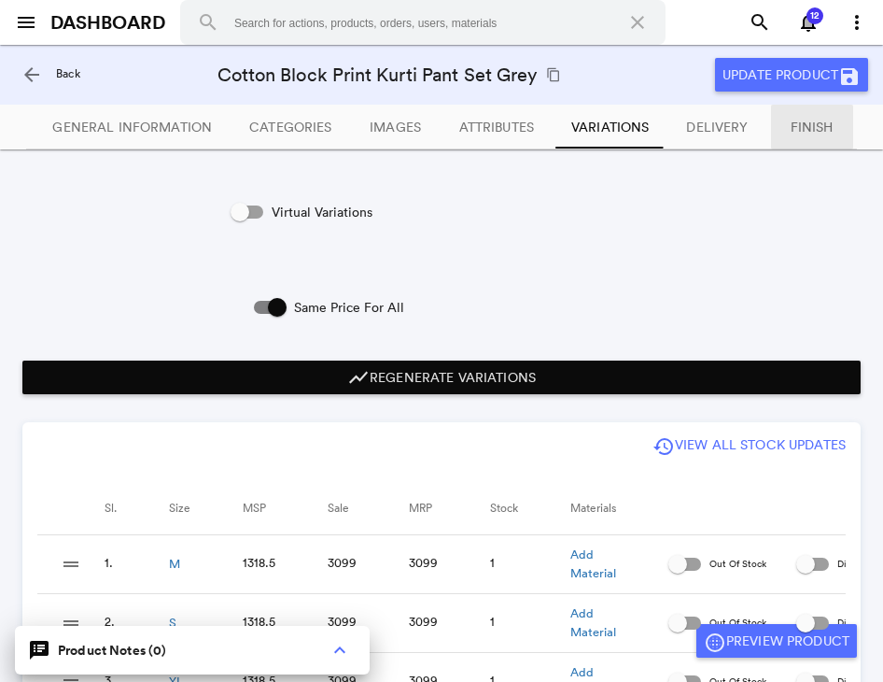
click at [802, 131] on span "Finish" at bounding box center [812, 127] width 43 height 17
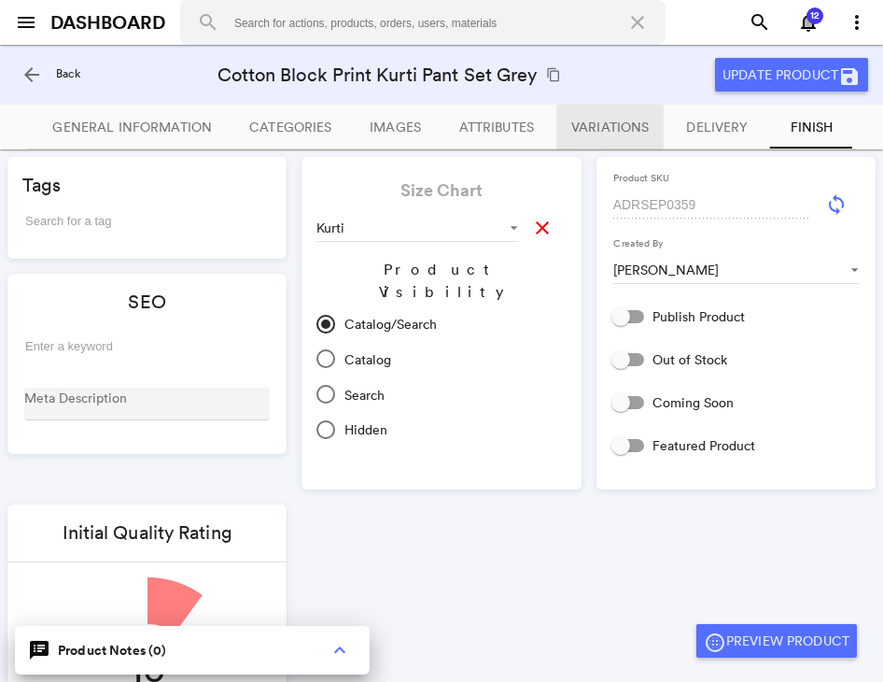
click at [584, 134] on span "Variations" at bounding box center [609, 127] width 77 height 17
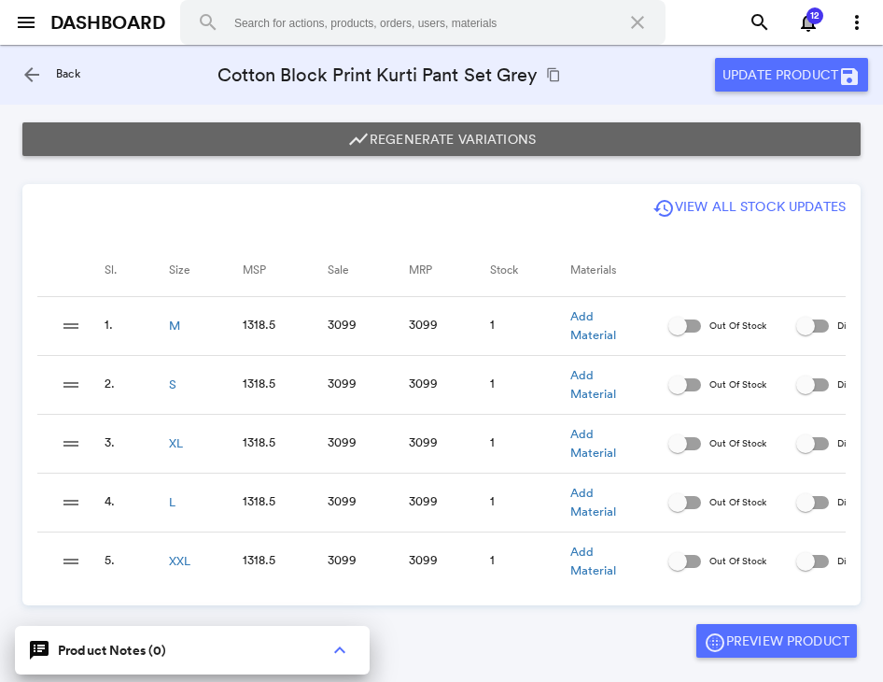
scroll to position [237, 0]
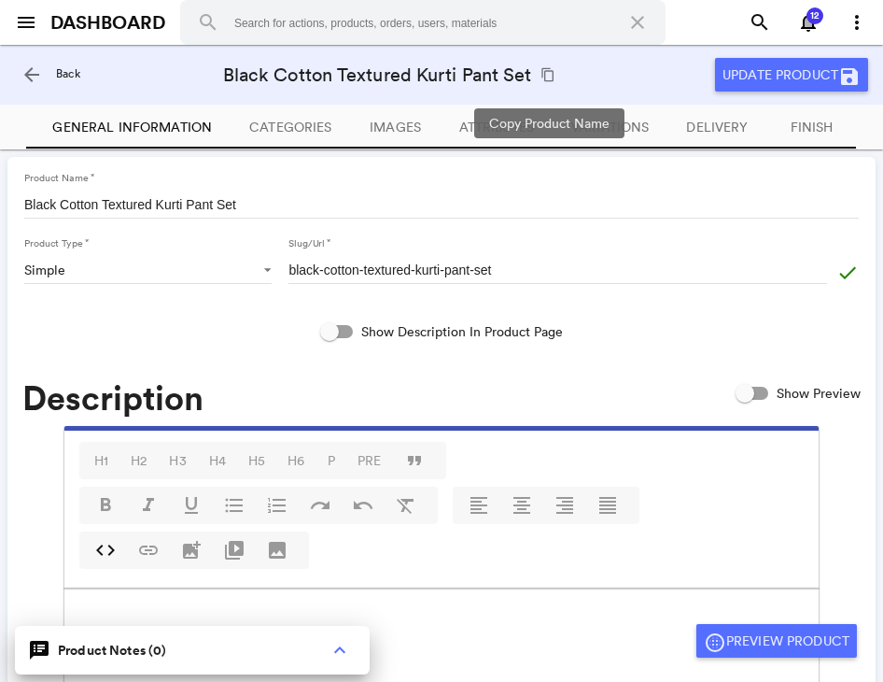
click at [551, 77] on md-icon "content_copy" at bounding box center [548, 74] width 15 height 15
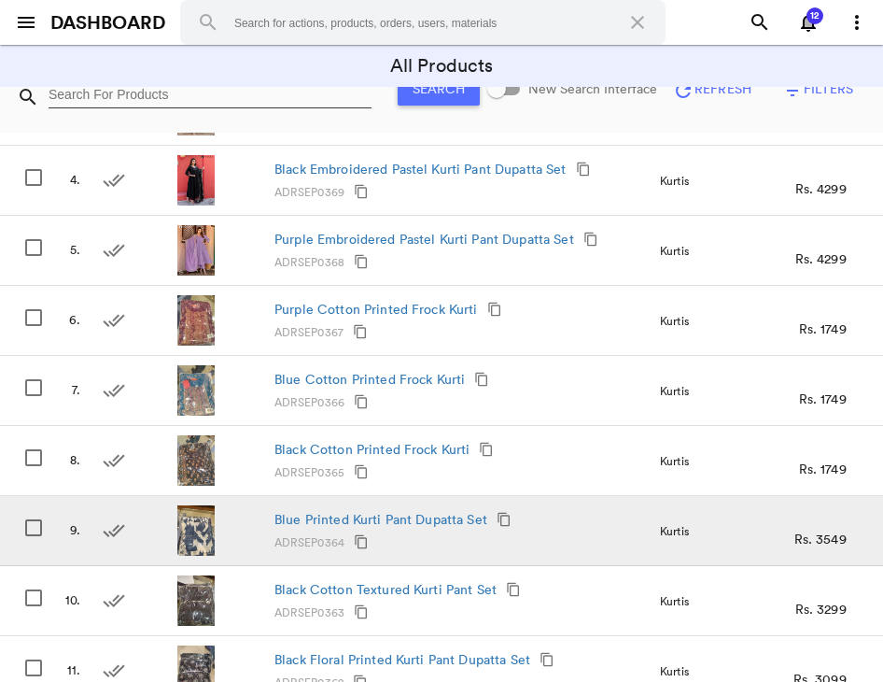
scroll to position [458, 0]
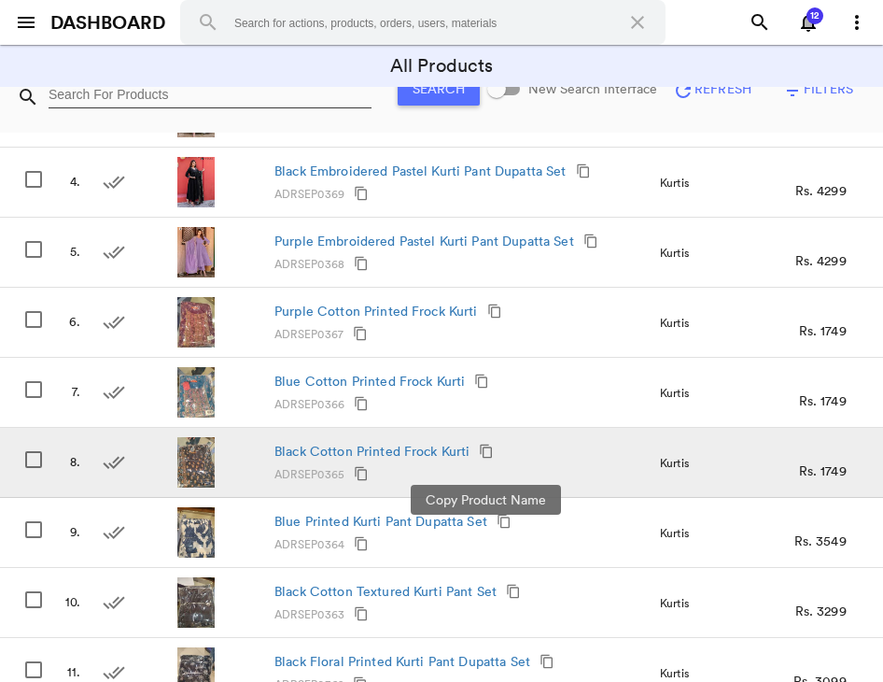
click at [487, 450] on md-icon "content_copy" at bounding box center [486, 450] width 15 height 15
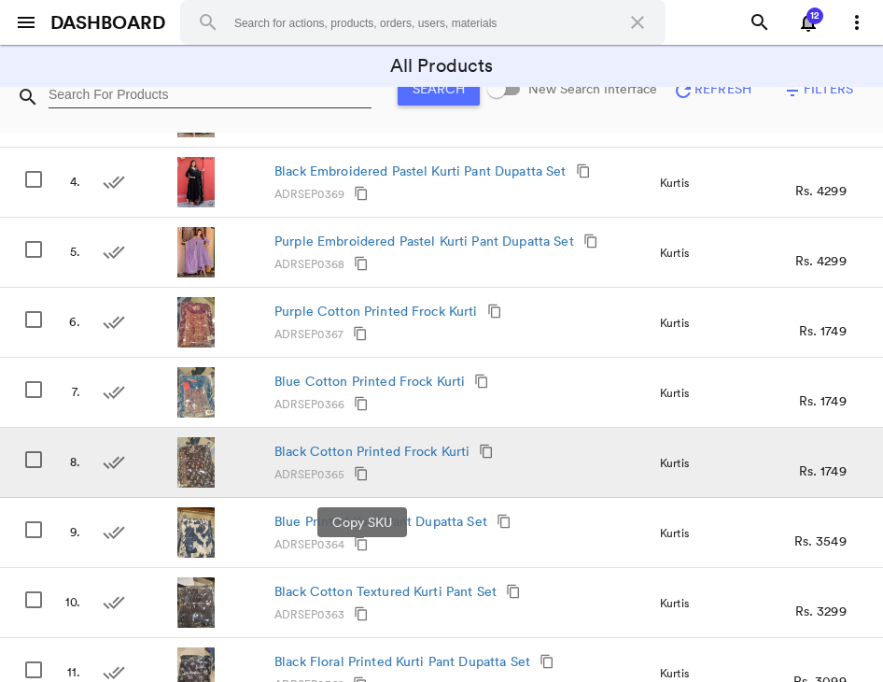
click at [360, 472] on md-icon "content_copy" at bounding box center [361, 473] width 15 height 15
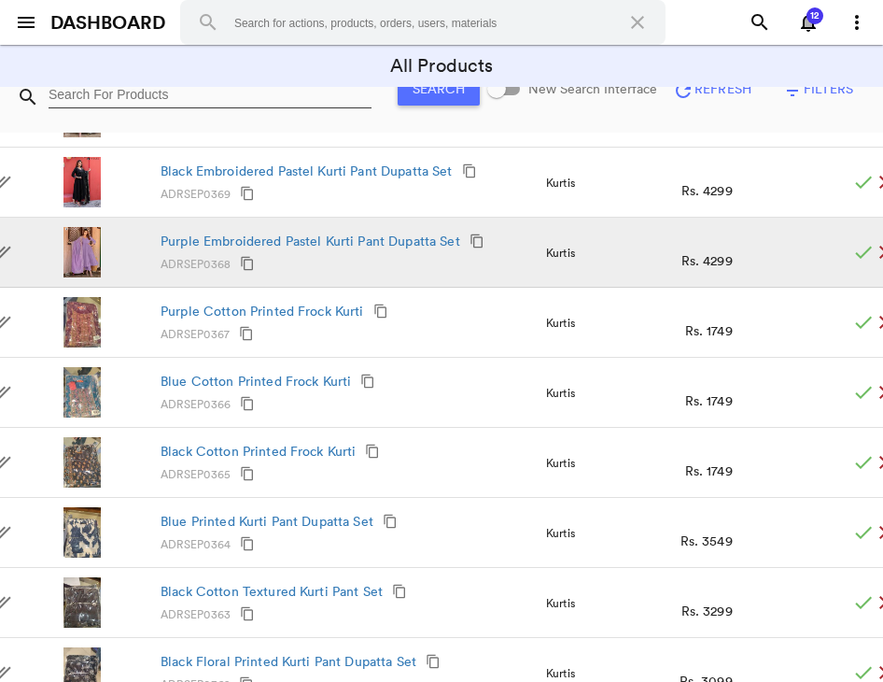
scroll to position [0, 113]
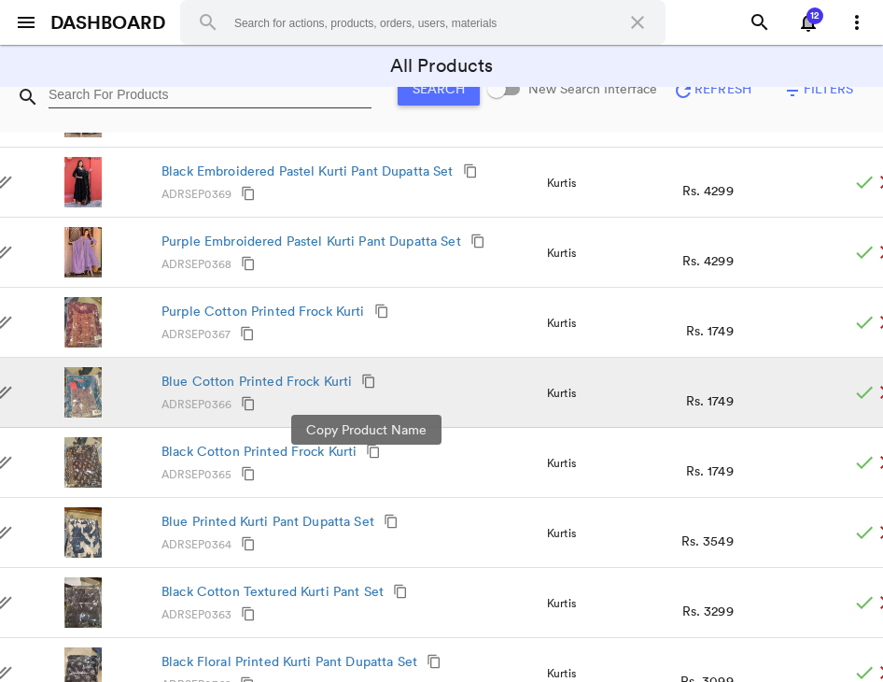
click at [367, 380] on md-icon "content_copy" at bounding box center [368, 380] width 15 height 15
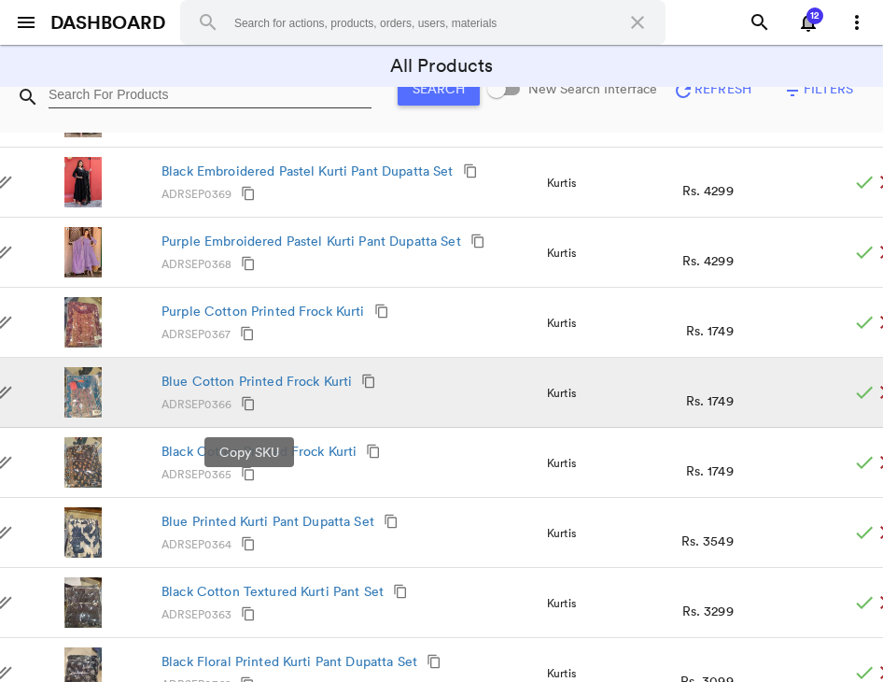
click at [252, 402] on md-icon "content_copy" at bounding box center [248, 403] width 15 height 15
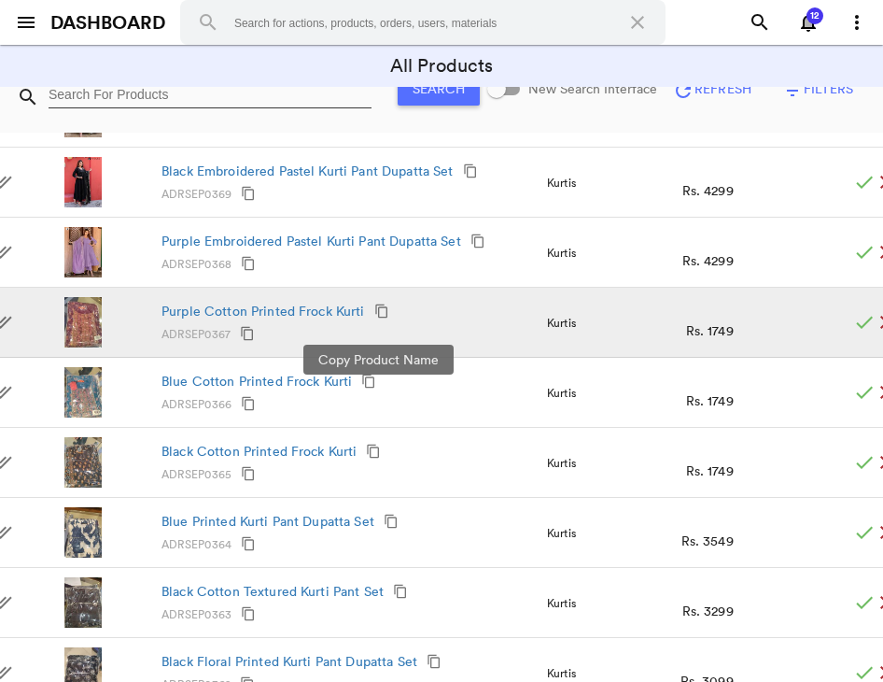
click at [384, 311] on md-icon "content_copy" at bounding box center [381, 310] width 15 height 15
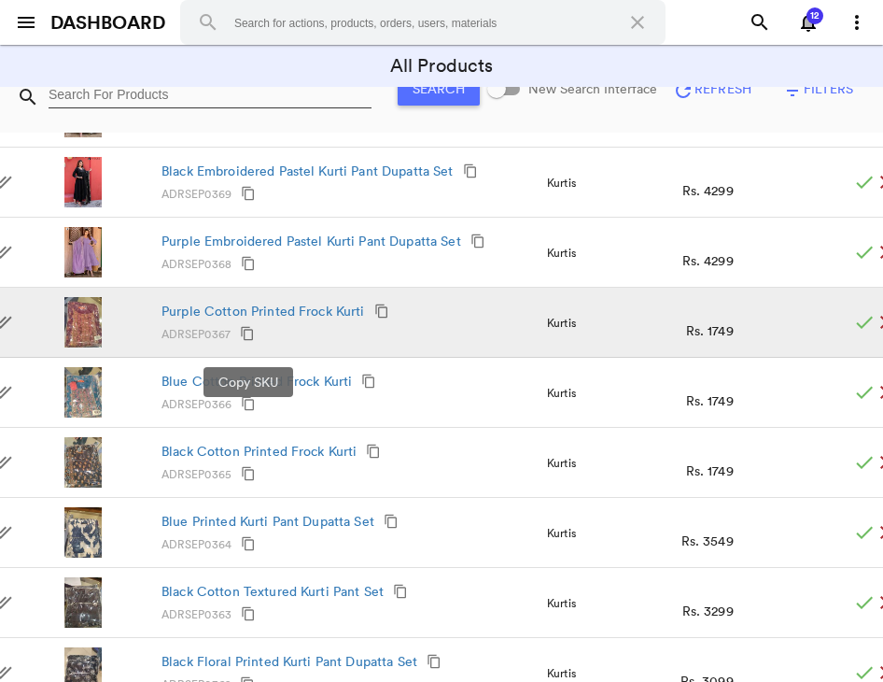
click at [248, 330] on md-icon "content_copy" at bounding box center [247, 333] width 15 height 15
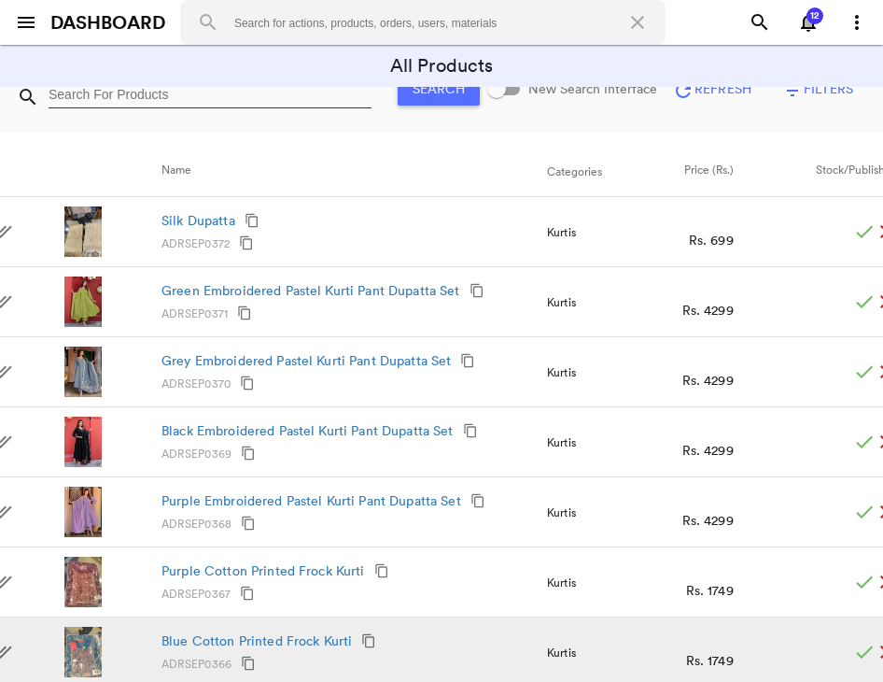
scroll to position [205, 0]
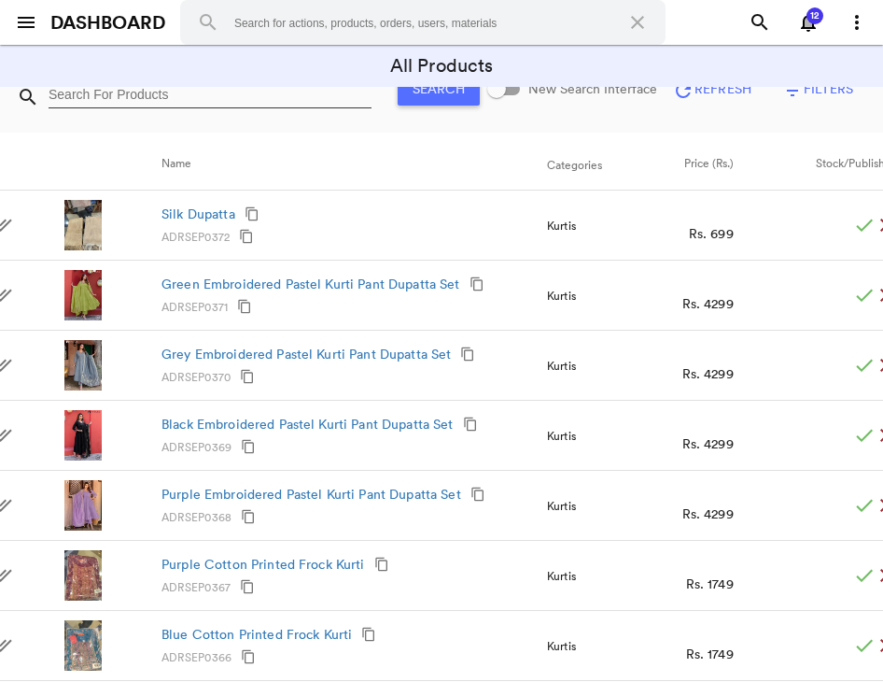
click at [283, 122] on div "search Search New Search Interface refresh Refresh filter_list Filters" at bounding box center [441, 89] width 883 height 88
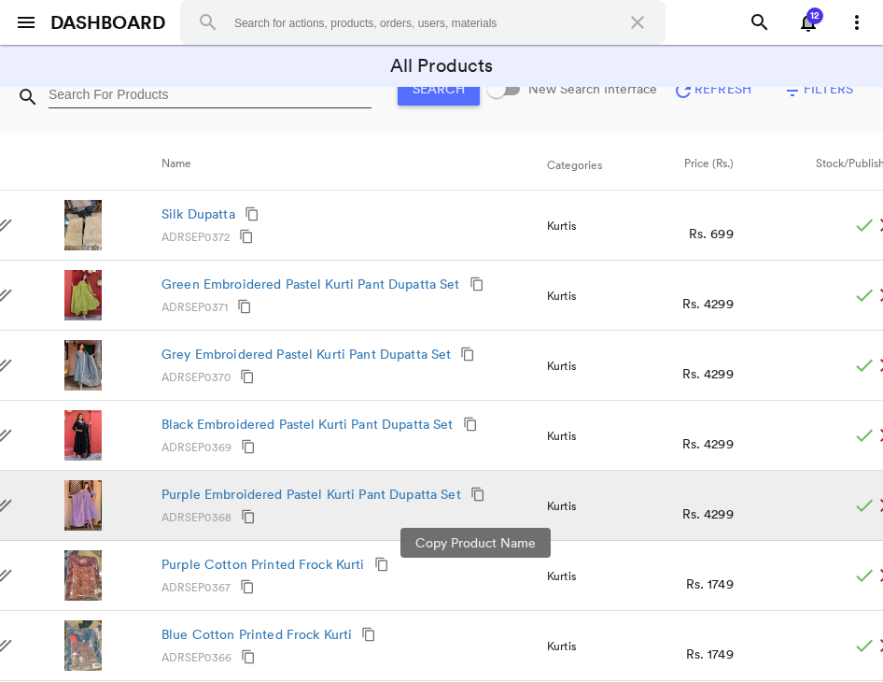
click at [472, 493] on md-icon "content_copy" at bounding box center [478, 493] width 15 height 15
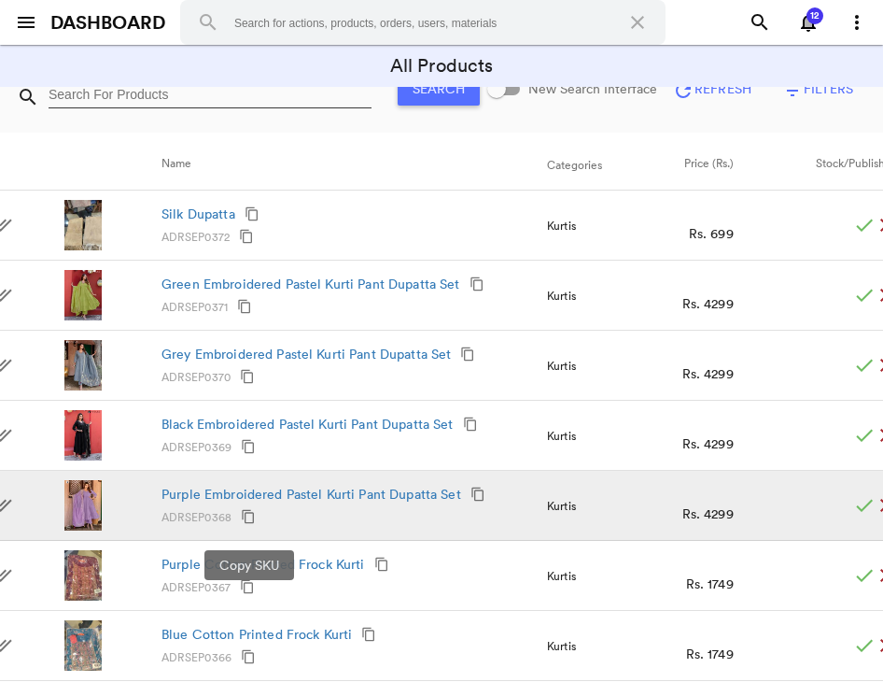
click at [246, 516] on md-icon "content_copy" at bounding box center [248, 516] width 15 height 15
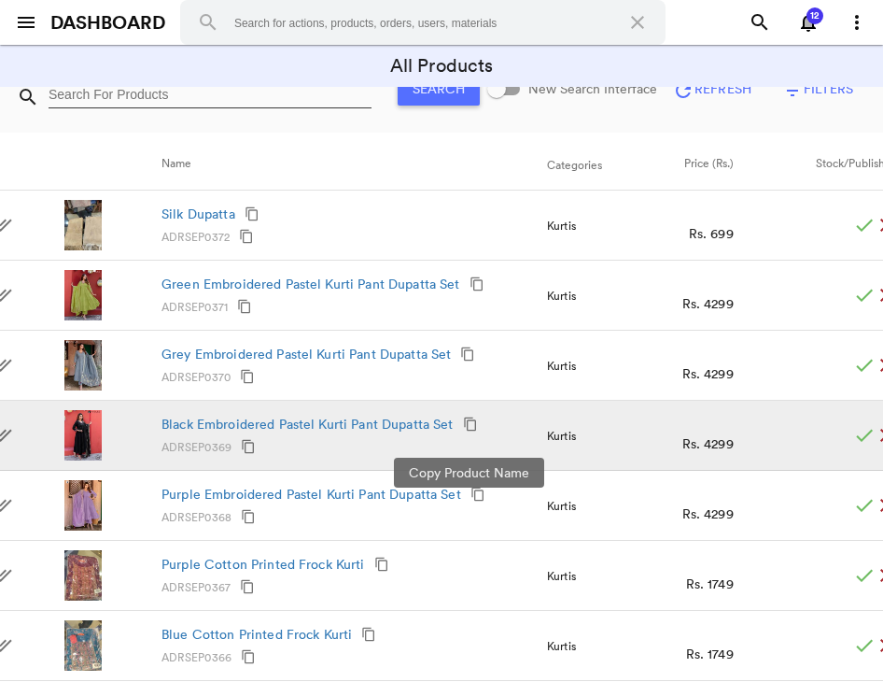
click at [470, 423] on md-icon "content_copy" at bounding box center [470, 423] width 15 height 15
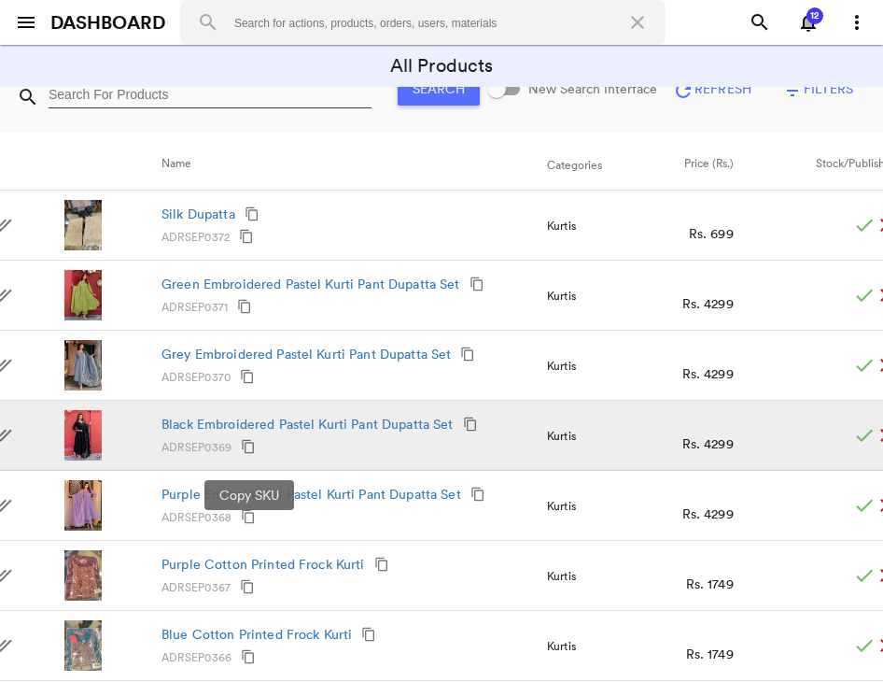
click at [253, 443] on md-icon "content_copy" at bounding box center [248, 446] width 15 height 15
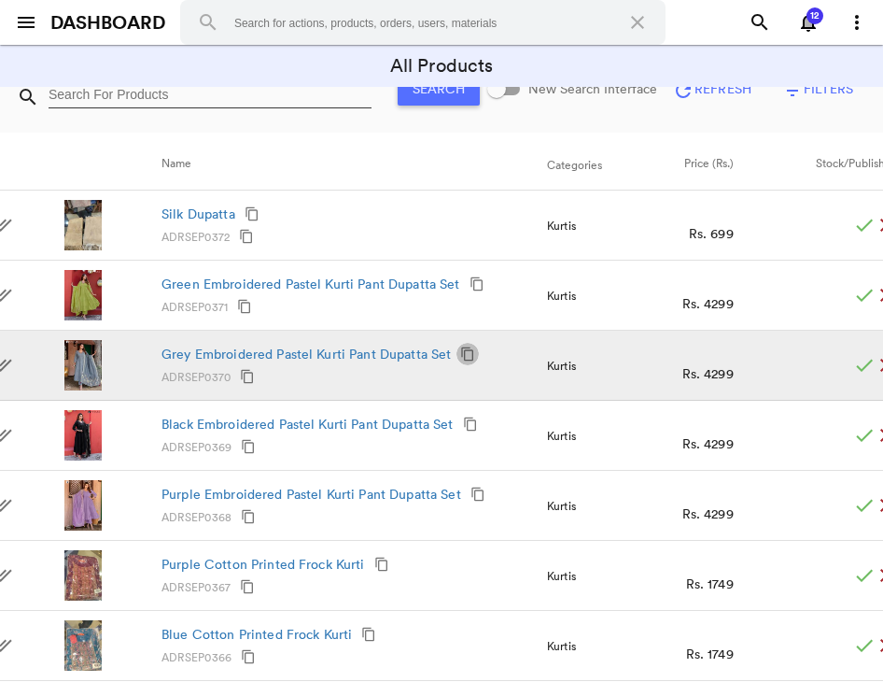
click at [461, 355] on md-icon "content_copy" at bounding box center [467, 353] width 15 height 15
click at [253, 374] on md-icon "content_copy" at bounding box center [247, 376] width 15 height 15
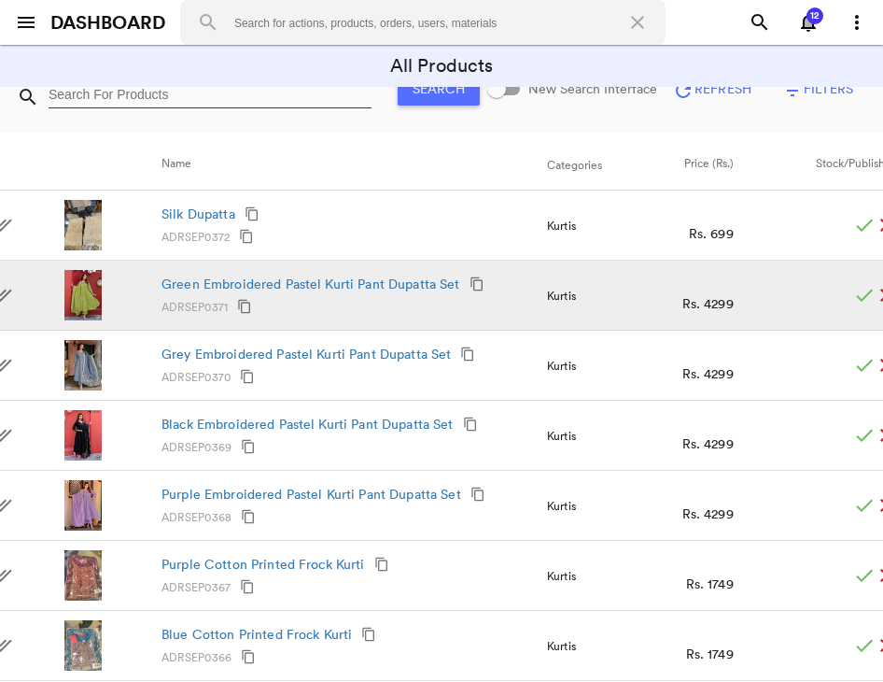
click at [473, 288] on md-icon "content_copy" at bounding box center [477, 283] width 15 height 15
click at [245, 306] on md-icon "content_copy" at bounding box center [244, 306] width 15 height 15
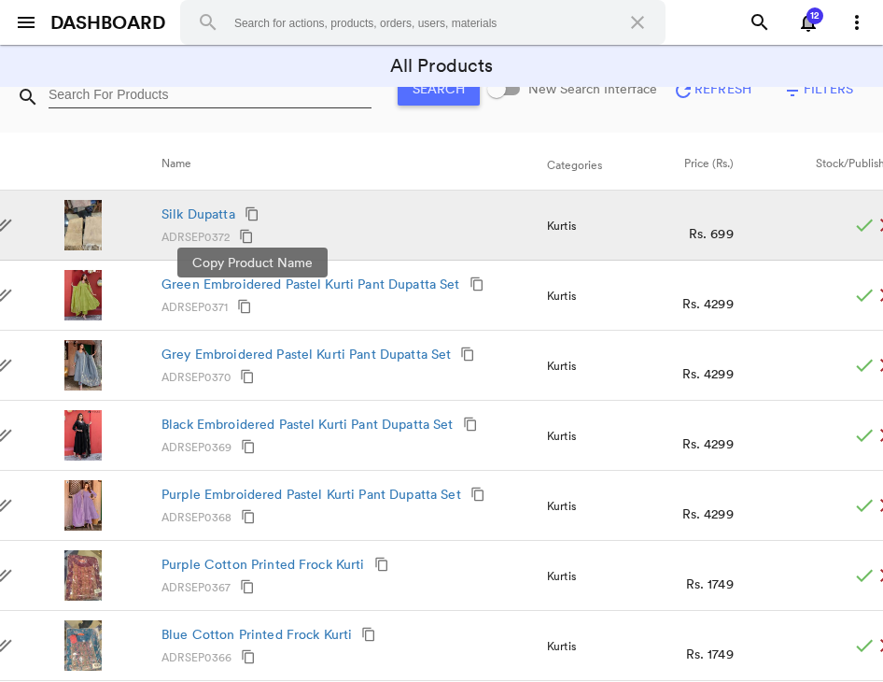
click at [252, 215] on md-icon "content_copy" at bounding box center [252, 213] width 15 height 15
click at [251, 235] on md-icon "content_copy" at bounding box center [246, 236] width 15 height 15
